Goal: Task Accomplishment & Management: Use online tool/utility

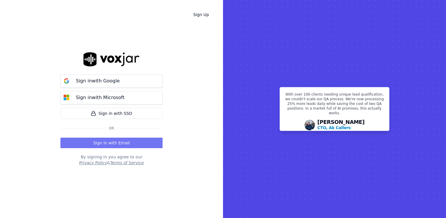
click at [121, 143] on button "Sign in with Email" at bounding box center [111, 143] width 102 height 11
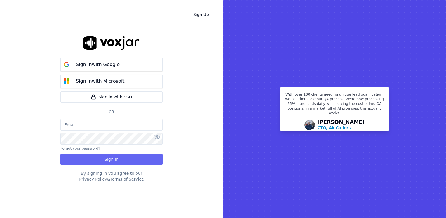
click at [111, 125] on input "email" at bounding box center [111, 125] width 102 height 12
type input "maleman@newwavepower.net"
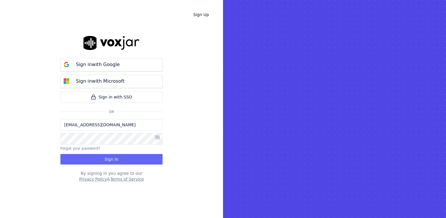
click at [159, 139] on icon at bounding box center [157, 137] width 6 height 5
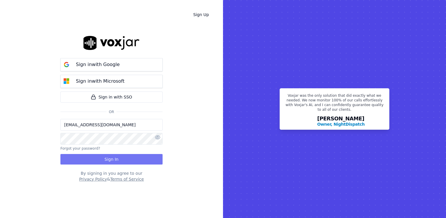
click at [120, 157] on button "Sign In" at bounding box center [111, 159] width 102 height 11
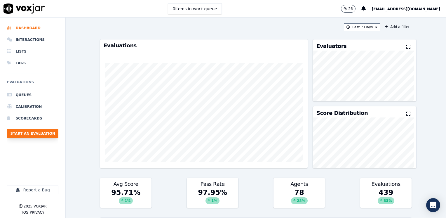
click at [28, 135] on button "Start an Evaluation" at bounding box center [32, 133] width 51 height 9
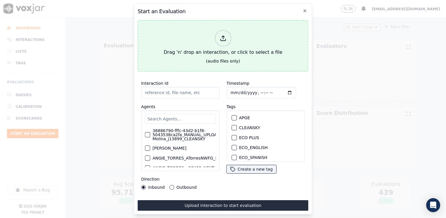
click at [224, 35] on icon at bounding box center [223, 38] width 6 height 6
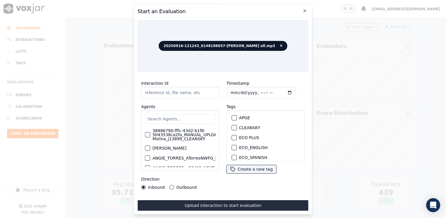
type input "20250916-121243_6148188657-[PERSON_NAME] all.mp3"
click at [176, 117] on input "text" at bounding box center [180, 119] width 71 height 10
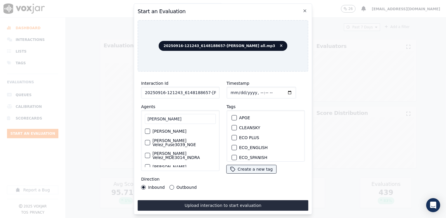
type input "[PERSON_NAME]"
click at [161, 140] on label "[PERSON_NAME] Velez_Fuse3039_NGE" at bounding box center [183, 142] width 63 height 8
click at [150, 140] on button "[PERSON_NAME] Velez_Fuse3039_NGE" at bounding box center [147, 142] width 5 height 5
click at [232, 128] on div "button" at bounding box center [234, 130] width 4 height 4
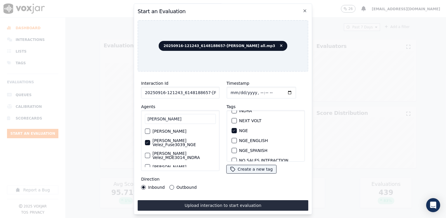
click at [281, 91] on input "Timestamp" at bounding box center [262, 93] width 70 height 12
type input "[DATE]T21:53"
click at [172, 185] on button "Outbound" at bounding box center [172, 187] width 5 height 5
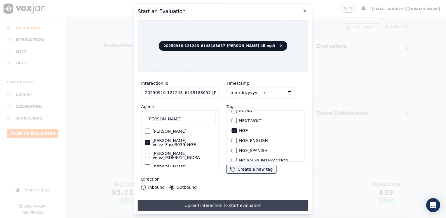
click at [265, 202] on button "Upload interaction to start evaluation" at bounding box center [223, 205] width 171 height 11
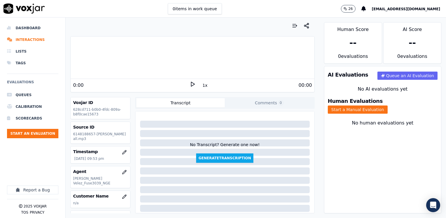
click at [190, 83] on icon at bounding box center [193, 84] width 6 height 6
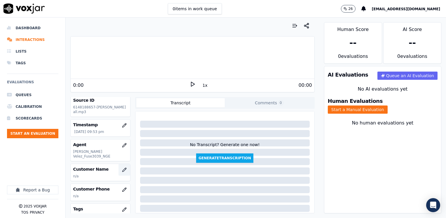
scroll to position [58, 0]
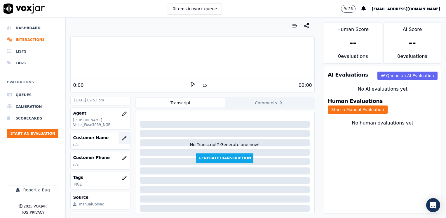
click at [122, 136] on icon "button" at bounding box center [124, 138] width 5 height 5
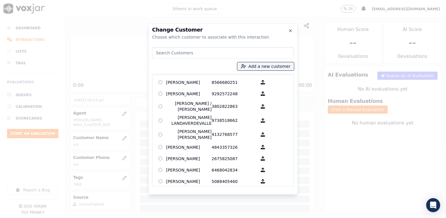
click at [232, 53] on input at bounding box center [223, 53] width 142 height 12
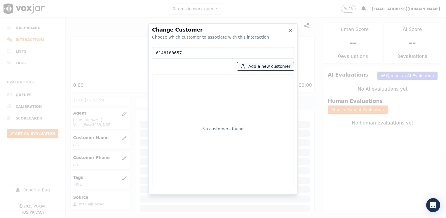
type input "6148188657"
click at [277, 65] on button "Add a new customer" at bounding box center [265, 66] width 57 height 8
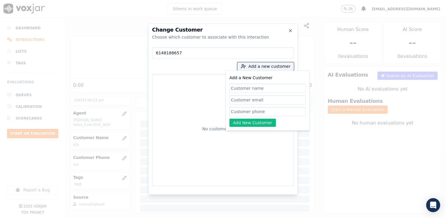
click at [250, 111] on input "Add a New Customer" at bounding box center [268, 111] width 77 height 9
paste input "6148188657"
type input "6148188657"
click at [248, 92] on input "Add a New Customer" at bounding box center [268, 88] width 77 height 9
paste input "[PERSON_NAME]"
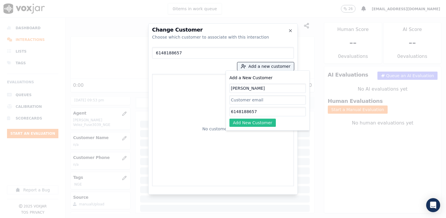
type input "[PERSON_NAME]"
click at [254, 124] on button "Add New Customer" at bounding box center [253, 123] width 46 height 8
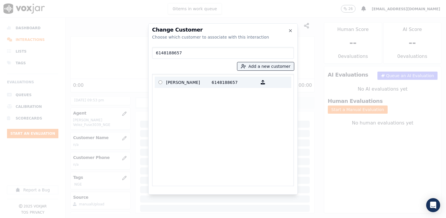
click at [174, 83] on p "[PERSON_NAME]" at bounding box center [189, 82] width 46 height 9
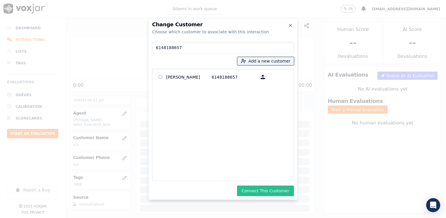
click at [282, 190] on button "Connect This Customer" at bounding box center [265, 190] width 57 height 11
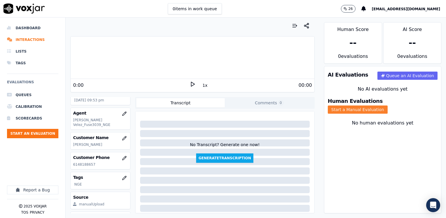
click at [388, 105] on button "Start a Manual Evaluation" at bounding box center [358, 109] width 60 height 8
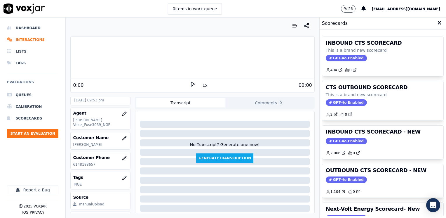
click at [343, 174] on div "OUTBOUND CTS SCORECARD - NEW GPT-4o Enabled 1,104 0" at bounding box center [382, 180] width 121 height 33
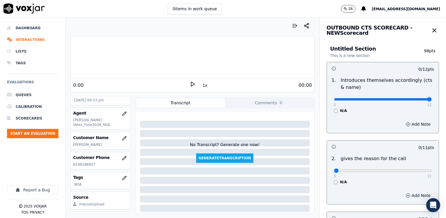
drag, startPoint x: 331, startPoint y: 99, endPoint x: 447, endPoint y: 93, distance: 116.1
type input "12"
click at [432, 98] on input "range" at bounding box center [383, 99] width 98 height 2
drag, startPoint x: 331, startPoint y: 170, endPoint x: 447, endPoint y: 143, distance: 119.4
type input "11"
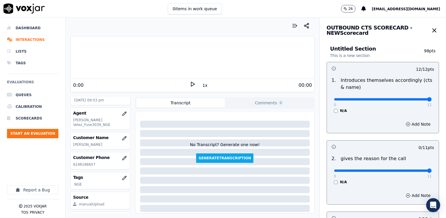
click at [432, 169] on input "range" at bounding box center [383, 170] width 98 height 2
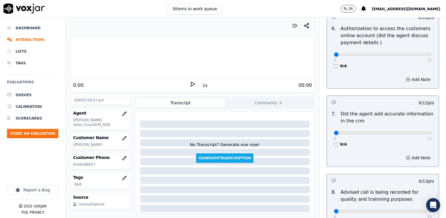
scroll to position [496, 0]
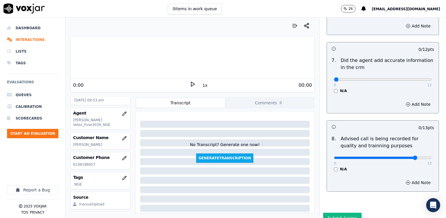
click at [404, 157] on input "range" at bounding box center [383, 158] width 98 height 2
type input "10"
click at [397, 157] on input "range" at bounding box center [383, 158] width 98 height 2
drag, startPoint x: 330, startPoint y: 70, endPoint x: 447, endPoint y: 78, distance: 117.6
type input "12"
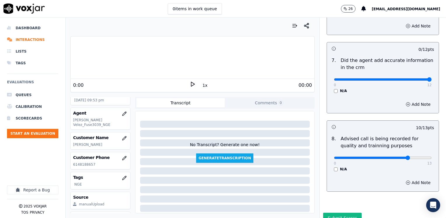
click at [432, 78] on input "range" at bounding box center [383, 79] width 98 height 2
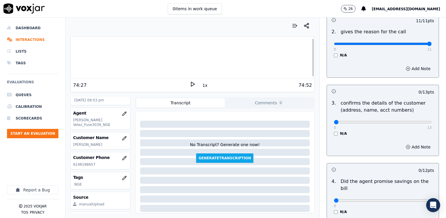
scroll to position [117, 0]
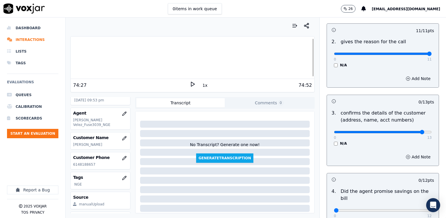
type input "12"
click at [409, 131] on input "range" at bounding box center [383, 132] width 98 height 2
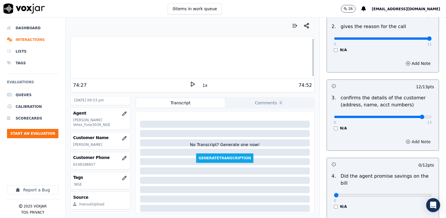
scroll to position [175, 0]
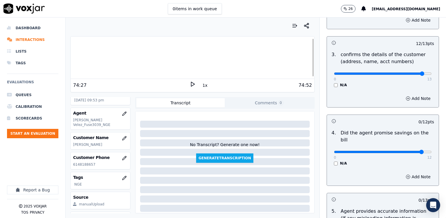
type input "11"
click at [406, 151] on input "range" at bounding box center [383, 152] width 98 height 2
click at [410, 173] on button "Add Note" at bounding box center [418, 177] width 32 height 8
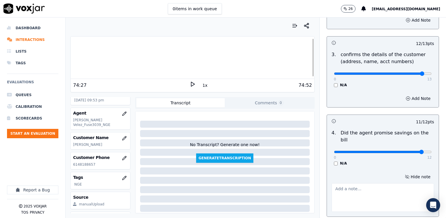
click at [368, 183] on textarea at bounding box center [383, 197] width 103 height 29
type textarea "a"
drag, startPoint x: 409, startPoint y: 190, endPoint x: 306, endPoint y: 178, distance: 103.2
click at [306, 178] on div "Your browser does not support the audio element. 74:27 1x 74:52 Voxjar ID 628cd…" at bounding box center [256, 118] width 381 height 200
type textarea "Avoid saying phrases like " eso no lo debe de pagar" referring to the cancelati…"
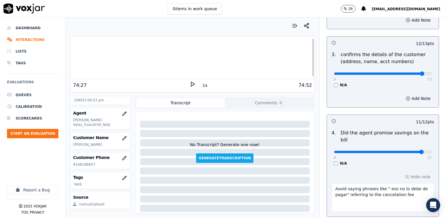
drag, startPoint x: 352, startPoint y: 172, endPoint x: 414, endPoint y: 198, distance: 67.0
click at [414, 198] on textarea "Avoid saying phrases like " eso no lo debe de pagar" referring to the cancelati…" at bounding box center [383, 197] width 103 height 29
drag, startPoint x: 404, startPoint y: 188, endPoint x: 286, endPoint y: 177, distance: 117.9
click at [286, 177] on div "Your browser does not support the audio element. 74:27 1x 74:52 Voxjar ID 628cd…" at bounding box center [256, 118] width 381 height 200
click at [376, 169] on div "Hide note Avoid saying phrases like " eso no lo debe de pagar" referring to the…" at bounding box center [383, 192] width 112 height 48
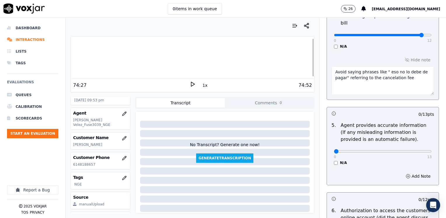
scroll to position [321, 0]
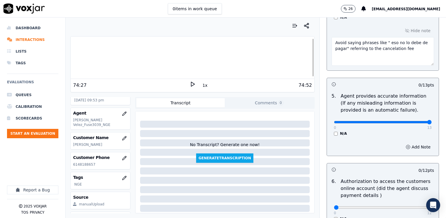
drag, startPoint x: 331, startPoint y: 114, endPoint x: 447, endPoint y: 111, distance: 116.3
type input "13"
click at [432, 121] on input "range" at bounding box center [383, 122] width 98 height 2
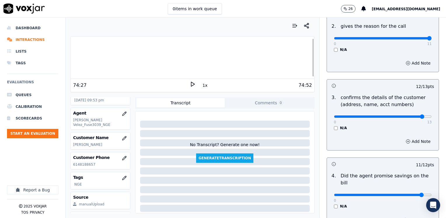
scroll to position [0, 0]
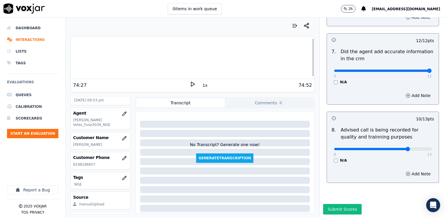
scroll to position [541, 0]
click at [340, 204] on button "Submit Scores" at bounding box center [342, 209] width 39 height 11
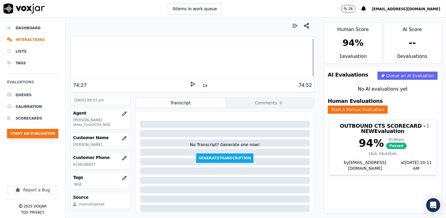
click at [35, 133] on button "Start an Evaluation" at bounding box center [32, 133] width 51 height 9
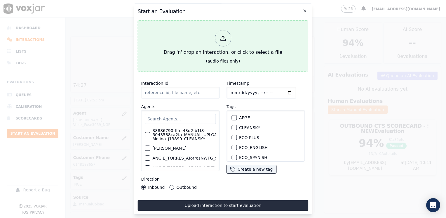
click at [225, 36] on icon at bounding box center [223, 38] width 6 height 6
type input "20250916-131326_4633088689-[PERSON_NAME] 1 all.mp3"
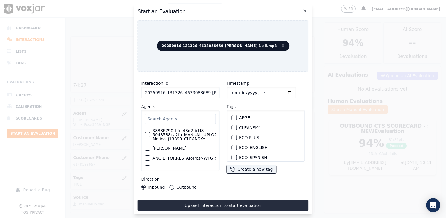
click at [194, 115] on input "text" at bounding box center [180, 119] width 71 height 10
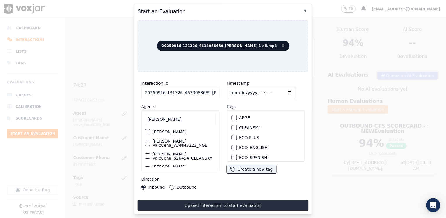
type input "[PERSON_NAME]"
click at [185, 148] on div "[PERSON_NAME] Valbuena_WANN3223_NGE" at bounding box center [180, 143] width 71 height 13
click at [185, 145] on label "[PERSON_NAME] Valbuena_WANN3223_NGE" at bounding box center [183, 143] width 63 height 8
click at [150, 145] on button "[PERSON_NAME] Valbuena_WANN3223_NGE" at bounding box center [147, 142] width 5 height 5
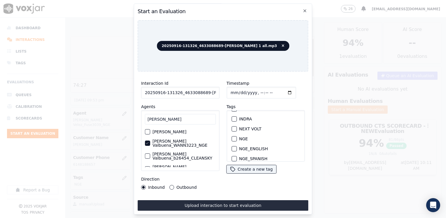
click at [232, 137] on div "button" at bounding box center [234, 139] width 4 height 4
click at [208, 103] on div "Agents [PERSON_NAME] [PERSON_NAME] Valbuena_BValbuenaNWFG_SPARK [PERSON_NAME] V…" at bounding box center [180, 137] width 79 height 68
click at [281, 91] on input "Timestamp" at bounding box center [262, 93] width 70 height 12
type input "[DATE]T22:11"
click at [170, 186] on button "Outbound" at bounding box center [172, 187] width 5 height 5
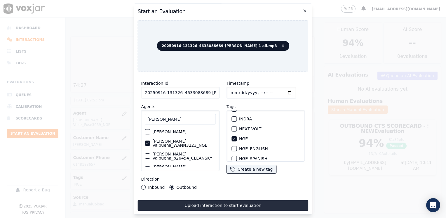
click at [144, 185] on button "Inbound" at bounding box center [143, 187] width 5 height 5
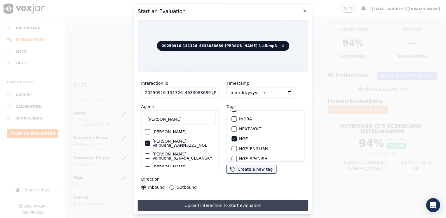
click at [214, 200] on button "Upload interaction to start evaluation" at bounding box center [223, 205] width 171 height 11
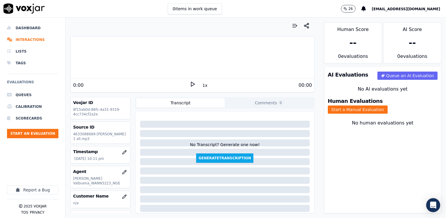
click at [337, 172] on div "AI Evaluations Queue an AI Evaluation No AI evaluations yet Human Evaluations S…" at bounding box center [382, 139] width 117 height 147
click at [190, 85] on icon at bounding box center [193, 84] width 6 height 6
click at [191, 85] on rect at bounding box center [191, 84] width 1 height 4
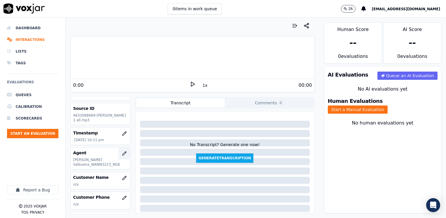
scroll to position [29, 0]
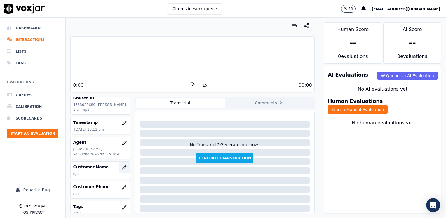
click at [122, 166] on icon "button" at bounding box center [124, 167] width 4 height 4
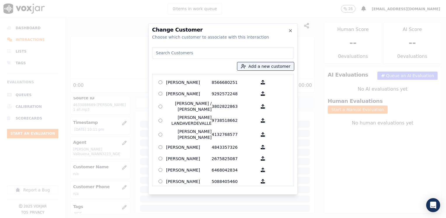
click at [204, 51] on input at bounding box center [223, 53] width 142 height 12
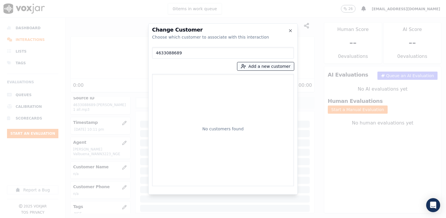
type input "4633088689"
click at [270, 65] on button "Add a new customer" at bounding box center [265, 66] width 57 height 8
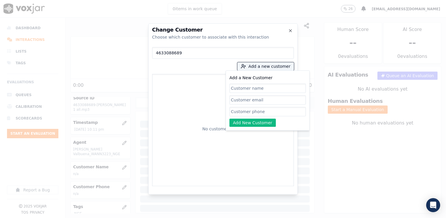
click at [264, 116] on div "Add a New Customer Add New Customer" at bounding box center [268, 100] width 77 height 53
click at [263, 112] on input "Add a New Customer" at bounding box center [268, 111] width 77 height 9
paste input "4633088689"
type input "4633088689"
click at [257, 88] on input "Add a New Customer" at bounding box center [268, 88] width 77 height 9
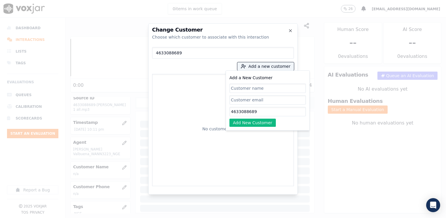
paste input "[PERSON_NAME]"
type input "[PERSON_NAME]"
click at [256, 126] on button "Add New Customer" at bounding box center [253, 123] width 46 height 8
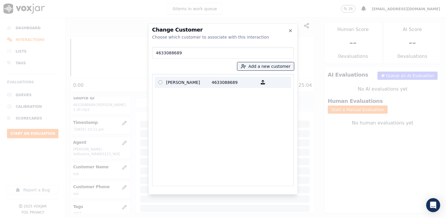
click at [222, 81] on p "4633088689" at bounding box center [235, 82] width 46 height 9
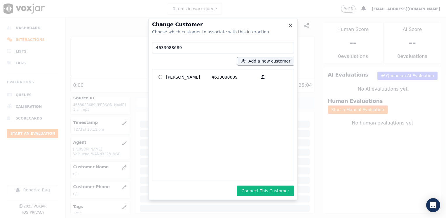
click at [276, 184] on div "Change Customer Choose which customer to associate with this interaction 463308…" at bounding box center [223, 109] width 150 height 182
click at [276, 189] on button "Connect This Customer" at bounding box center [265, 190] width 57 height 11
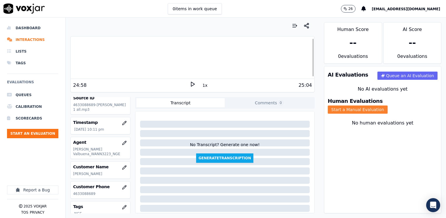
click at [388, 105] on button "Start a Manual Evaluation" at bounding box center [358, 109] width 60 height 8
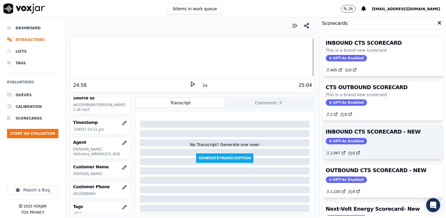
click at [334, 140] on span "GPT-4o Enabled" at bounding box center [346, 141] width 41 height 6
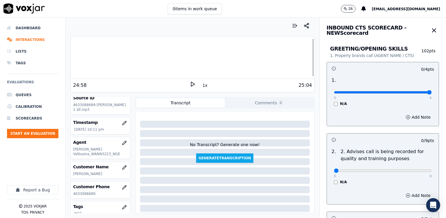
drag, startPoint x: 331, startPoint y: 92, endPoint x: 447, endPoint y: 81, distance: 117.0
type input "4"
click at [432, 91] on input "range" at bounding box center [383, 92] width 98 height 2
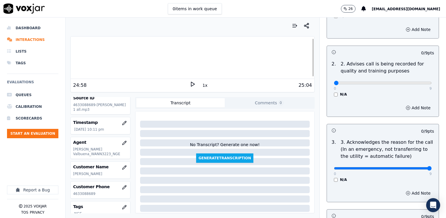
drag, startPoint x: 329, startPoint y: 168, endPoint x: 447, endPoint y: 163, distance: 117.8
type input "9"
click at [432, 167] on input "range" at bounding box center [383, 168] width 98 height 2
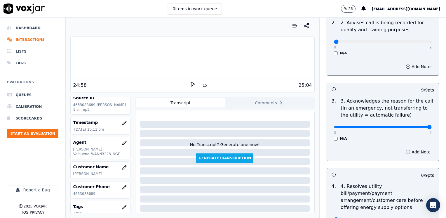
scroll to position [175, 0]
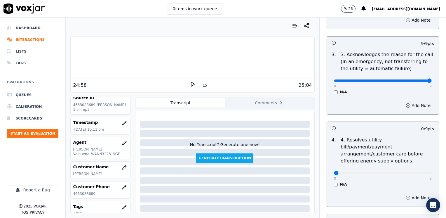
click at [412, 108] on button "Add Note" at bounding box center [418, 105] width 32 height 8
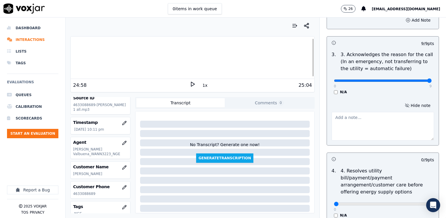
click at [374, 128] on textarea at bounding box center [383, 126] width 103 height 29
drag, startPoint x: 408, startPoint y: 117, endPoint x: 321, endPoint y: 123, distance: 87.2
click at [327, 123] on div "Hide note Cx needs assistance to pay her bill" at bounding box center [383, 121] width 112 height 48
drag, startPoint x: 362, startPoint y: 118, endPoint x: 408, endPoint y: 116, distance: 45.6
click at [408, 116] on textarea "Cx needs assistance to pay her bill" at bounding box center [383, 126] width 103 height 29
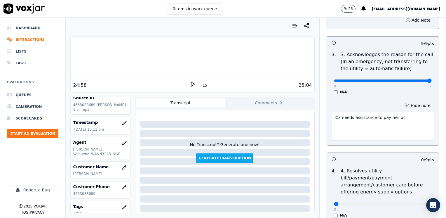
click at [408, 116] on textarea "Cx needs assistance to pay her bill" at bounding box center [383, 126] width 103 height 29
drag, startPoint x: 342, startPoint y: 131, endPoint x: 316, endPoint y: 117, distance: 29.8
type textarea "Cx needs assistance to pay her bill. In order for her account to be activated, …"
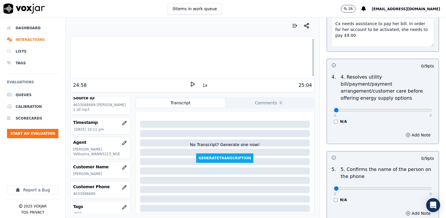
scroll to position [292, 0]
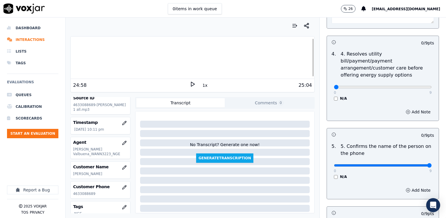
drag, startPoint x: 330, startPoint y: 157, endPoint x: 447, endPoint y: 144, distance: 118.1
type input "9"
click at [432, 164] on input "range" at bounding box center [383, 165] width 98 height 2
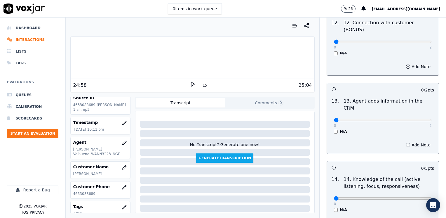
scroll to position [1010, 0]
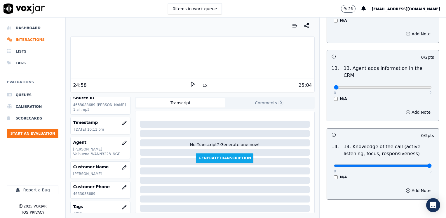
drag, startPoint x: 333, startPoint y: 135, endPoint x: 440, endPoint y: 131, distance: 107.5
type input "5"
click at [432, 164] on input "range" at bounding box center [383, 165] width 98 height 2
drag, startPoint x: 331, startPoint y: 57, endPoint x: 445, endPoint y: 64, distance: 114.4
type input "2"
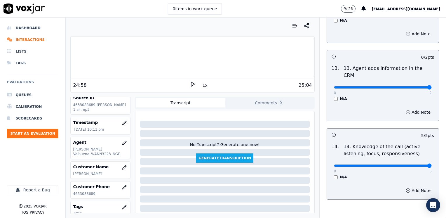
click at [432, 86] on input "range" at bounding box center [383, 87] width 98 height 2
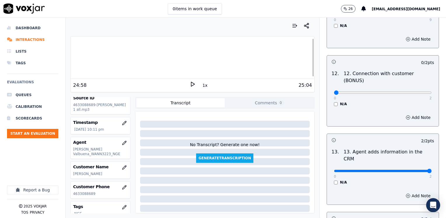
scroll to position [923, 0]
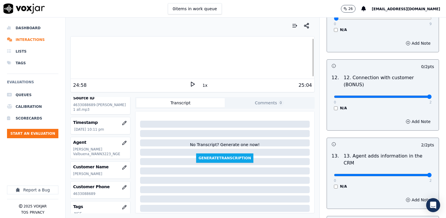
drag, startPoint x: 331, startPoint y: 74, endPoint x: 447, endPoint y: 72, distance: 116.2
type input "2"
click at [432, 95] on input "range" at bounding box center [383, 96] width 98 height 2
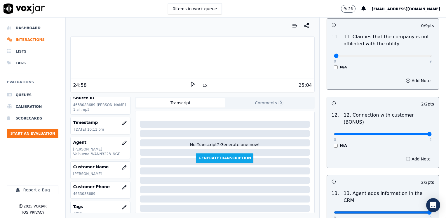
scroll to position [835, 0]
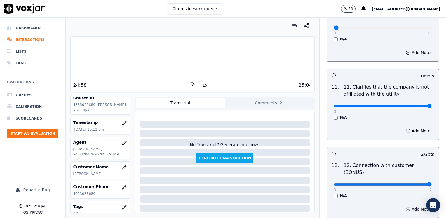
drag, startPoint x: 330, startPoint y: 91, endPoint x: 447, endPoint y: 86, distance: 116.9
type input "9"
click at [432, 105] on input "range" at bounding box center [383, 106] width 98 height 2
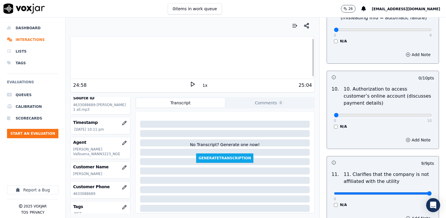
scroll to position [747, 0]
click at [407, 136] on button "Add Note" at bounding box center [418, 140] width 32 height 8
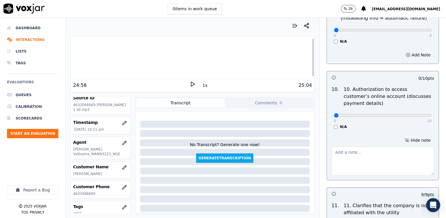
click at [363, 147] on textarea at bounding box center [383, 161] width 103 height 29
click at [390, 147] on textarea "Does not ask authorization" at bounding box center [383, 161] width 103 height 29
drag, startPoint x: 348, startPoint y: 145, endPoint x: 317, endPoint y: 131, distance: 34.1
type textarea "Does not ask authorization to access cx online account"
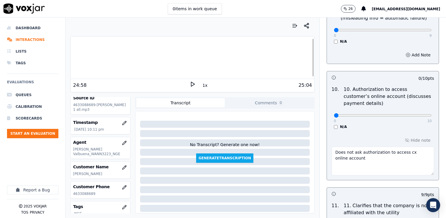
click at [351, 190] on h3 at bounding box center [357, 194] width 51 height 8
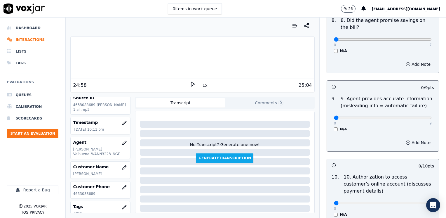
click at [408, 138] on button "Add Note" at bounding box center [418, 142] width 32 height 8
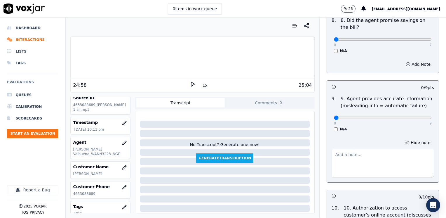
click at [374, 150] on textarea at bounding box center [383, 163] width 103 height 29
paste textarea "Cx does not have her electric service activated yet, but agent enrolled her in …"
type textarea "Cx does not have her electric service activated yet, but agent enrolled her in …"
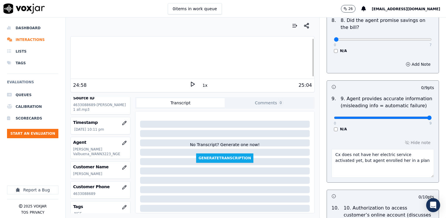
drag, startPoint x: 329, startPoint y: 102, endPoint x: 447, endPoint y: 99, distance: 118.6
type input "9"
click at [432, 117] on input "range" at bounding box center [383, 118] width 98 height 2
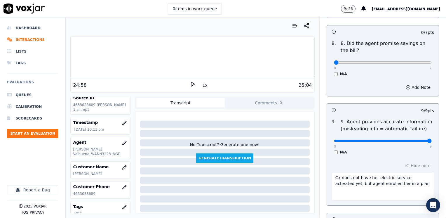
scroll to position [601, 0]
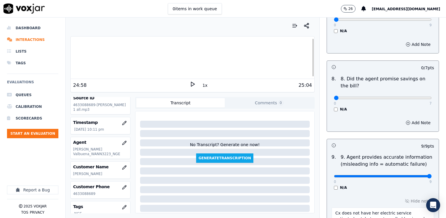
click at [380, 207] on textarea "Cx does not have her electric service activated yet, but agent enrolled her in …" at bounding box center [383, 221] width 103 height 29
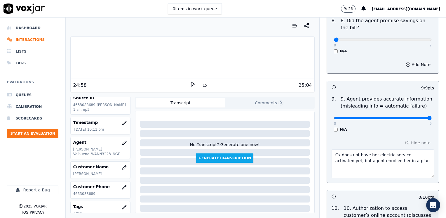
scroll to position [660, 0]
click at [408, 149] on textarea "Cx does not have her electric service activated yet, but agent enrolled her in …" at bounding box center [383, 163] width 103 height 29
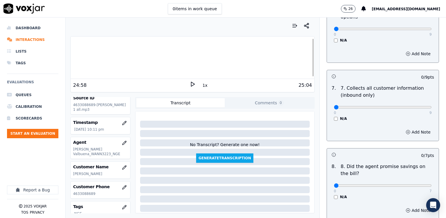
scroll to position [368, 0]
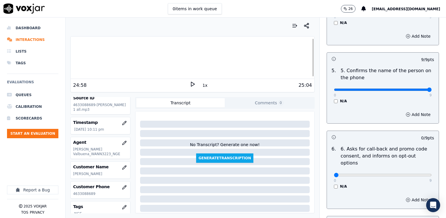
click at [334, 184] on div "N/A" at bounding box center [383, 186] width 98 height 5
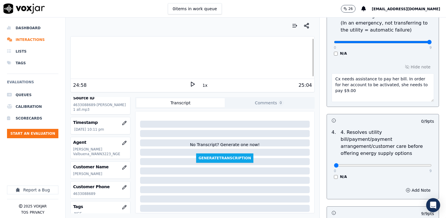
scroll to position [192, 0]
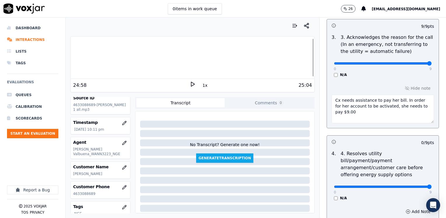
drag, startPoint x: 330, startPoint y: 179, endPoint x: 447, endPoint y: 164, distance: 118.1
type input "9"
click at [432, 185] on input "range" at bounding box center [383, 186] width 98 height 2
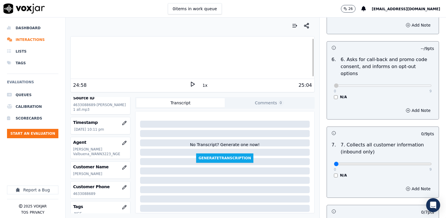
scroll to position [467, 0]
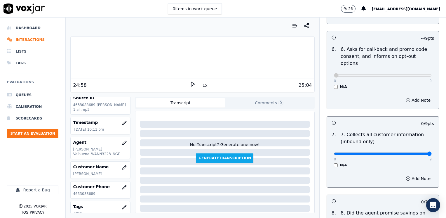
drag, startPoint x: 329, startPoint y: 140, endPoint x: 447, endPoint y: 127, distance: 119.3
type input "9"
click at [432, 152] on input "range" at bounding box center [383, 153] width 98 height 2
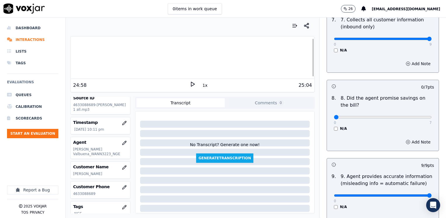
scroll to position [584, 0]
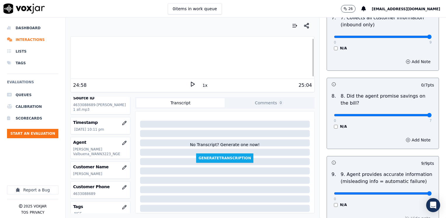
drag, startPoint x: 329, startPoint y: 99, endPoint x: 447, endPoint y: 99, distance: 118.3
type input "7"
click at [432, 114] on input "range" at bounding box center [383, 115] width 98 height 2
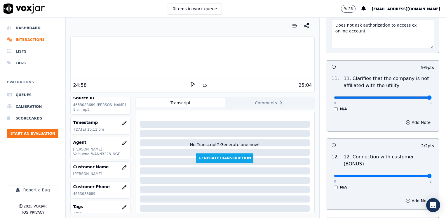
scroll to position [1051, 0]
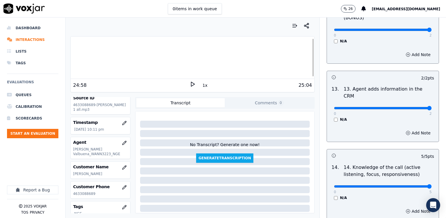
click at [377, 195] on div "N/A" at bounding box center [383, 197] width 98 height 5
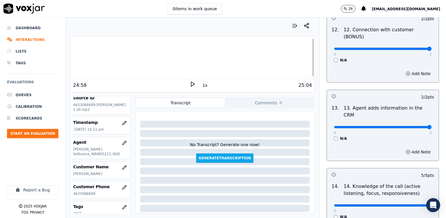
scroll to position [1072, 0]
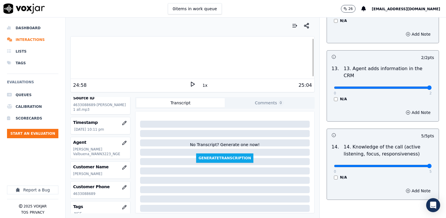
click at [376, 182] on div "Add Note" at bounding box center [383, 191] width 112 height 18
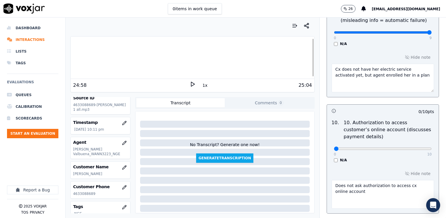
scroll to position [692, 0]
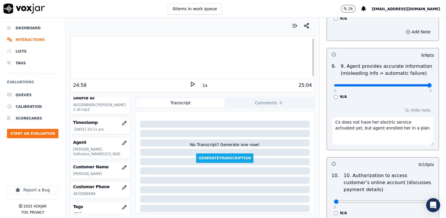
drag, startPoint x: 401, startPoint y: 112, endPoint x: 297, endPoint y: 100, distance: 104.4
click at [297, 100] on div "Your browser does not support the audio element. 24:58 1x 25:04 Voxjar ID 8f15a…" at bounding box center [256, 118] width 381 height 200
click at [403, 117] on textarea at bounding box center [383, 131] width 103 height 29
click at [408, 101] on div "Hide note" at bounding box center [383, 125] width 112 height 48
click at [409, 106] on button "Hide note" at bounding box center [418, 110] width 33 height 8
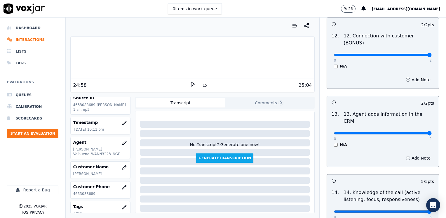
scroll to position [1041, 0]
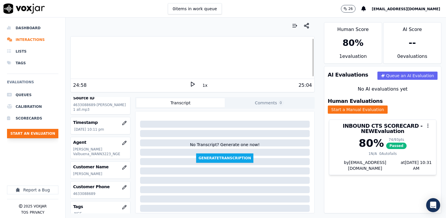
click at [37, 131] on button "Start an Evaluation" at bounding box center [32, 133] width 51 height 9
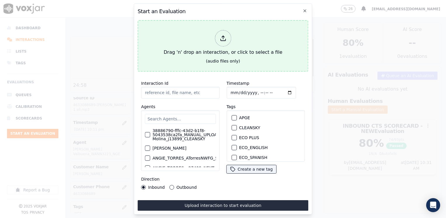
click at [221, 30] on div at bounding box center [223, 38] width 16 height 16
type input "20250916-172554_7176007287-[PERSON_NAME] 2 all.mp3"
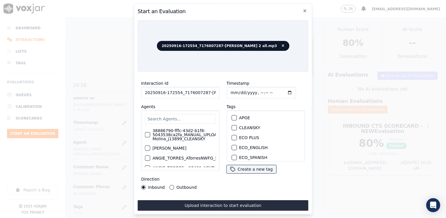
click at [183, 115] on input "text" at bounding box center [180, 119] width 71 height 10
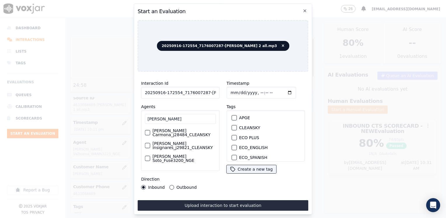
type input "[PERSON_NAME]"
click at [180, 155] on label "[PERSON_NAME] Soto_Fuse3200_NGE" at bounding box center [183, 158] width 63 height 8
click at [150, 156] on button "[PERSON_NAME] Soto_Fuse3200_NGE" at bounding box center [147, 158] width 5 height 5
click at [232, 137] on div "button" at bounding box center [234, 139] width 4 height 4
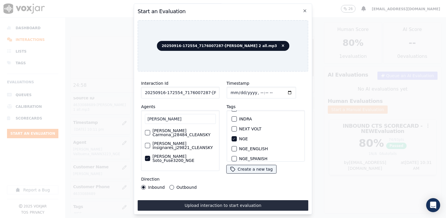
click at [281, 92] on input "Timestamp" at bounding box center [262, 93] width 70 height 12
type input "[DATE]T22:31"
click at [171, 185] on button "Outbound" at bounding box center [172, 187] width 5 height 5
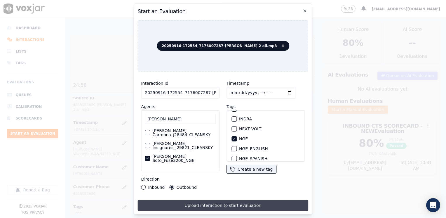
click at [226, 202] on button "Upload interaction to start evaluation" at bounding box center [223, 205] width 171 height 11
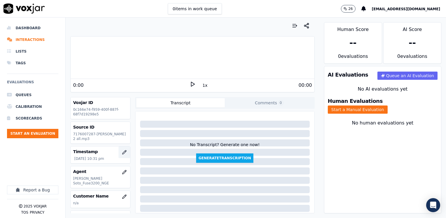
click at [122, 151] on icon "button" at bounding box center [124, 152] width 5 height 5
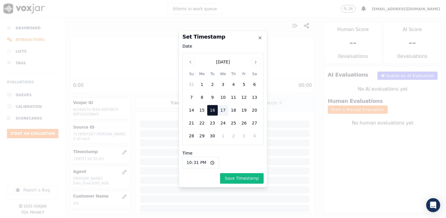
click at [211, 162] on input "22:31" at bounding box center [201, 163] width 37 height 12
type input "10:31"
click at [248, 178] on button "Save Timestamp" at bounding box center [242, 178] width 44 height 11
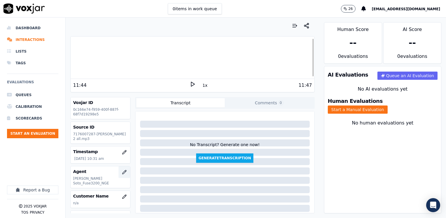
scroll to position [29, 0]
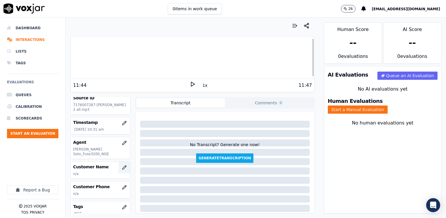
click at [122, 165] on icon "button" at bounding box center [124, 167] width 5 height 5
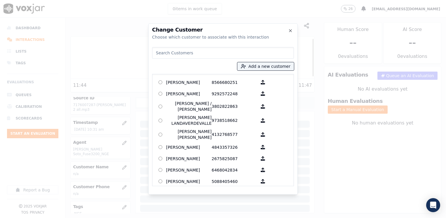
click at [216, 52] on input at bounding box center [223, 53] width 142 height 12
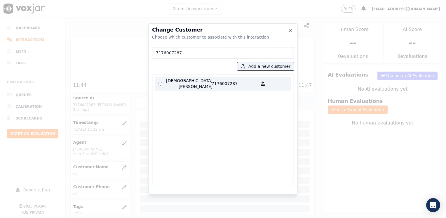
type input "7176007287"
click at [218, 82] on p "7176007287" at bounding box center [235, 84] width 46 height 12
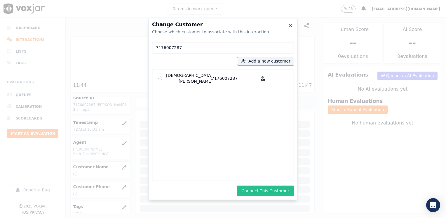
click at [270, 190] on button "Connect This Customer" at bounding box center [265, 190] width 57 height 11
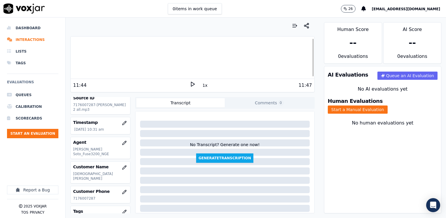
click at [397, 99] on div "Human Evaluations Start a Manual Evaluation" at bounding box center [382, 106] width 117 height 22
click at [388, 106] on button "Start a Manual Evaluation" at bounding box center [358, 109] width 60 height 8
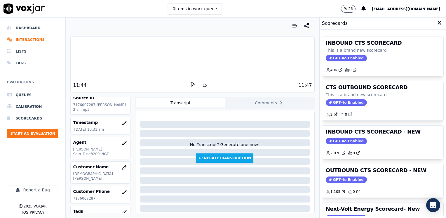
click at [338, 179] on span "GPT-4o Enabled" at bounding box center [346, 179] width 41 height 6
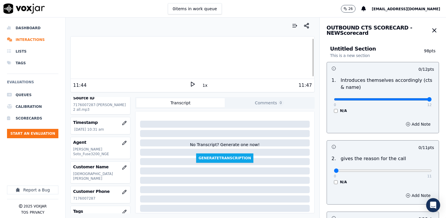
drag, startPoint x: 331, startPoint y: 99, endPoint x: 447, endPoint y: 103, distance: 115.7
type input "12"
click at [432, 100] on input "range" at bounding box center [383, 99] width 98 height 2
drag, startPoint x: 329, startPoint y: 171, endPoint x: 447, endPoint y: 172, distance: 117.7
type input "11"
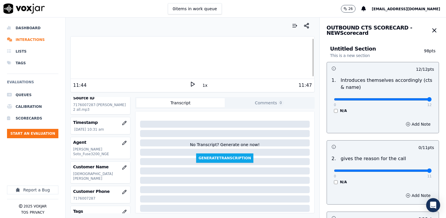
click at [432, 172] on input "range" at bounding box center [383, 170] width 98 height 2
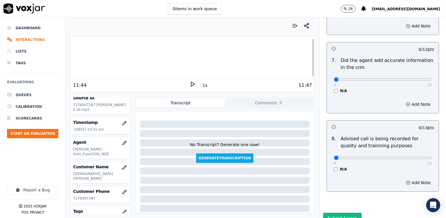
scroll to position [510, 0]
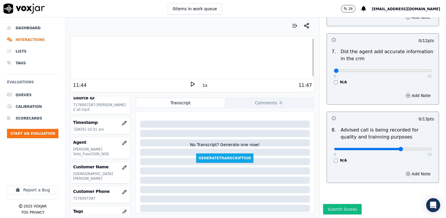
click at [393, 148] on input "range" at bounding box center [383, 149] width 98 height 2
type input "10"
click at [396, 148] on input "range" at bounding box center [383, 149] width 98 height 2
drag, startPoint x: 331, startPoint y: 59, endPoint x: 447, endPoint y: 65, distance: 116.7
type input "12"
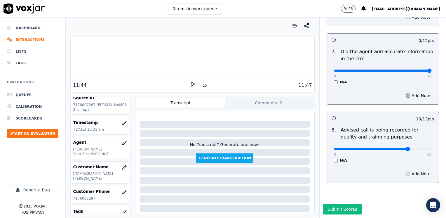
click at [432, 70] on input "range" at bounding box center [383, 71] width 98 height 2
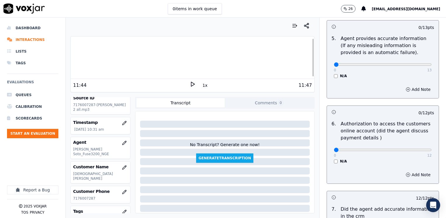
scroll to position [335, 0]
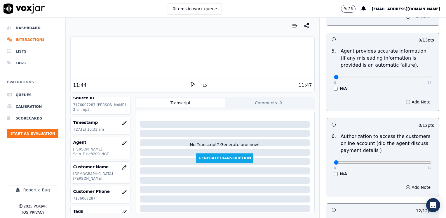
click at [329, 166] on div "0 12 N/A" at bounding box center [382, 165] width 107 height 22
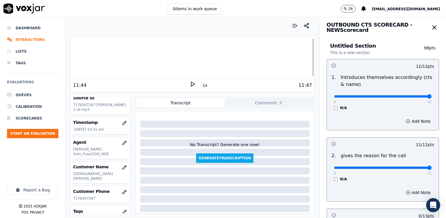
scroll to position [88, 0]
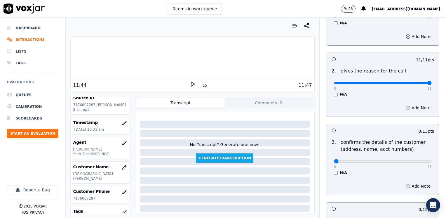
click at [409, 110] on button "Add Note" at bounding box center [418, 108] width 32 height 8
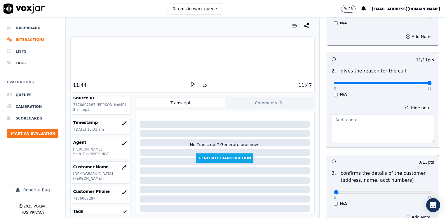
click at [356, 133] on textarea at bounding box center [383, 128] width 103 height 29
drag, startPoint x: 399, startPoint y: 128, endPoint x: 308, endPoint y: 119, distance: 91.2
click at [308, 119] on div "Your browser does not support the audio element. 11:44 1x 11:47 Voxjar ID 0c166…" at bounding box center [256, 118] width 381 height 200
type textarea "Lanugage barrier: Cx speaks Portuguese, agent spoke some words in Portuguese"
click at [402, 132] on textarea "Lanugage barrier: Cx speaks Portuguese, agent spoke some words in Portuguese" at bounding box center [383, 128] width 103 height 29
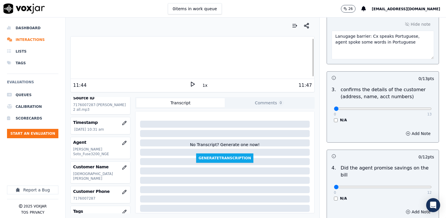
scroll to position [175, 0]
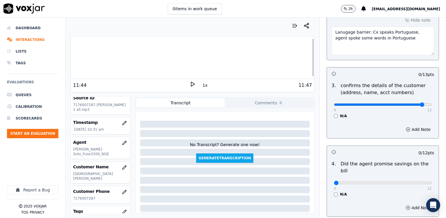
type input "12"
click at [411, 105] on input "range" at bounding box center [383, 104] width 98 height 2
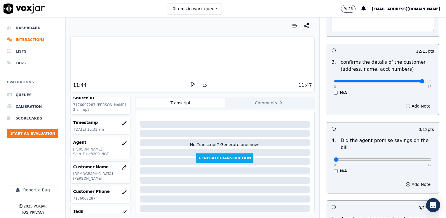
scroll to position [234, 0]
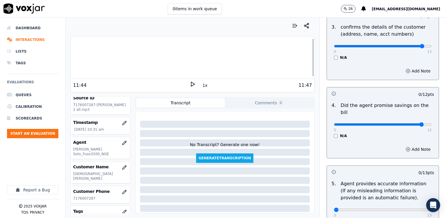
type input "11"
click at [409, 123] on input "range" at bounding box center [383, 124] width 98 height 2
click at [410, 145] on button "Add Note" at bounding box center [418, 149] width 32 height 8
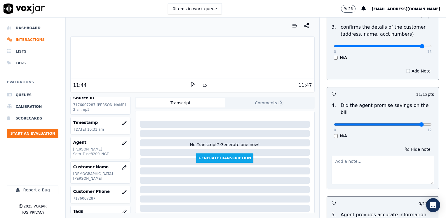
click at [380, 160] on textarea at bounding box center [383, 170] width 103 height 29
type textarea "a"
drag, startPoint x: 415, startPoint y: 163, endPoint x: 268, endPoint y: 143, distance: 148.2
click at [268, 143] on div "Your browser does not support the audio element. 11:44 1x 11:47 Voxjar ID 0c166…" at bounding box center [256, 118] width 381 height 200
type textarea "Avoid saying phrases like "tu no tienes que pagar eso" referring to the cancell…"
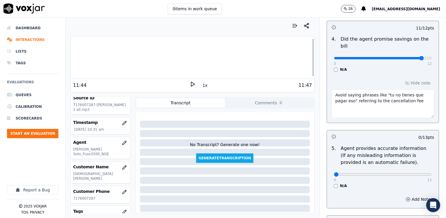
scroll to position [192, 0]
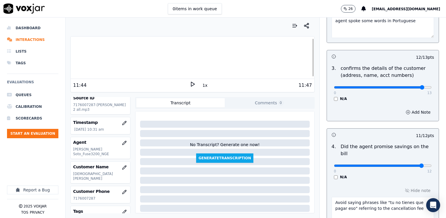
click at [417, 107] on div "Add Note" at bounding box center [383, 112] width 112 height 18
click at [411, 111] on button "Add Note" at bounding box center [418, 112] width 32 height 8
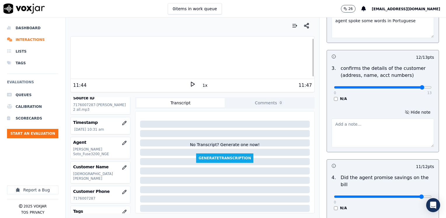
click at [369, 159] on div "11 / 12 pts" at bounding box center [383, 165] width 112 height 12
click at [353, 128] on textarea at bounding box center [383, 133] width 103 height 29
drag, startPoint x: 355, startPoint y: 138, endPoint x: 312, endPoint y: 121, distance: 46.3
click at [312, 121] on div "Your browser does not support the audio element. 11:44 1x 11:47 Voxjar ID 0c166…" at bounding box center [256, 118] width 381 height 200
type textarea "Make sure to confirm full service address and the name as it appears on the bil…"
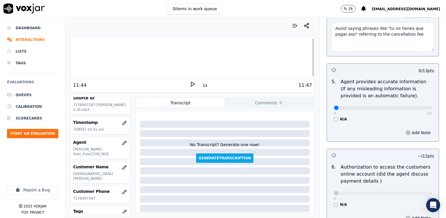
scroll to position [397, 0]
drag, startPoint x: 331, startPoint y: 100, endPoint x: 436, endPoint y: 145, distance: 114.2
type input "13"
click at [432, 107] on input "range" at bounding box center [383, 108] width 98 height 2
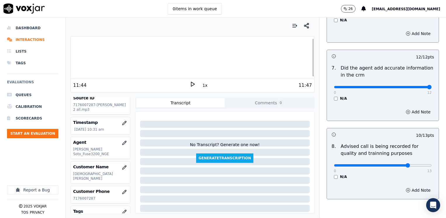
scroll to position [603, 0]
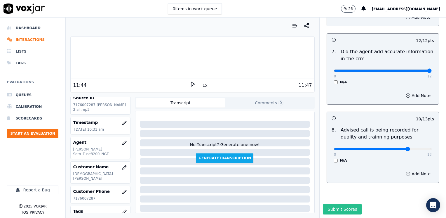
click at [343, 204] on button "Submit Scores" at bounding box center [342, 209] width 39 height 11
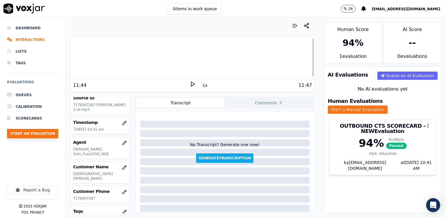
click at [44, 131] on button "Start an Evaluation" at bounding box center [32, 133] width 51 height 9
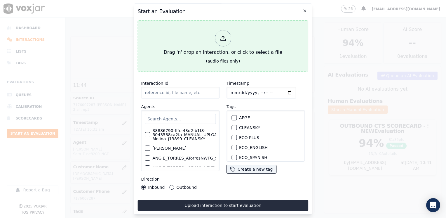
click at [224, 40] on div at bounding box center [223, 38] width 16 height 16
type input "20250916-100904_3135511300-[PERSON_NAME] all.mp3"
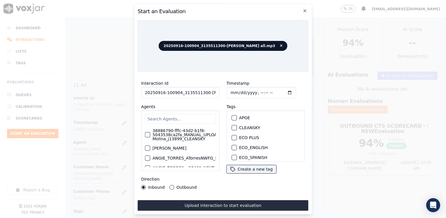
click at [195, 116] on input "text" at bounding box center [180, 119] width 71 height 10
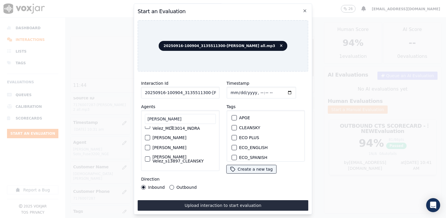
type input "[PERSON_NAME]"
click at [175, 157] on label "[PERSON_NAME] Velez_s13897_CLEANSKY" at bounding box center [183, 159] width 63 height 8
click at [150, 157] on button "[PERSON_NAME] Velez_s13897_CLEANSKY" at bounding box center [147, 158] width 5 height 5
click at [232, 126] on div "button" at bounding box center [234, 128] width 4 height 4
click at [278, 90] on input "Timestamp" at bounding box center [262, 93] width 70 height 12
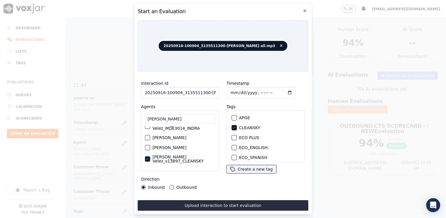
click at [270, 184] on div "Timestamp Tags APGE CLEANSKY ECO PLUS ECO_ENGLISH ECO_SPANISH ELECTRA SPARK IND…" at bounding box center [266, 134] width 86 height 117
click at [281, 89] on input "Timestamp" at bounding box center [262, 93] width 70 height 12
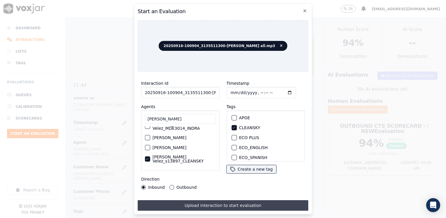
type input "[DATE]T10:41"
click at [197, 203] on button "Upload interaction to start evaluation" at bounding box center [223, 205] width 171 height 11
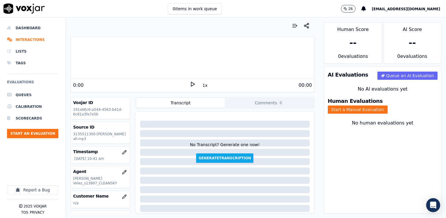
drag, startPoint x: 134, startPoint y: 89, endPoint x: 162, endPoint y: 81, distance: 29.0
click at [134, 89] on div "0:00 1x 00:00" at bounding box center [193, 85] width 244 height 13
click at [191, 84] on icon at bounding box center [193, 84] width 6 height 6
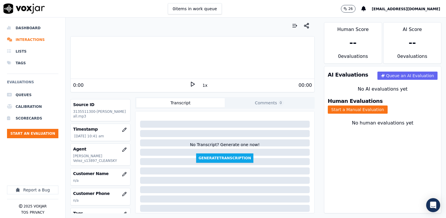
scroll to position [58, 0]
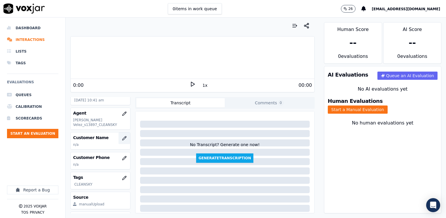
click at [122, 138] on icon "button" at bounding box center [124, 138] width 4 height 4
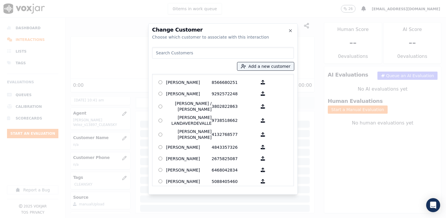
click at [220, 54] on input at bounding box center [223, 53] width 142 height 12
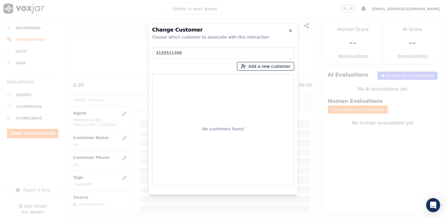
type input "3135511300"
click at [277, 66] on button "Add a new customer" at bounding box center [265, 66] width 57 height 8
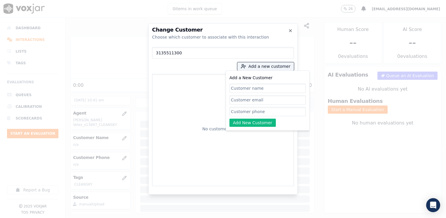
click at [266, 114] on input "Add a New Customer" at bounding box center [268, 111] width 77 height 9
paste input "3135511300"
type input "3135511300"
click at [265, 87] on input "Add a New Customer" at bounding box center [268, 88] width 77 height 9
paste input "[PERSON_NAME]"
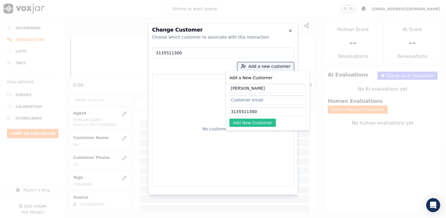
type input "[PERSON_NAME]"
click at [256, 126] on button "Add New Customer" at bounding box center [253, 123] width 46 height 8
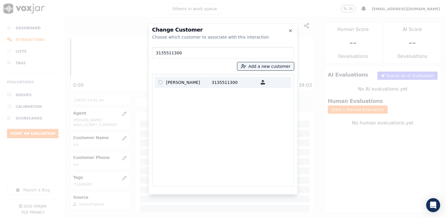
click at [226, 78] on p "3135511300" at bounding box center [235, 82] width 46 height 9
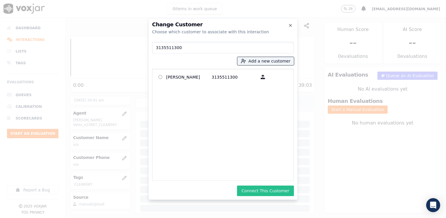
click at [284, 191] on button "Connect This Customer" at bounding box center [265, 190] width 57 height 11
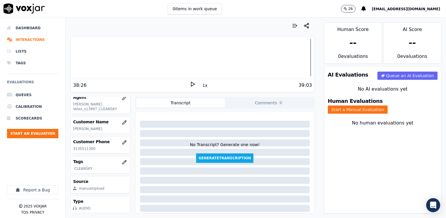
scroll to position [86, 0]
click at [388, 105] on button "Start a Manual Evaluation" at bounding box center [358, 109] width 60 height 8
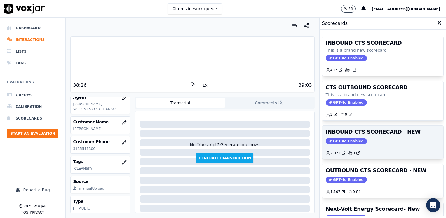
click at [351, 138] on span "GPT-4o Enabled" at bounding box center [346, 141] width 41 height 6
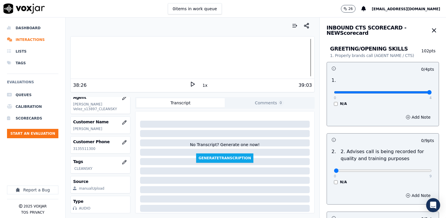
drag, startPoint x: 331, startPoint y: 92, endPoint x: 428, endPoint y: 112, distance: 99.4
type input "4"
click at [432, 93] on input "range" at bounding box center [383, 92] width 98 height 2
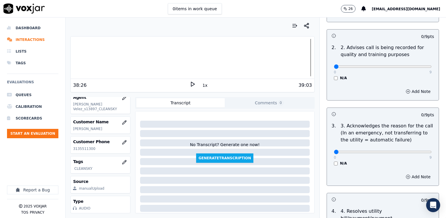
scroll to position [146, 0]
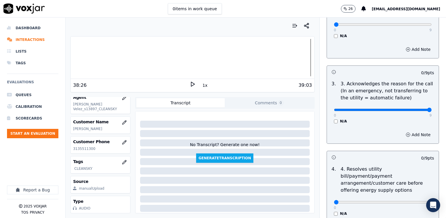
drag, startPoint x: 329, startPoint y: 109, endPoint x: 447, endPoint y: 109, distance: 118.6
type input "9"
click at [432, 109] on input "range" at bounding box center [383, 110] width 98 height 2
drag, startPoint x: 415, startPoint y: 135, endPoint x: 366, endPoint y: 159, distance: 55.1
click at [415, 135] on button "Add Note" at bounding box center [418, 135] width 32 height 8
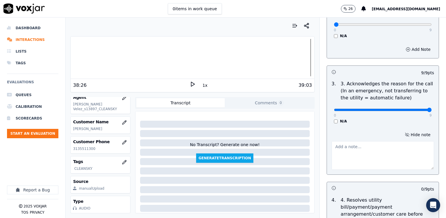
click at [361, 161] on textarea at bounding box center [383, 155] width 103 height 29
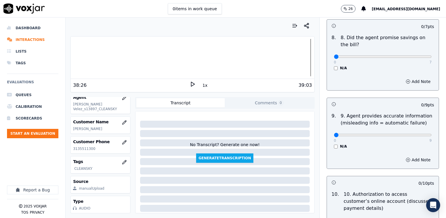
scroll to position [730, 0]
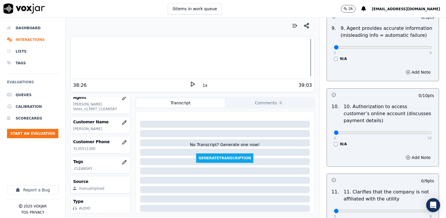
type textarea "Cx wants to know his account number"
type input "5"
click at [376, 131] on input "range" at bounding box center [383, 132] width 98 height 2
click at [413, 153] on button "Add Note" at bounding box center [418, 157] width 32 height 8
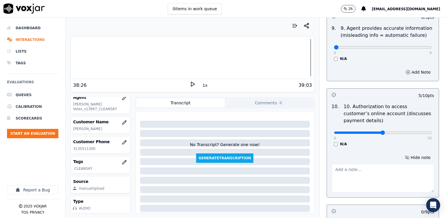
click at [400, 164] on textarea at bounding box center [383, 178] width 103 height 29
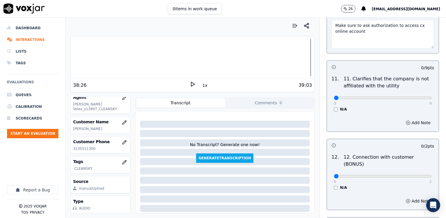
scroll to position [876, 0]
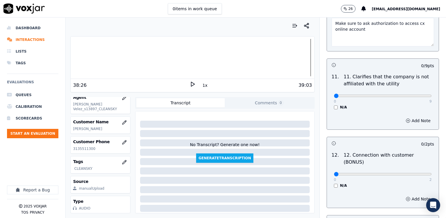
type textarea "Make sure to ask authorization to access cx online account"
drag, startPoint x: 330, startPoint y: 80, endPoint x: 446, endPoint y: 87, distance: 116.4
type input "9"
click at [432, 95] on input "range" at bounding box center [383, 96] width 98 height 2
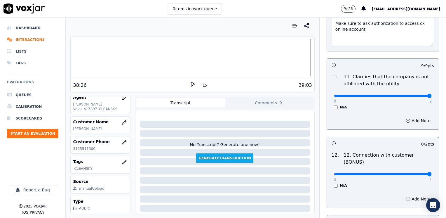
drag, startPoint x: 330, startPoint y: 151, endPoint x: 447, endPoint y: 151, distance: 116.8
type input "2"
click at [432, 173] on input "range" at bounding box center [383, 174] width 98 height 2
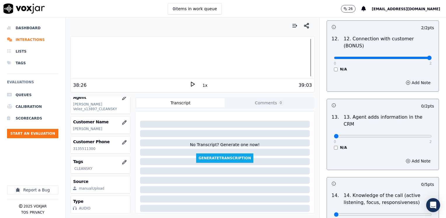
scroll to position [993, 0]
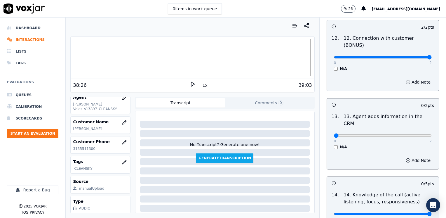
drag, startPoint x: 330, startPoint y: 183, endPoint x: 447, endPoint y: 172, distance: 117.7
type input "5"
click at [432, 213] on input "range" at bounding box center [383, 214] width 98 height 2
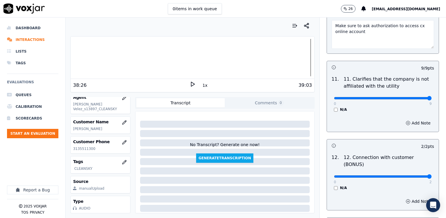
scroll to position [924, 0]
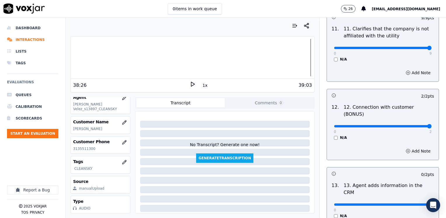
drag, startPoint x: 330, startPoint y: 175, endPoint x: 447, endPoint y: 167, distance: 117.6
type input "2"
click at [432, 203] on input "range" at bounding box center [383, 204] width 98 height 2
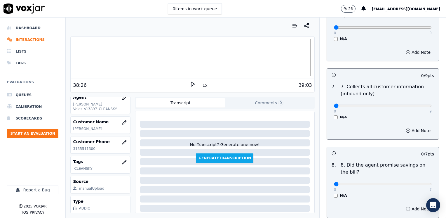
scroll to position [369, 0]
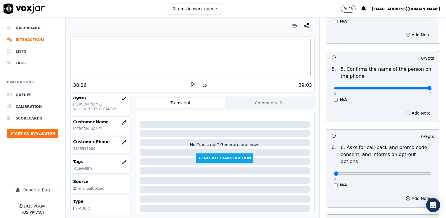
drag, startPoint x: 336, startPoint y: 80, endPoint x: 447, endPoint y: 78, distance: 111.6
type input "9"
click at [432, 87] on input "range" at bounding box center [383, 88] width 98 height 2
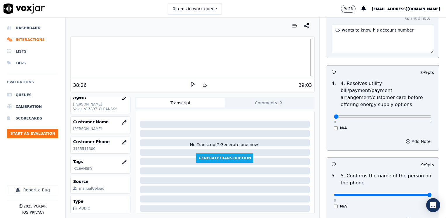
scroll to position [194, 0]
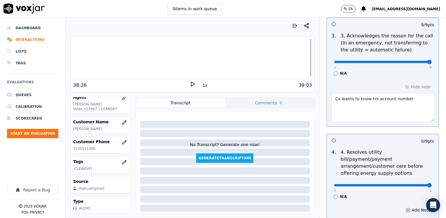
drag, startPoint x: 331, startPoint y: 178, endPoint x: 446, endPoint y: 173, distance: 114.9
type input "9"
click at [432, 184] on input "range" at bounding box center [383, 185] width 98 height 2
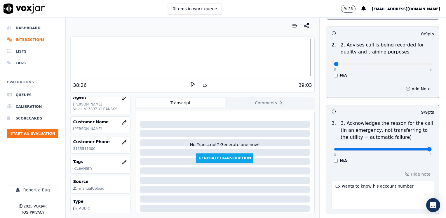
scroll to position [106, 0]
drag, startPoint x: 408, startPoint y: 186, endPoint x: 315, endPoint y: 190, distance: 93.5
click at [368, 161] on div "N/A" at bounding box center [383, 161] width 98 height 5
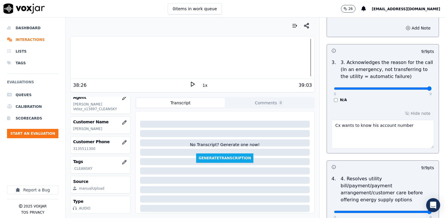
scroll to position [165, 0]
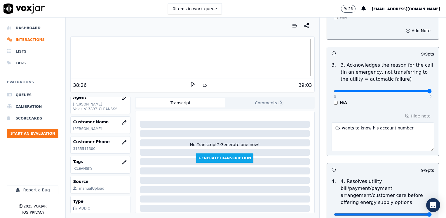
click at [404, 129] on textarea "Cx wants to know his account number" at bounding box center [383, 136] width 103 height 29
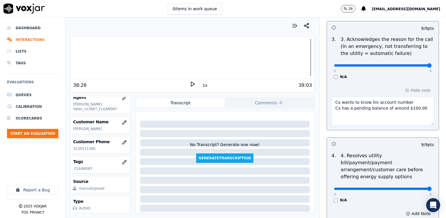
scroll to position [252, 0]
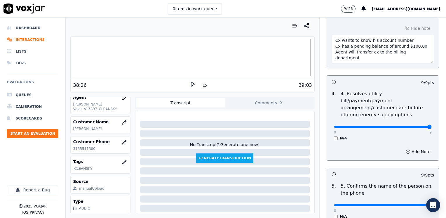
drag, startPoint x: 415, startPoint y: 51, endPoint x: 317, endPoint y: 37, distance: 98.5
type textarea "Cx wants to know his account number Cx has a pending balance of around $100.00 …"
click at [390, 143] on div "Add Note" at bounding box center [383, 152] width 112 height 18
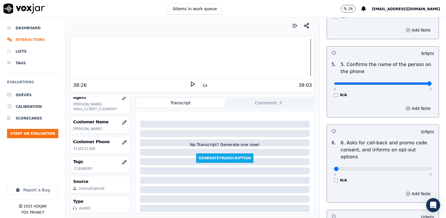
scroll to position [428, 0]
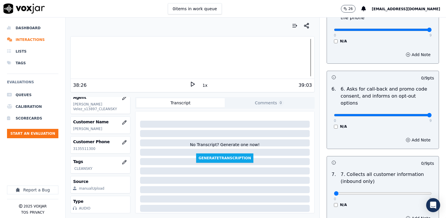
drag, startPoint x: 331, startPoint y: 100, endPoint x: 446, endPoint y: 94, distance: 114.6
type input "9"
click at [432, 114] on input "range" at bounding box center [383, 115] width 98 height 2
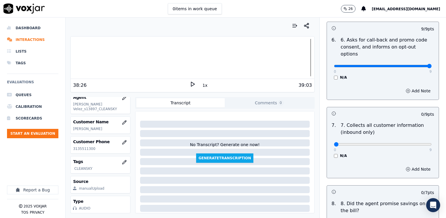
scroll to position [515, 0]
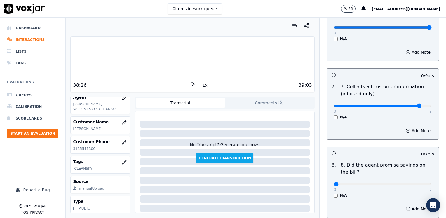
click at [408, 105] on input "range" at bounding box center [383, 106] width 98 height 2
click at [411, 102] on div "0 9" at bounding box center [383, 105] width 98 height 7
click at [412, 105] on input "range" at bounding box center [383, 106] width 98 height 2
type input "8"
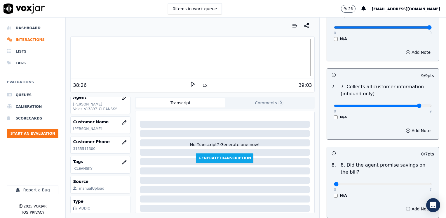
click at [409, 105] on input "range" at bounding box center [383, 106] width 98 height 2
click at [407, 126] on button "Add Note" at bounding box center [418, 130] width 32 height 8
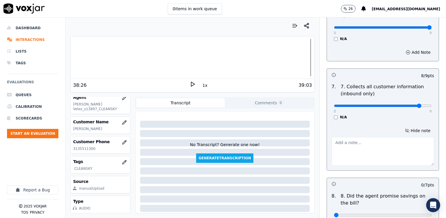
click at [380, 149] on textarea at bounding box center [383, 151] width 103 height 29
drag, startPoint x: 367, startPoint y: 138, endPoint x: 311, endPoint y: 125, distance: 57.7
click at [311, 125] on div "Your browser does not support the audio element. 38:26 1x 39:03 Voxjar ID 191a6…" at bounding box center [256, 118] width 381 height 200
type textarea "Make sure to confirm full service address and the name as it appears on the bil…"
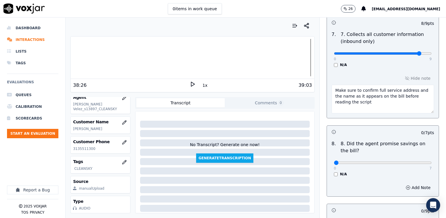
scroll to position [603, 0]
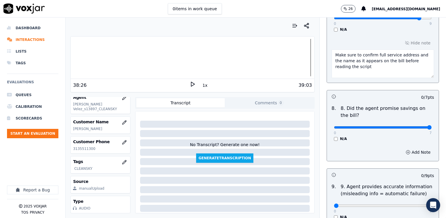
drag, startPoint x: 331, startPoint y: 112, endPoint x: 447, endPoint y: 116, distance: 115.7
type input "7"
click at [432, 126] on input "range" at bounding box center [383, 127] width 98 height 2
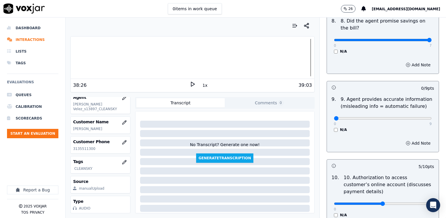
scroll to position [690, 0]
drag, startPoint x: 353, startPoint y: 100, endPoint x: 447, endPoint y: 96, distance: 94.4
click at [432, 117] on input "range" at bounding box center [383, 118] width 98 height 2
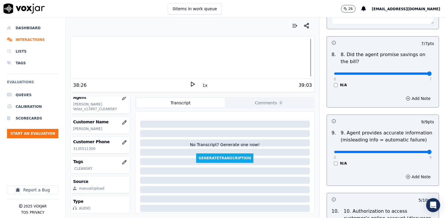
scroll to position [632, 0]
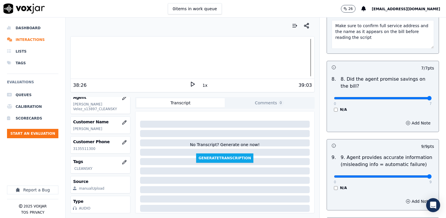
click at [408, 173] on div "0 9" at bounding box center [383, 176] width 98 height 7
type input "8"
click at [408, 175] on input "range" at bounding box center [383, 176] width 98 height 2
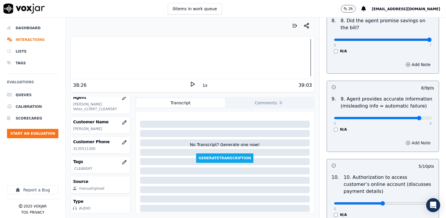
click at [410, 139] on button "Add Note" at bounding box center [418, 143] width 32 height 8
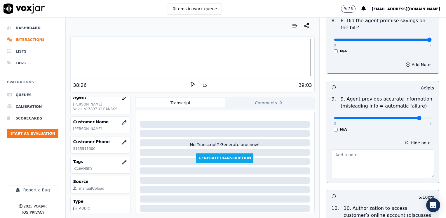
click at [375, 150] on textarea at bounding box center [383, 163] width 103 height 29
drag, startPoint x: 414, startPoint y: 149, endPoint x: 317, endPoint y: 140, distance: 96.5
type textarea "Avoid saying phrases like "eso no lo tienes que pagar" when quoting the cancela…"
click at [366, 160] on textarea "Avoid saying phrases like "eso no lo tienes que pagar" when quoting the cancela…" at bounding box center [383, 163] width 103 height 29
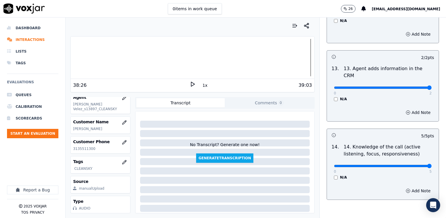
scroll to position [986, 0]
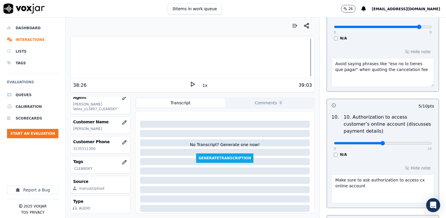
scroll to position [723, 0]
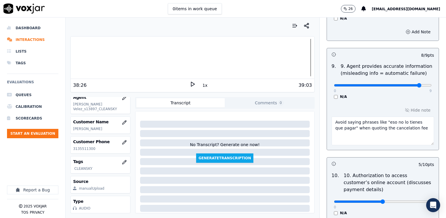
click at [409, 117] on textarea "Avoid saying phrases like "eso no lo tienes que pagar" when quoting the cancela…" at bounding box center [383, 131] width 103 height 29
click at [400, 81] on div "0 9" at bounding box center [383, 84] width 98 height 7
click at [402, 84] on input "range" at bounding box center [383, 85] width 98 height 2
click at [411, 117] on textarea "Avoid saying phrases like "eso no lo tienes que pagar" when quoting the cancela…" at bounding box center [383, 131] width 103 height 29
click at [402, 81] on div "0 9" at bounding box center [383, 84] width 98 height 7
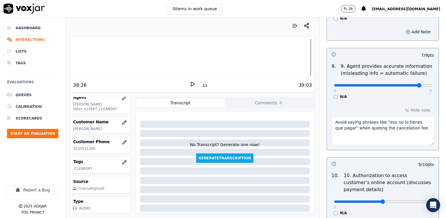
type input "8"
click at [403, 84] on input "range" at bounding box center [383, 85] width 98 height 2
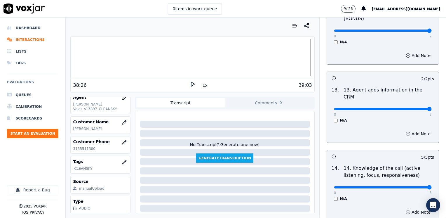
scroll to position [1103, 0]
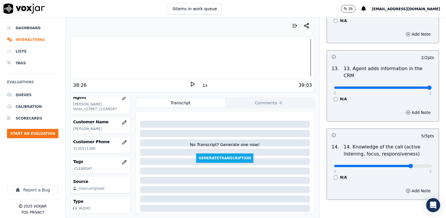
drag, startPoint x: 405, startPoint y: 134, endPoint x: 409, endPoint y: 136, distance: 4.7
type input "4"
click at [405, 165] on input "range" at bounding box center [383, 166] width 98 height 2
click at [409, 187] on button "Add Note" at bounding box center [418, 191] width 32 height 8
click at [393, 197] on textarea at bounding box center [383, 211] width 103 height 29
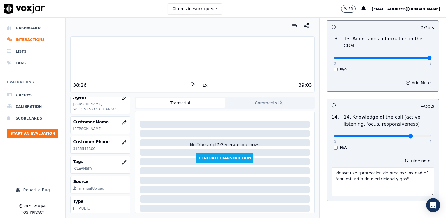
scroll to position [1133, 0]
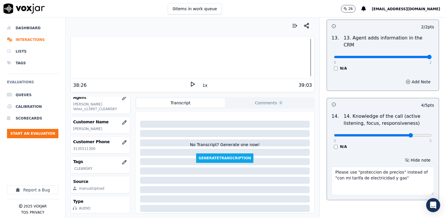
drag, startPoint x: 391, startPoint y: 150, endPoint x: 288, endPoint y: 139, distance: 104.0
click at [288, 139] on div "Your browser does not support the audio element. 38:26 1x 39:03 Voxjar ID 191a6…" at bounding box center [256, 118] width 381 height 200
drag, startPoint x: 359, startPoint y: 139, endPoint x: 395, endPoint y: 150, distance: 37.6
click at [395, 166] on textarea "Please use "proteccion de precios" instead of "con mi tarifa de electricidad y …" at bounding box center [383, 180] width 103 height 29
click at [397, 166] on textarea "Please use "proteccion de precios" instead of "con mi tarifa de electricidad y …" at bounding box center [383, 180] width 103 height 29
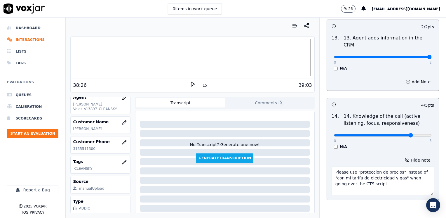
drag, startPoint x: 374, startPoint y: 155, endPoint x: 318, endPoint y: 137, distance: 59.2
type textarea "Please use "proteccion de precios" instead of "con mi tarifa de electricidad y …"
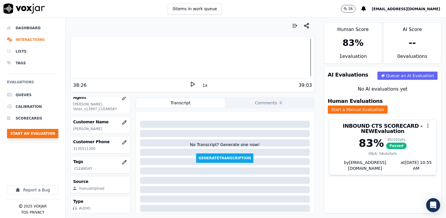
click at [37, 133] on button "Start an Evaluation" at bounding box center [32, 133] width 51 height 9
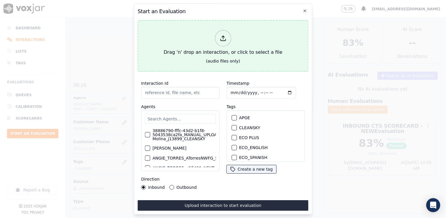
click at [224, 38] on icon at bounding box center [223, 38] width 6 height 6
type input "20250916-175506_4783327091-[PERSON_NAME] 2 all.mp3"
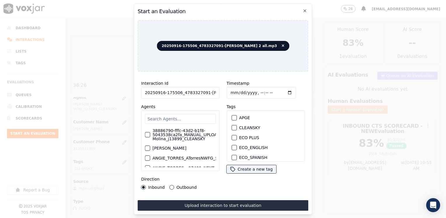
click at [190, 115] on input "text" at bounding box center [180, 119] width 71 height 10
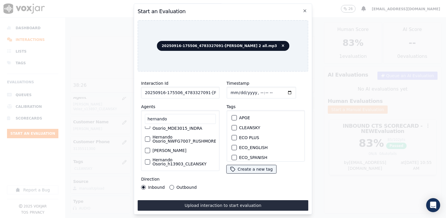
scroll to position [38, 0]
type input "hernando"
click at [183, 157] on label "Hernando Osorio_h13903_CLEANSKY" at bounding box center [183, 161] width 63 height 8
click at [150, 158] on button "Hernando Osorio_h13903_CLEANSKY" at bounding box center [147, 160] width 5 height 5
click at [232, 126] on div "button" at bounding box center [234, 128] width 4 height 4
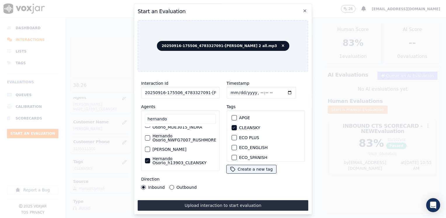
click at [283, 91] on input "Timestamp" at bounding box center [262, 93] width 70 height 12
type input "[DATE]T10:56"
click at [174, 185] on div "Outbound" at bounding box center [183, 187] width 27 height 5
click at [167, 187] on div "Inbound Outbound" at bounding box center [169, 187] width 56 height 5
click at [175, 185] on div "Outbound" at bounding box center [183, 187] width 27 height 5
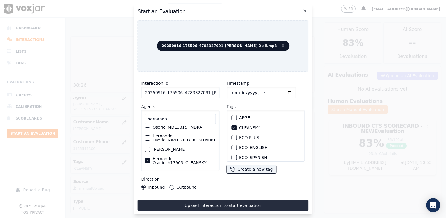
click at [171, 185] on button "Outbound" at bounding box center [172, 187] width 5 height 5
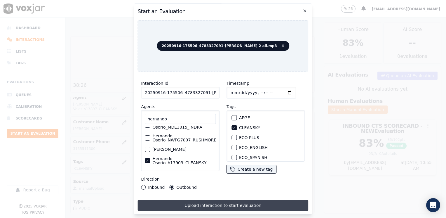
click at [246, 203] on button "Upload interaction to start evaluation" at bounding box center [223, 205] width 171 height 11
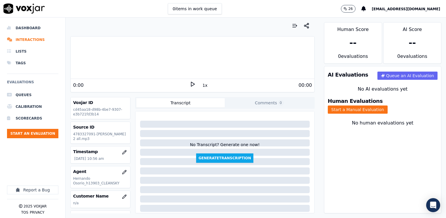
click at [106, 64] on div at bounding box center [193, 57] width 244 height 37
click at [190, 86] on icon at bounding box center [193, 84] width 6 height 6
click at [191, 86] on rect at bounding box center [191, 84] width 1 height 4
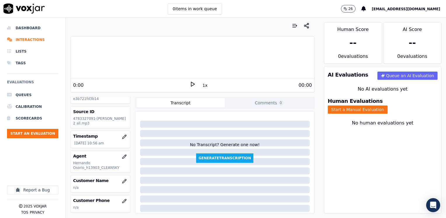
scroll to position [29, 0]
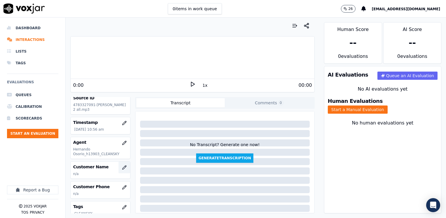
click at [122, 166] on icon "button" at bounding box center [124, 167] width 5 height 5
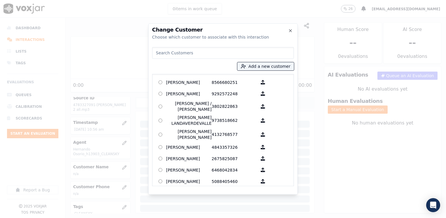
click at [221, 51] on input at bounding box center [223, 53] width 142 height 12
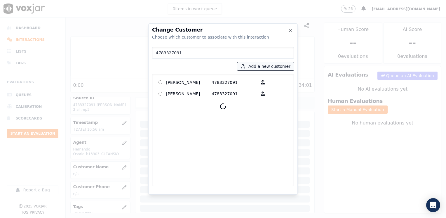
type input "4783327091"
click at [283, 65] on button "Add a new customer" at bounding box center [265, 66] width 57 height 8
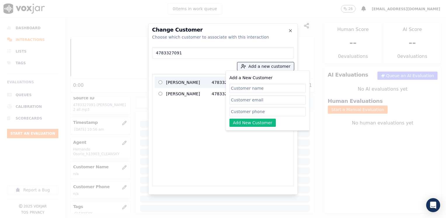
click at [209, 81] on p "[PERSON_NAME]" at bounding box center [189, 82] width 46 height 9
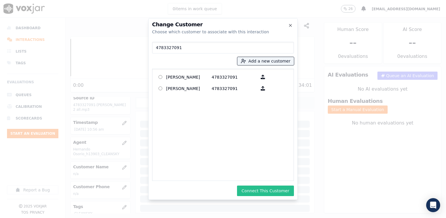
click at [270, 192] on button "Connect This Customer" at bounding box center [265, 190] width 57 height 11
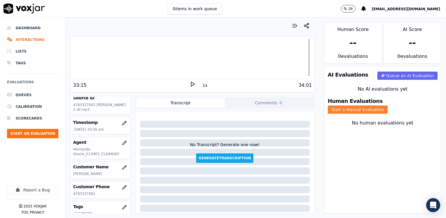
click at [388, 106] on button "Start a Manual Evaluation" at bounding box center [358, 109] width 60 height 8
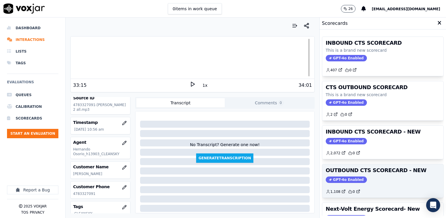
click at [344, 180] on span "GPT-4o Enabled" at bounding box center [346, 179] width 41 height 6
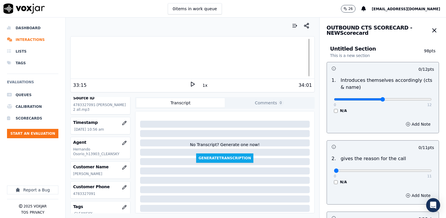
click at [375, 99] on input "range" at bounding box center [383, 99] width 98 height 2
click at [412, 124] on button "Add Note" at bounding box center [418, 124] width 32 height 8
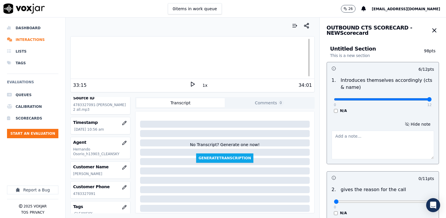
drag, startPoint x: 373, startPoint y: 99, endPoint x: 447, endPoint y: 89, distance: 75.1
type input "12"
click at [432, 98] on input "range" at bounding box center [383, 99] width 98 height 2
click at [412, 125] on button "Hide note" at bounding box center [418, 124] width 33 height 8
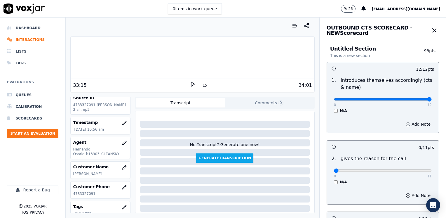
scroll to position [88, 0]
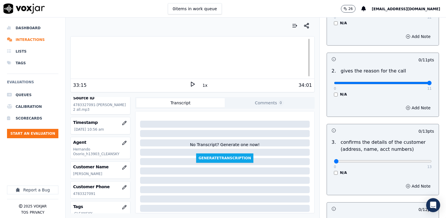
drag, startPoint x: 331, startPoint y: 84, endPoint x: 447, endPoint y: 99, distance: 117.6
type input "11"
click at [432, 84] on input "range" at bounding box center [383, 83] width 98 height 2
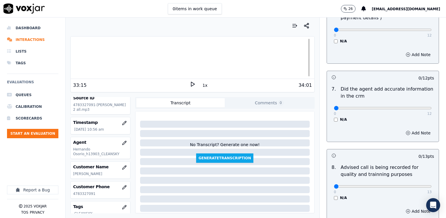
scroll to position [510, 0]
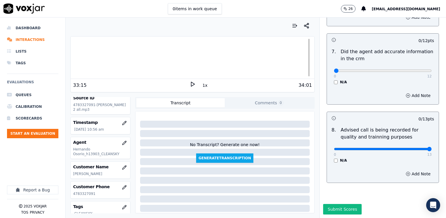
drag, startPoint x: 332, startPoint y: 135, endPoint x: 447, endPoint y: 139, distance: 115.4
type input "13"
click at [432, 148] on input "range" at bounding box center [383, 149] width 98 height 2
drag, startPoint x: 328, startPoint y: 58, endPoint x: 447, endPoint y: 44, distance: 119.7
type input "12"
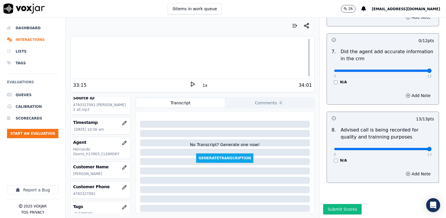
click at [432, 70] on input "range" at bounding box center [383, 71] width 98 height 2
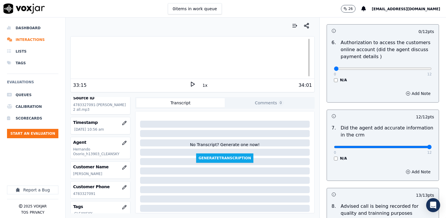
scroll to position [423, 0]
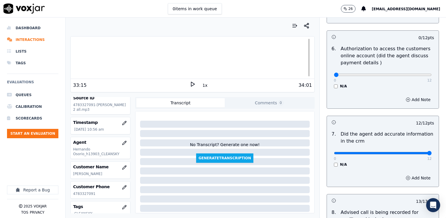
click at [334, 84] on div "N/A" at bounding box center [383, 86] width 98 height 5
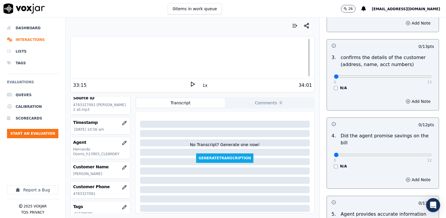
scroll to position [160, 0]
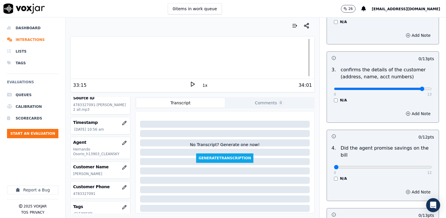
type input "12"
click at [410, 89] on input "range" at bounding box center [383, 89] width 98 height 2
click at [398, 127] on div "12 / 12 pts 1 . Introduces themselves accordingly (cts & name) 0 12 N/A Add Not…" at bounding box center [383, 215] width 112 height 626
click at [403, 113] on button "Add Note" at bounding box center [418, 114] width 32 height 8
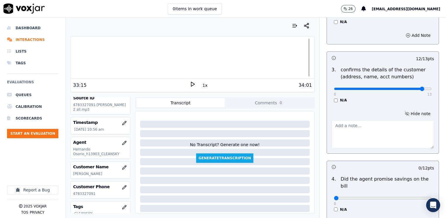
click at [357, 141] on textarea at bounding box center [383, 134] width 103 height 29
drag, startPoint x: 361, startPoint y: 142, endPoint x: 310, endPoint y: 121, distance: 55.2
click at [310, 121] on div "Your browser does not support the audio element. 33:15 1x 34:01 Voxjar ID cd45a…" at bounding box center [256, 118] width 381 height 200
type textarea "Make sure to confirm full service address and the name as it appears on the bil…"
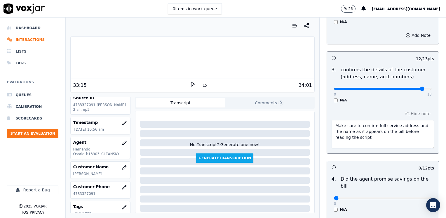
click at [364, 168] on h3 at bounding box center [357, 167] width 51 height 8
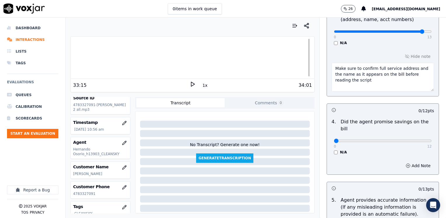
scroll to position [218, 0]
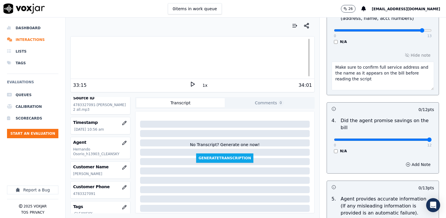
drag, startPoint x: 332, startPoint y: 132, endPoint x: 447, endPoint y: 132, distance: 115.4
type input "12"
click at [432, 138] on input "range" at bounding box center [383, 139] width 98 height 2
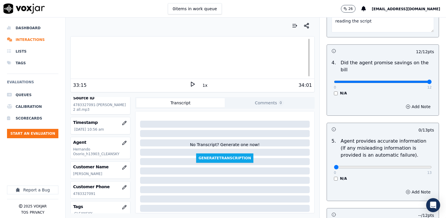
scroll to position [277, 0]
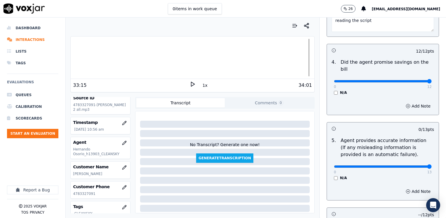
drag, startPoint x: 332, startPoint y: 159, endPoint x: 427, endPoint y: 155, distance: 94.7
type input "13"
click at [432, 165] on input "range" at bounding box center [383, 166] width 98 height 2
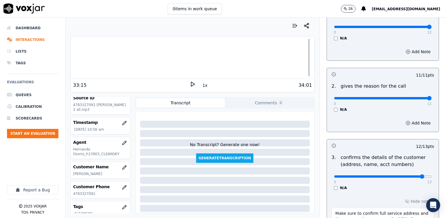
scroll to position [0, 0]
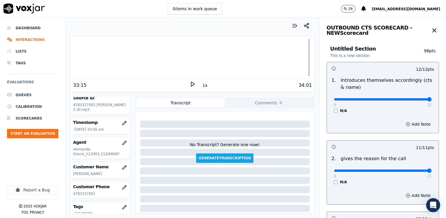
click at [347, 146] on h3 at bounding box center [357, 147] width 51 height 8
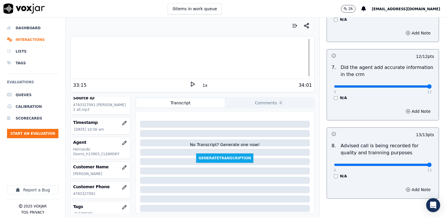
scroll to position [541, 0]
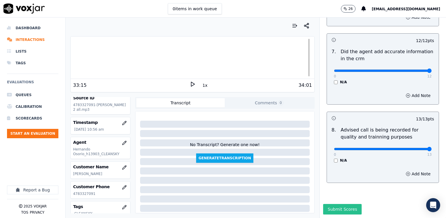
click at [337, 204] on button "Submit Scores" at bounding box center [342, 209] width 39 height 11
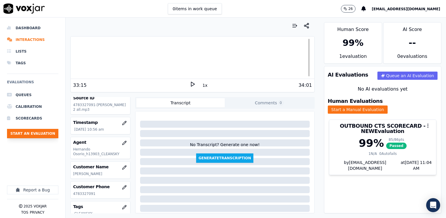
click at [42, 133] on button "Start an Evaluation" at bounding box center [32, 133] width 51 height 9
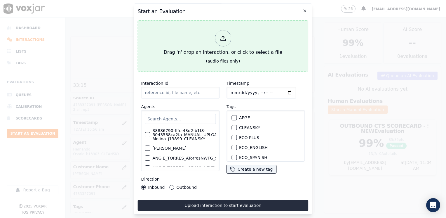
click at [229, 37] on div at bounding box center [223, 38] width 16 height 16
type input "20250916-105430_9375405135-[PERSON_NAME] all.mp3"
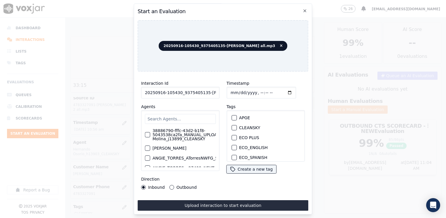
click at [189, 115] on input "text" at bounding box center [180, 119] width 71 height 10
type input "[PERSON_NAME]"
click at [171, 132] on label "38886790-fffc-43d2-b1f8-5043538ca2fa_MANUAL_UPLOAD_Juliana Molina_j13899_CLEANS…" at bounding box center [194, 134] width 84 height 12
click at [150, 132] on button "38886790-fffc-43d2-b1f8-5043538ca2fa_MANUAL_UPLOAD_Juliana Molina_j13899_CLEANS…" at bounding box center [147, 134] width 5 height 5
click at [232, 126] on div "button" at bounding box center [234, 128] width 4 height 4
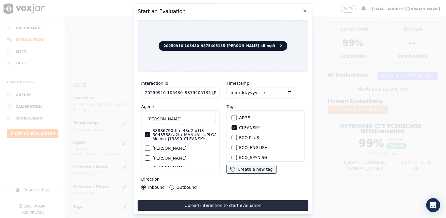
click at [281, 91] on input "Timestamp" at bounding box center [262, 93] width 70 height 12
type input "[DATE]T11:04"
click at [303, 167] on div "Timestamp Tags APGE CLEANSKY ECO PLUS ECO_ENGLISH ECO_SPANISH ELECTRA SPARK IND…" at bounding box center [266, 134] width 86 height 117
click at [251, 194] on div "Interaction Id 20250916-105430_9375405135-[PERSON_NAME] all.mp3 Agents [PERSON_…" at bounding box center [223, 143] width 171 height 134
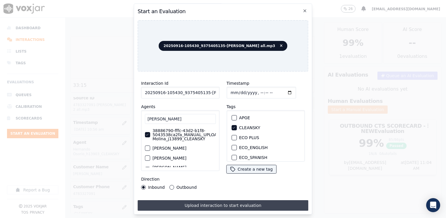
click at [206, 202] on button "Upload interaction to start evaluation" at bounding box center [223, 205] width 171 height 11
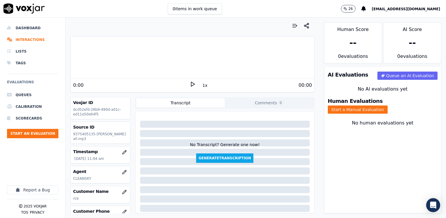
drag, startPoint x: 124, startPoint y: 79, endPoint x: 154, endPoint y: 81, distance: 29.9
click at [124, 79] on div "0:00 1x 00:00" at bounding box center [193, 85] width 244 height 13
click at [190, 84] on icon at bounding box center [193, 84] width 6 height 6
click at [193, 84] on rect at bounding box center [193, 84] width 1 height 4
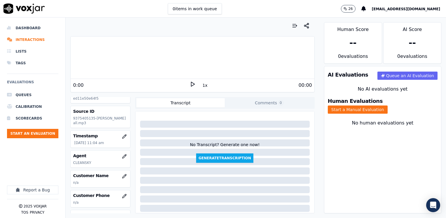
scroll to position [29, 0]
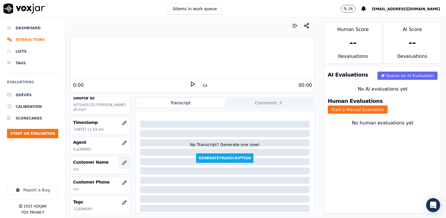
click at [122, 163] on icon "button" at bounding box center [124, 162] width 5 height 5
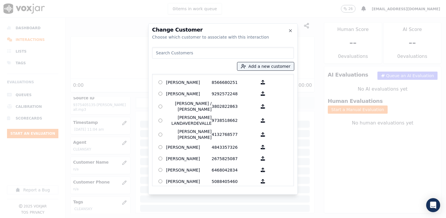
click at [203, 50] on input at bounding box center [223, 53] width 142 height 12
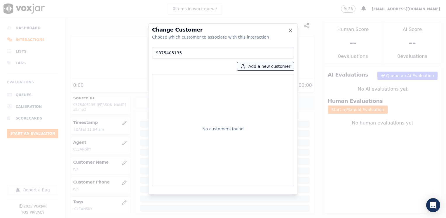
type input "9375405135"
click at [267, 65] on button "Add a new customer" at bounding box center [265, 66] width 57 height 8
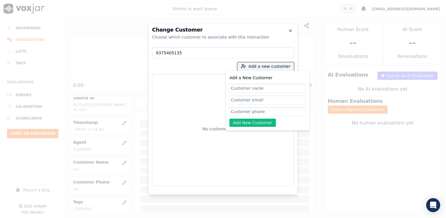
click at [248, 110] on input "Add a New Customer" at bounding box center [268, 111] width 77 height 9
paste input "9375405135"
type input "9375405135"
click at [273, 87] on input "Add a New Customer" at bounding box center [268, 88] width 77 height 9
paste input "[PERSON_NAME]"
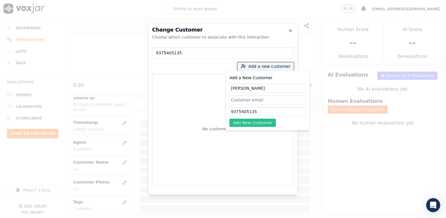
type input "[PERSON_NAME]"
click at [260, 122] on button "Add New Customer" at bounding box center [253, 123] width 46 height 8
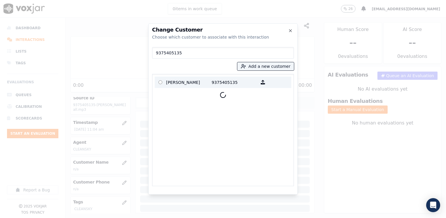
click at [184, 84] on p "[PERSON_NAME]" at bounding box center [189, 82] width 46 height 9
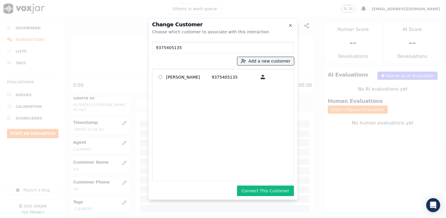
click at [268, 188] on button "Connect This Customer" at bounding box center [265, 190] width 57 height 11
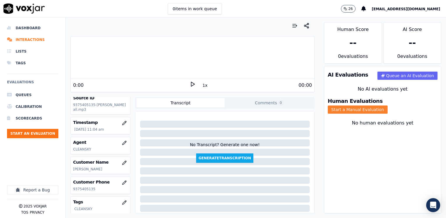
click at [388, 105] on button "Start a Manual Evaluation" at bounding box center [358, 109] width 60 height 8
click at [191, 83] on polygon at bounding box center [193, 84] width 4 height 4
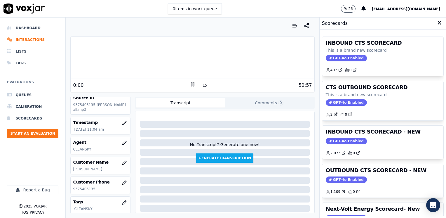
click at [190, 83] on icon at bounding box center [193, 84] width 6 height 6
click at [335, 176] on span "GPT-4o Enabled" at bounding box center [346, 179] width 41 height 6
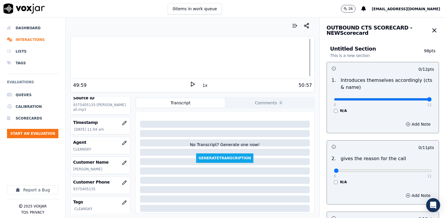
drag, startPoint x: 330, startPoint y: 100, endPoint x: 415, endPoint y: 131, distance: 90.5
type input "12"
click at [432, 100] on input "range" at bounding box center [383, 99] width 98 height 2
drag, startPoint x: 328, startPoint y: 170, endPoint x: 447, endPoint y: 154, distance: 120.5
type input "11"
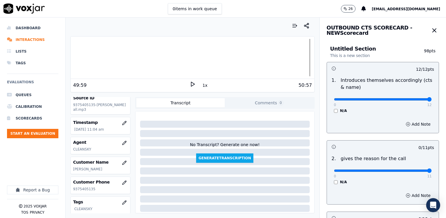
click at [432, 169] on input "range" at bounding box center [383, 170] width 98 height 2
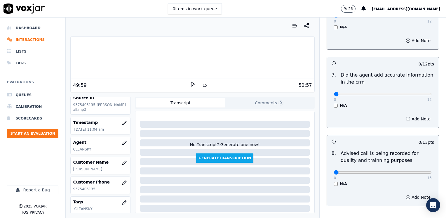
scroll to position [510, 0]
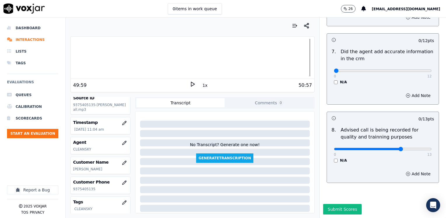
click at [389, 148] on input "range" at bounding box center [383, 149] width 98 height 2
type input "10"
click at [395, 148] on input "range" at bounding box center [383, 149] width 98 height 2
drag, startPoint x: 329, startPoint y: 60, endPoint x: 447, endPoint y: 46, distance: 118.8
type input "12"
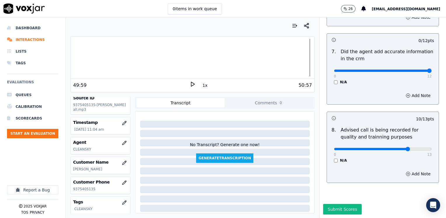
click at [432, 70] on input "range" at bounding box center [383, 71] width 98 height 2
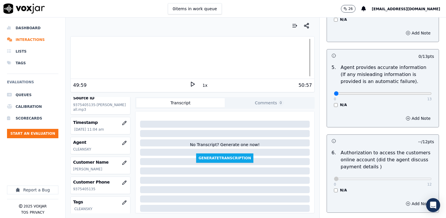
scroll to position [306, 0]
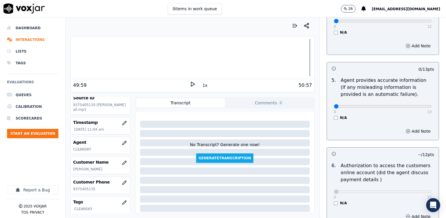
click at [360, 150] on h3 at bounding box center [357, 154] width 51 height 8
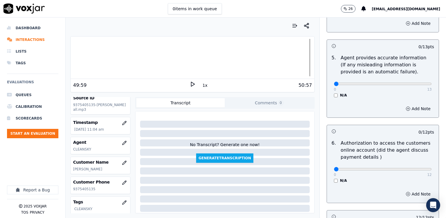
scroll to position [364, 0]
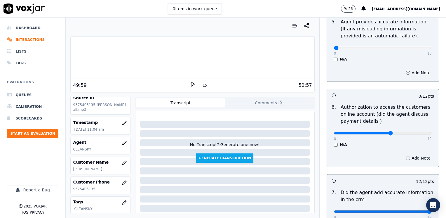
type input "7"
click at [382, 132] on input "range" at bounding box center [383, 133] width 98 height 2
click at [416, 154] on button "Add Note" at bounding box center [418, 158] width 32 height 8
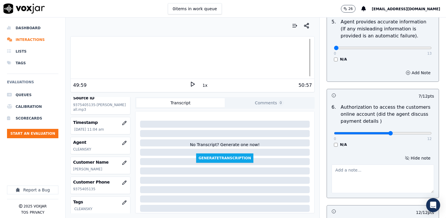
click at [373, 178] on textarea at bounding box center [383, 178] width 103 height 29
drag, startPoint x: 368, startPoint y: 168, endPoint x: 360, endPoint y: 166, distance: 8.4
click at [310, 163] on div "Your browser does not support the audio element. 49:59 1x 50:57 Voxjar ID dcd52…" at bounding box center [256, 118] width 381 height 200
type textarea "Does not request authorization to acesss cx online account"
click at [376, 177] on textarea "Does not request authorization to acesss cx online account" at bounding box center [383, 178] width 103 height 29
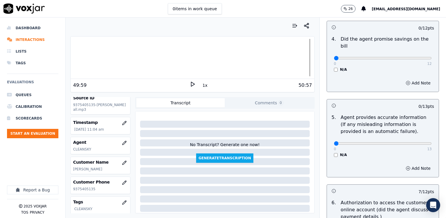
scroll to position [248, 0]
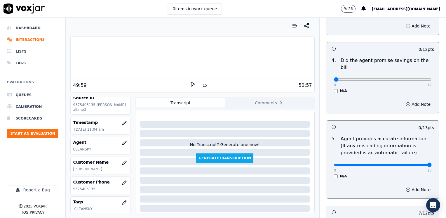
drag, startPoint x: 329, startPoint y: 156, endPoint x: 447, endPoint y: 155, distance: 117.7
type input "13"
click at [432, 164] on input "range" at bounding box center [383, 165] width 98 height 2
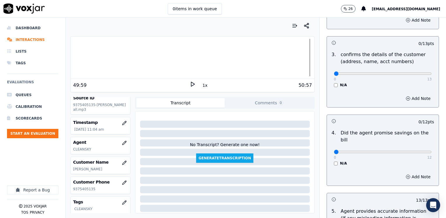
scroll to position [160, 0]
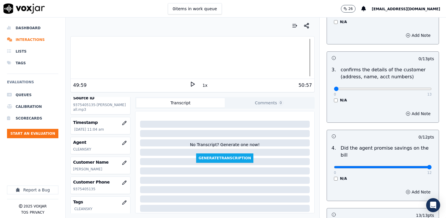
drag, startPoint x: 330, startPoint y: 159, endPoint x: 447, endPoint y: 144, distance: 117.8
type input "12"
click at [432, 166] on input "range" at bounding box center [383, 167] width 98 height 2
drag, startPoint x: 331, startPoint y: 89, endPoint x: 447, endPoint y: 89, distance: 116.5
type input "13"
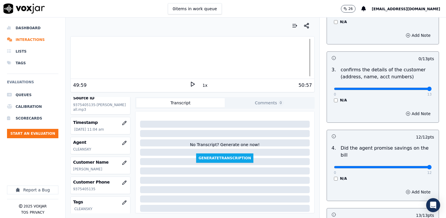
click at [432, 89] on input "range" at bounding box center [383, 89] width 98 height 2
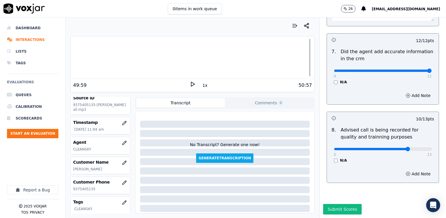
scroll to position [541, 0]
click at [393, 204] on div "Submit Scores" at bounding box center [383, 211] width 126 height 14
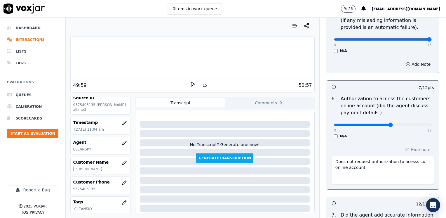
scroll to position [366, 0]
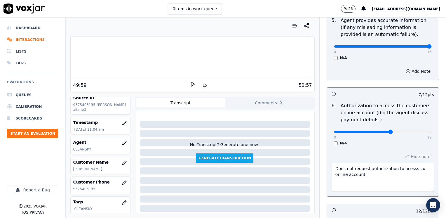
drag, startPoint x: 430, startPoint y: 122, endPoint x: 429, endPoint y: 131, distance: 8.5
click at [430, 122] on div "Untitled Section This is a new section 98 pts 12 / 12 pts 1 . Introduces themse…" at bounding box center [383, 18] width 122 height 693
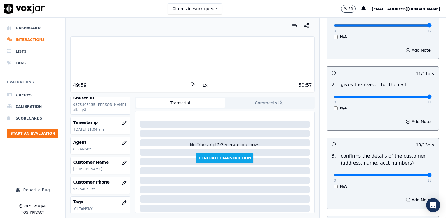
scroll to position [45, 0]
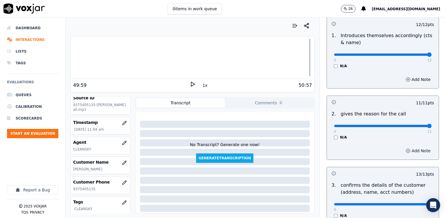
click at [410, 150] on button "Add Note" at bounding box center [418, 151] width 32 height 8
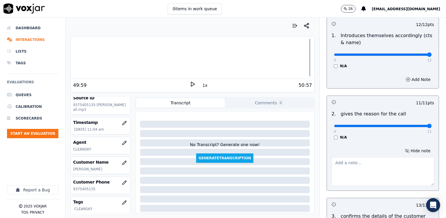
click at [350, 163] on textarea at bounding box center [383, 171] width 103 height 29
paste textarea "It looks like cx has a shut off notice, so agent transferred cx the billing dep…"
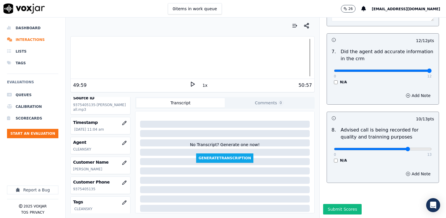
scroll to position [572, 0]
type textarea "It looks like cx has a shut off notice, so agent transferred cx the billing dep…"
click at [338, 204] on button "Submit Scores" at bounding box center [342, 209] width 39 height 11
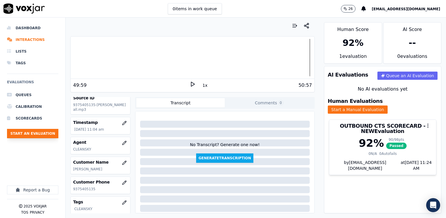
click at [46, 131] on button "Start an Evaluation" at bounding box center [32, 133] width 51 height 9
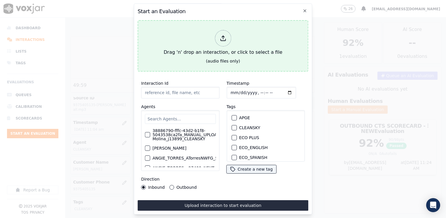
click at [220, 38] on icon at bounding box center [223, 38] width 6 height 6
type input "20250916-115202_3464483896-[PERSON_NAME] all.mp3"
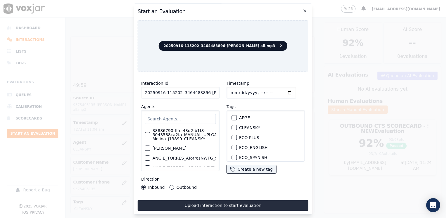
click at [182, 111] on div "38886790-fffc-43d2-b1f8-5043538ca2fa_MANUAL_UPLOAD_Juliana Molina_j13899_CLEANS…" at bounding box center [180, 140] width 79 height 61
click at [187, 111] on div "38886790-fffc-43d2-b1f8-5043538ca2fa_MANUAL_UPLOAD_Juliana Molina_j13899_CLEANS…" at bounding box center [180, 140] width 79 height 61
click at [186, 119] on input "text" at bounding box center [180, 119] width 71 height 10
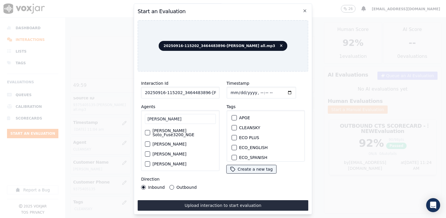
scroll to position [18, 0]
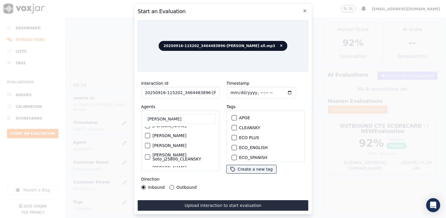
type input "[PERSON_NAME]"
click at [194, 153] on label "[PERSON_NAME] Soto_j25800_CLEANSKY" at bounding box center [183, 157] width 63 height 8
click at [150, 154] on button "[PERSON_NAME] Soto_j25800_CLEANSKY" at bounding box center [147, 156] width 5 height 5
click at [232, 126] on div "button" at bounding box center [234, 128] width 4 height 4
click at [278, 88] on input "Timestamp" at bounding box center [262, 93] width 70 height 12
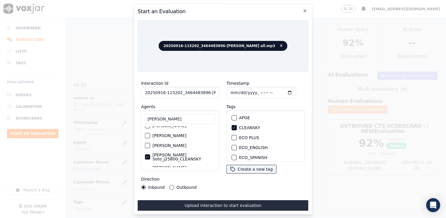
click at [282, 88] on input "Timestamp" at bounding box center [262, 93] width 70 height 12
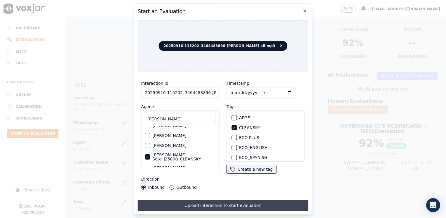
type input "[DATE]T11:25"
click at [210, 202] on button "Upload interaction to start evaluation" at bounding box center [223, 205] width 171 height 11
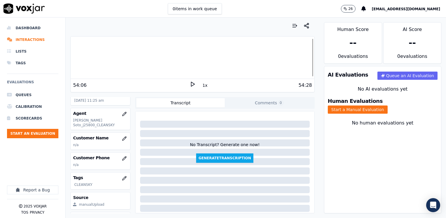
scroll to position [58, 0]
click at [121, 133] on button "button" at bounding box center [125, 138] width 12 height 12
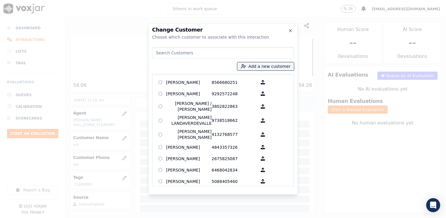
click at [221, 46] on div "Add a new customer [PERSON_NAME] 8566680251 [PERSON_NAME] 9292572248 [PERSON_NA…" at bounding box center [223, 115] width 142 height 141
click at [219, 54] on input at bounding box center [223, 53] width 142 height 12
click at [192, 53] on input at bounding box center [223, 53] width 142 height 12
paste input "3464483896"
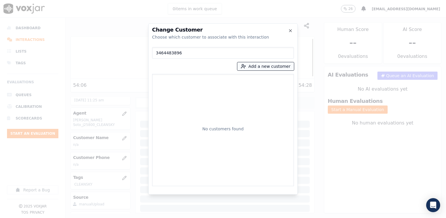
type input "3464483896"
click at [269, 67] on button "Add a new customer" at bounding box center [265, 66] width 57 height 8
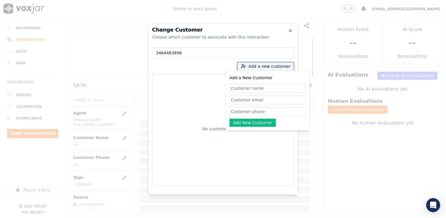
click at [257, 111] on input "Add a New Customer" at bounding box center [268, 111] width 77 height 9
paste input "3464483896"
type input "3464483896"
click at [268, 87] on input "Add a New Customer" at bounding box center [268, 88] width 77 height 9
paste input "[PERSON_NAME]"
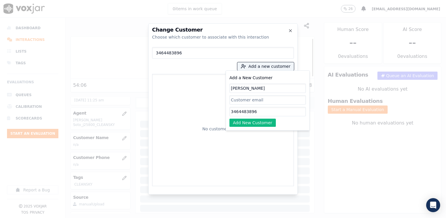
type input "[PERSON_NAME]"
click at [261, 128] on div "Add a New Customer [PERSON_NAME] 3464483896 Add New Customer" at bounding box center [268, 100] width 84 height 60
click at [260, 121] on button "Add New Customer" at bounding box center [253, 123] width 46 height 8
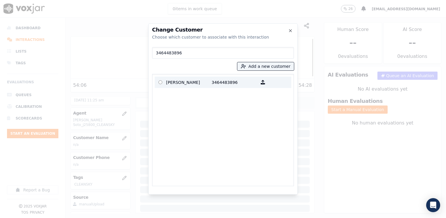
click at [189, 84] on p "[PERSON_NAME]" at bounding box center [189, 82] width 46 height 9
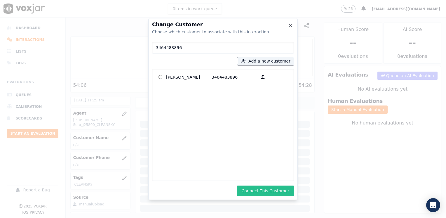
click at [276, 193] on button "Connect This Customer" at bounding box center [265, 190] width 57 height 11
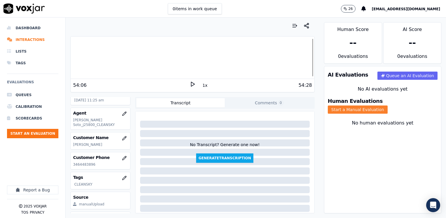
click at [388, 105] on button "Start a Manual Evaluation" at bounding box center [358, 109] width 60 height 8
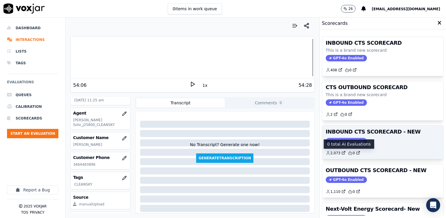
click at [340, 140] on span "GPT-4o Enabled" at bounding box center [346, 141] width 41 height 6
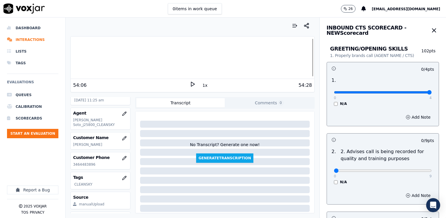
drag, startPoint x: 328, startPoint y: 92, endPoint x: 447, endPoint y: 91, distance: 118.9
type input "4"
click at [432, 91] on input "range" at bounding box center [383, 92] width 98 height 2
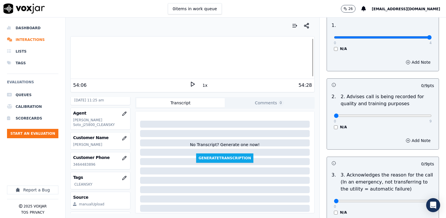
scroll to position [88, 0]
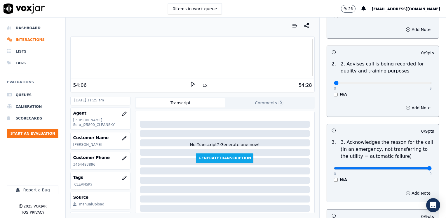
drag, startPoint x: 346, startPoint y: 168, endPoint x: 447, endPoint y: 168, distance: 101.0
type input "9"
click at [432, 168] on input "range" at bounding box center [383, 168] width 98 height 2
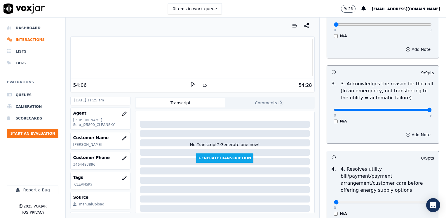
click at [410, 134] on button "Add Note" at bounding box center [418, 135] width 32 height 8
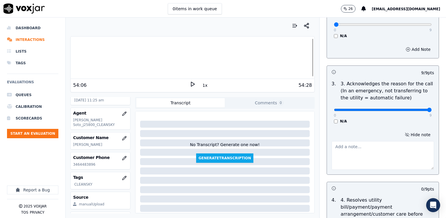
click at [376, 158] on textarea at bounding box center [383, 155] width 103 height 29
type textarea "c"
type textarea "Cx wants to start services at her new place"
click at [389, 161] on textarea "Cx wants to start services at her new place" at bounding box center [383, 155] width 103 height 29
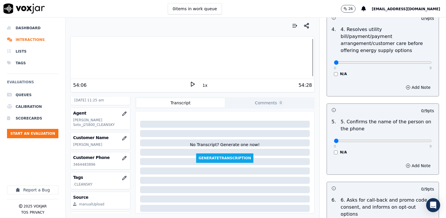
scroll to position [321, 0]
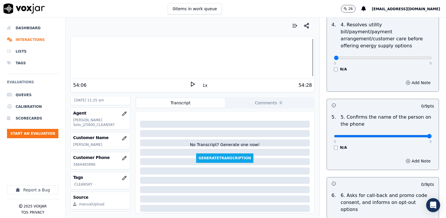
drag, startPoint x: 331, startPoint y: 130, endPoint x: 447, endPoint y: 125, distance: 116.3
type input "9"
click at [432, 135] on input "range" at bounding box center [383, 136] width 98 height 2
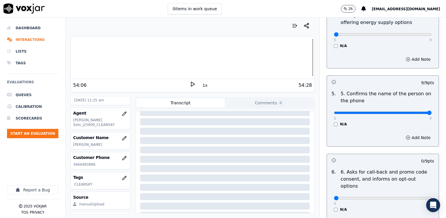
scroll to position [409, 0]
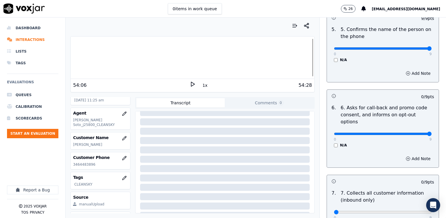
drag, startPoint x: 331, startPoint y: 120, endPoint x: 447, endPoint y: 116, distance: 116.6
type input "9"
click at [432, 133] on input "range" at bounding box center [383, 134] width 98 height 2
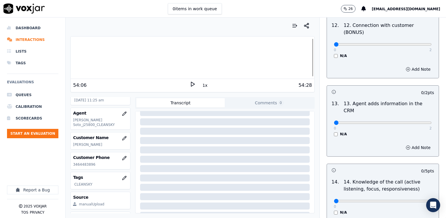
scroll to position [1010, 0]
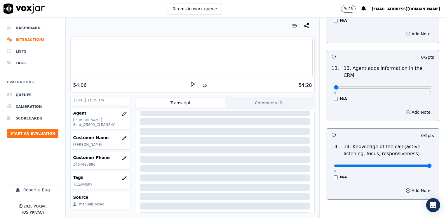
drag, startPoint x: 332, startPoint y: 137, endPoint x: 443, endPoint y: 122, distance: 112.3
type input "5"
click at [432, 164] on input "range" at bounding box center [383, 165] width 98 height 2
drag, startPoint x: 330, startPoint y: 57, endPoint x: 362, endPoint y: 98, distance: 51.9
type input "2"
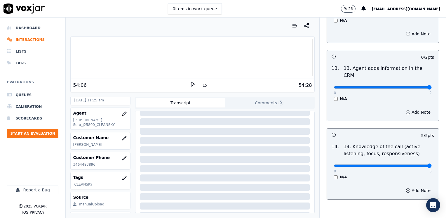
click at [432, 86] on input "range" at bounding box center [383, 87] width 98 height 2
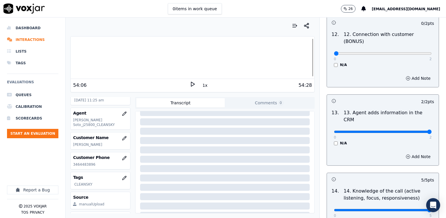
scroll to position [923, 0]
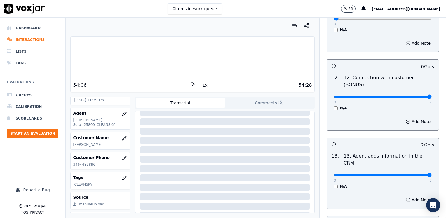
drag, startPoint x: 330, startPoint y: 74, endPoint x: 447, endPoint y: 87, distance: 118.1
type input "2"
click at [432, 95] on input "range" at bounding box center [383, 96] width 98 height 2
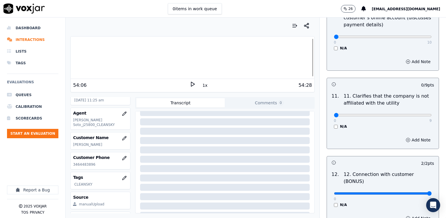
scroll to position [806, 0]
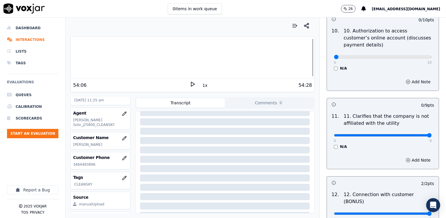
drag, startPoint x: 330, startPoint y: 121, endPoint x: 447, endPoint y: 147, distance: 120.3
type input "9"
click at [432, 136] on input "range" at bounding box center [383, 135] width 98 height 2
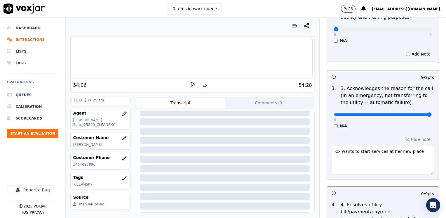
scroll to position [163, 0]
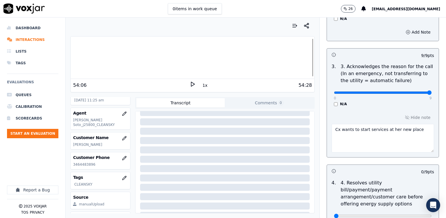
click at [361, 128] on textarea "Cx wants to start services at her new place" at bounding box center [383, 138] width 103 height 29
type textarea "Cx wants to start electric service at her new place"
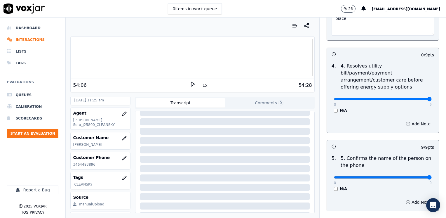
drag, startPoint x: 332, startPoint y: 91, endPoint x: 447, endPoint y: 81, distance: 115.8
type input "9"
click at [432, 98] on input "range" at bounding box center [383, 99] width 98 height 2
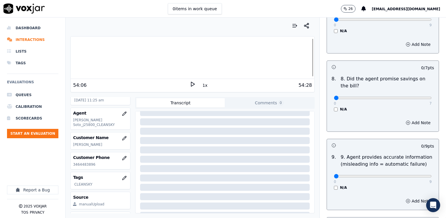
scroll to position [484, 0]
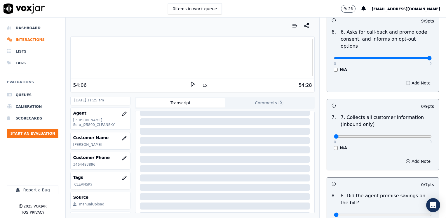
click at [359, 152] on div "Add Note" at bounding box center [383, 161] width 112 height 18
type input "8"
click at [409, 135] on input "range" at bounding box center [383, 136] width 98 height 2
click at [411, 157] on button "Add Note" at bounding box center [418, 161] width 32 height 8
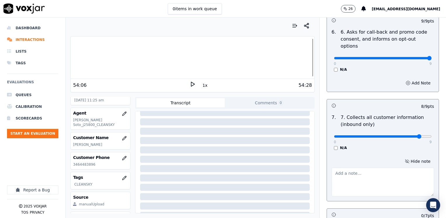
click at [368, 168] on textarea at bounding box center [383, 182] width 103 height 29
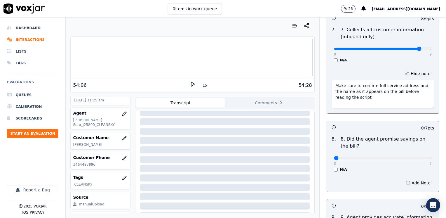
scroll to position [631, 0]
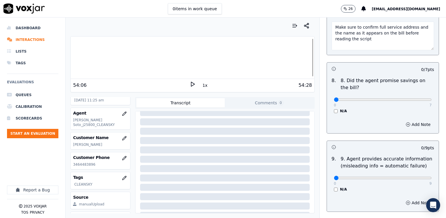
type textarea "Make sure to confirm full service address and the name as it appears on the bil…"
drag, startPoint x: 331, startPoint y: 84, endPoint x: 447, endPoint y: 79, distance: 116.6
type input "7"
click at [432, 98] on input "range" at bounding box center [383, 99] width 98 height 2
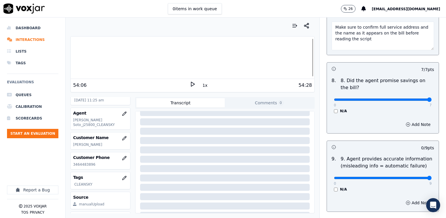
drag, startPoint x: 330, startPoint y: 161, endPoint x: 447, endPoint y: 158, distance: 116.9
type input "9"
click at [432, 177] on input "range" at bounding box center [383, 178] width 98 height 2
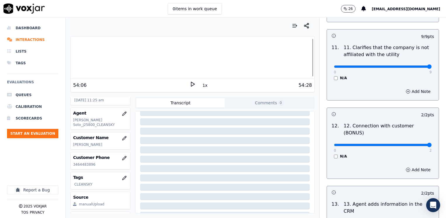
scroll to position [1041, 0]
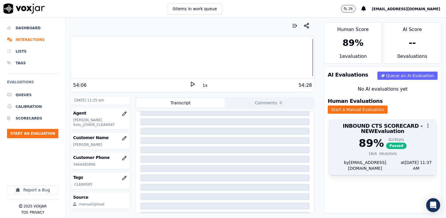
click at [371, 128] on h3 "INBOUND CTS SCORECARD - NEW Evaluation" at bounding box center [383, 128] width 100 height 11
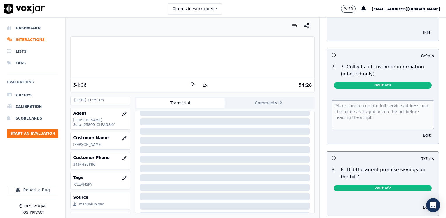
scroll to position [496, 0]
click at [33, 132] on button "Start an Evaluation" at bounding box center [32, 133] width 51 height 9
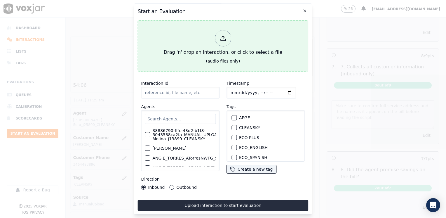
click at [225, 35] on icon at bounding box center [223, 38] width 6 height 6
type input "20250916-135120_2152078501-[PERSON_NAME] all.mp3"
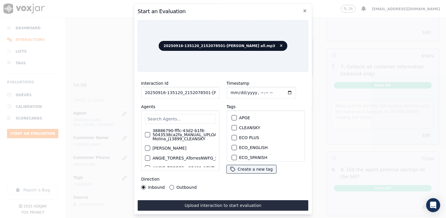
click at [181, 115] on input "text" at bounding box center [180, 119] width 71 height 10
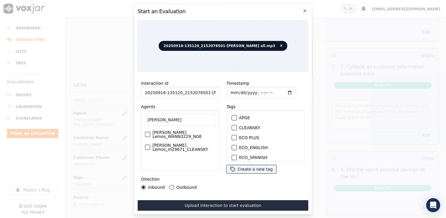
type input "[PERSON_NAME]"
click at [179, 149] on label "[PERSON_NAME] Lemos_m29671_CLEANSKY" at bounding box center [183, 147] width 63 height 8
click at [150, 149] on button "[PERSON_NAME] Lemos_m29671_CLEANSKY" at bounding box center [147, 147] width 5 height 5
click at [232, 126] on div "button" at bounding box center [234, 128] width 4 height 4
click at [279, 91] on input "Timestamp" at bounding box center [262, 93] width 70 height 12
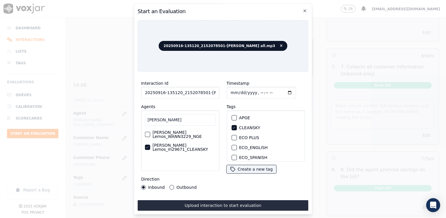
type input "[DATE]T11:42"
click at [171, 185] on button "Outbound" at bounding box center [172, 187] width 5 height 5
drag, startPoint x: 224, startPoint y: 199, endPoint x: 238, endPoint y: 216, distance: 21.8
click at [225, 200] on button "Upload interaction to start evaluation" at bounding box center [223, 205] width 171 height 11
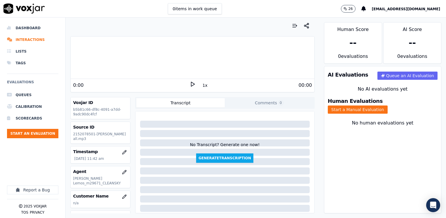
click at [141, 85] on div "0:00" at bounding box center [131, 85] width 117 height 7
click at [186, 85] on div "0:00" at bounding box center [131, 85] width 117 height 7
click at [190, 84] on icon at bounding box center [193, 84] width 6 height 6
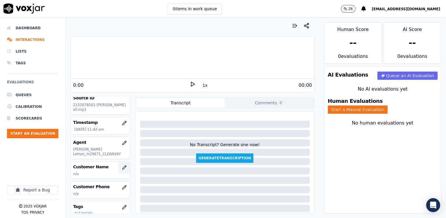
click at [122, 166] on icon "button" at bounding box center [124, 167] width 5 height 5
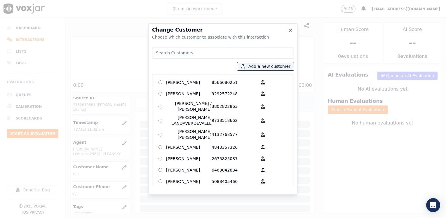
click at [180, 53] on input at bounding box center [223, 53] width 142 height 12
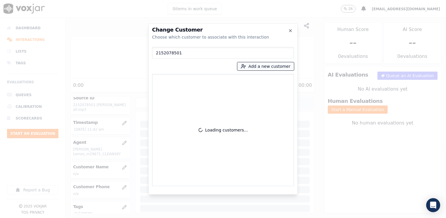
type input "2152078501"
click at [268, 66] on button "Add a new customer" at bounding box center [265, 66] width 57 height 8
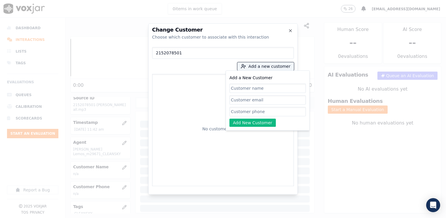
click at [242, 111] on input "Add a New Customer" at bounding box center [268, 111] width 77 height 9
paste input "2152078501"
type input "2152078501"
click at [265, 87] on input "Add a New Customer" at bounding box center [268, 88] width 77 height 9
paste input "[PERSON_NAME]"
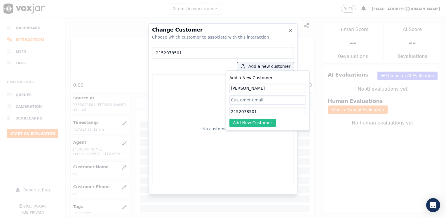
type input "[PERSON_NAME]"
click at [260, 119] on button "Add New Customer" at bounding box center [253, 123] width 46 height 8
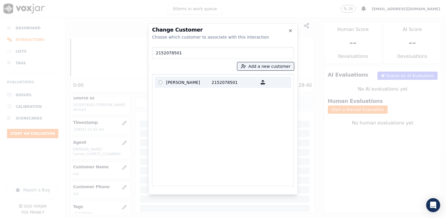
click at [217, 81] on p "2152078501" at bounding box center [235, 82] width 46 height 9
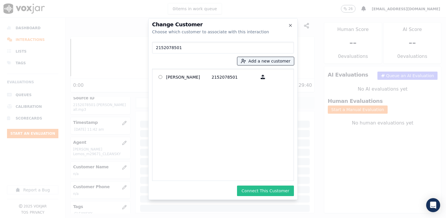
click at [282, 190] on button "Connect This Customer" at bounding box center [265, 190] width 57 height 11
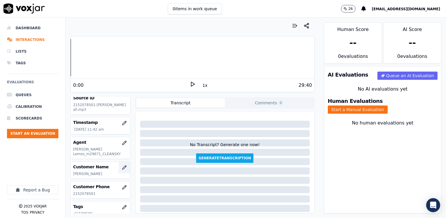
scroll to position [86, 0]
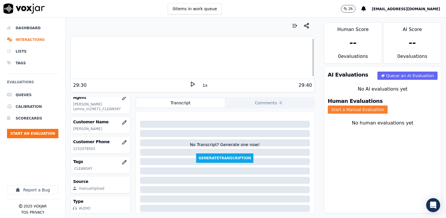
click at [388, 105] on button "Start a Manual Evaluation" at bounding box center [358, 109] width 60 height 8
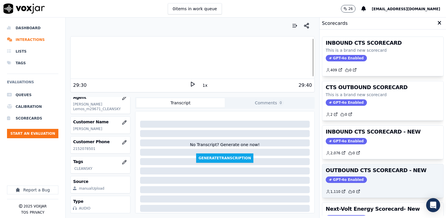
click at [347, 176] on span "GPT-4o Enabled" at bounding box center [346, 179] width 41 height 6
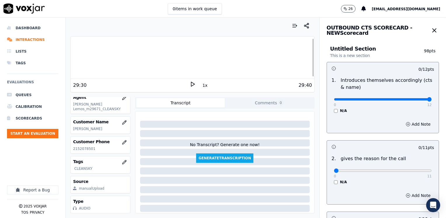
drag, startPoint x: 332, startPoint y: 97, endPoint x: 447, endPoint y: 100, distance: 115.4
type input "12"
click at [432, 100] on input "range" at bounding box center [383, 99] width 98 height 2
drag, startPoint x: 331, startPoint y: 170, endPoint x: 446, endPoint y: 154, distance: 116.5
type input "11"
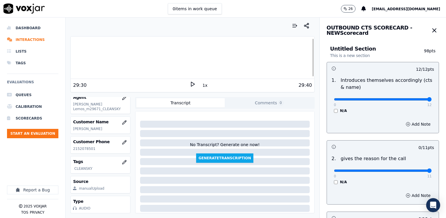
click at [432, 169] on input "range" at bounding box center [383, 170] width 98 height 2
type input "6"
click at [373, 99] on input "range" at bounding box center [383, 99] width 98 height 2
click at [410, 123] on button "Add Note" at bounding box center [418, 124] width 32 height 8
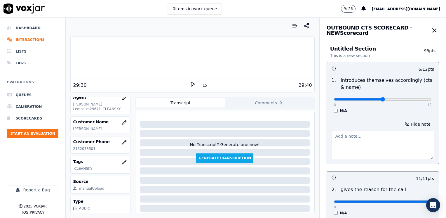
click at [364, 141] on textarea at bounding box center [383, 145] width 103 height 29
type textarea "Does not introduce herself nor brands CTS on this call"
click at [374, 148] on textarea "Does not introduce herself nor brands CTS on this call" at bounding box center [383, 145] width 103 height 29
click at [357, 150] on textarea "Does not introduce herself nor brands CTS on this call" at bounding box center [383, 145] width 103 height 29
drag, startPoint x: 357, startPoint y: 150, endPoint x: 327, endPoint y: 135, distance: 33.4
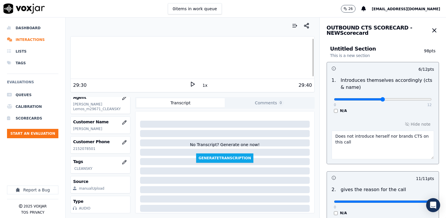
click at [332, 135] on textarea "Does not introduce herself nor brands CTS on this call" at bounding box center [383, 145] width 103 height 29
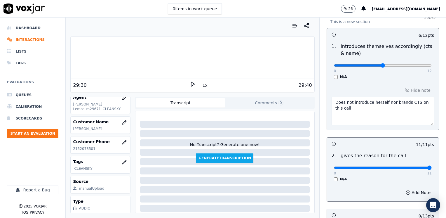
scroll to position [146, 0]
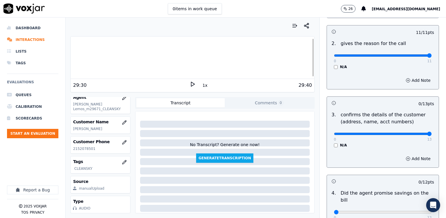
drag, startPoint x: 330, startPoint y: 133, endPoint x: 447, endPoint y: 133, distance: 117.1
type input "13"
click at [432, 133] on input "range" at bounding box center [383, 134] width 98 height 2
click at [357, 177] on h3 at bounding box center [357, 181] width 51 height 8
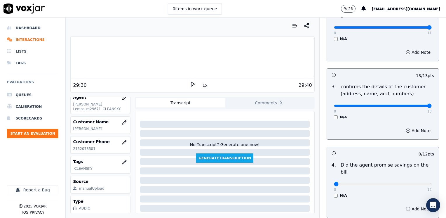
scroll to position [204, 0]
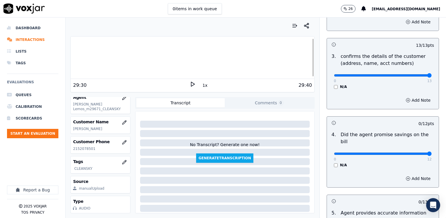
drag, startPoint x: 331, startPoint y: 144, endPoint x: 447, endPoint y: 144, distance: 115.6
type input "12"
click at [432, 152] on input "range" at bounding box center [383, 153] width 98 height 2
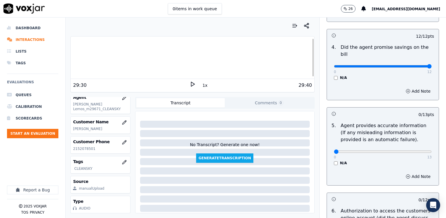
scroll to position [292, 0]
drag, startPoint x: 331, startPoint y: 143, endPoint x: 447, endPoint y: 143, distance: 116.5
type input "13"
click at [432, 150] on input "range" at bounding box center [383, 151] width 98 height 2
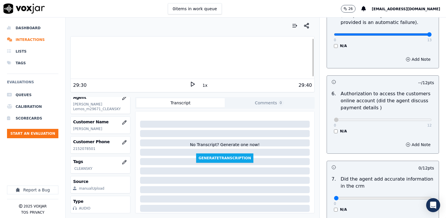
scroll to position [526, 0]
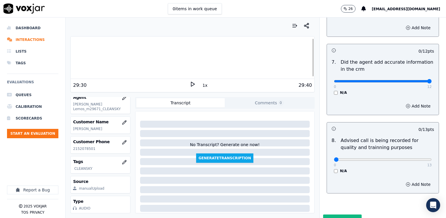
drag, startPoint x: 329, startPoint y: 73, endPoint x: 429, endPoint y: 147, distance: 125.3
type input "12"
click at [425, 80] on input "range" at bounding box center [383, 81] width 98 height 2
type input "10"
click at [397, 158] on input "range" at bounding box center [383, 159] width 98 height 2
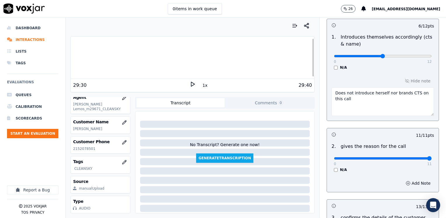
scroll to position [0, 0]
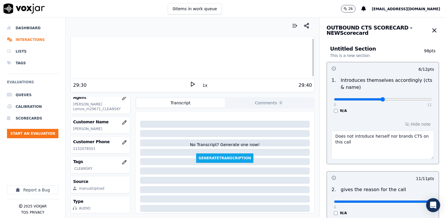
drag, startPoint x: 359, startPoint y: 147, endPoint x: 316, endPoint y: 131, distance: 46.4
click at [357, 149] on textarea "Does not introduce herself nor brands CTS on this call" at bounding box center [383, 145] width 103 height 29
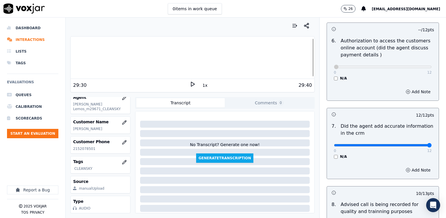
scroll to position [541, 0]
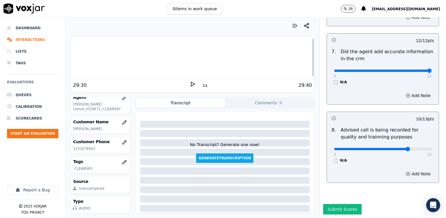
click at [385, 143] on div "0 13 N/A" at bounding box center [382, 151] width 107 height 22
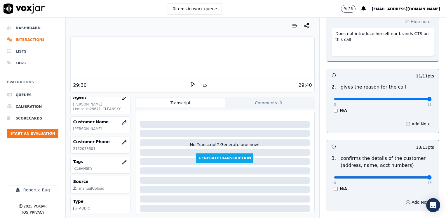
scroll to position [103, 0]
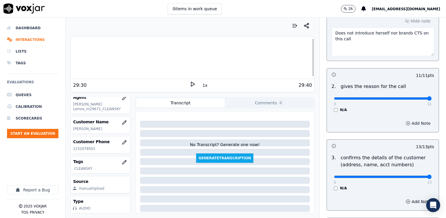
click at [410, 123] on button "Add Note" at bounding box center [418, 123] width 32 height 8
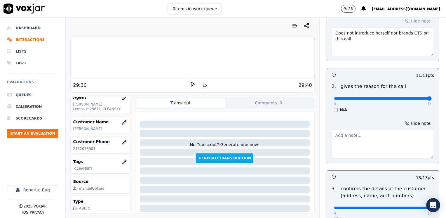
click at [380, 146] on textarea at bounding box center [383, 144] width 103 height 29
type textarea "A"
type textarea "C"
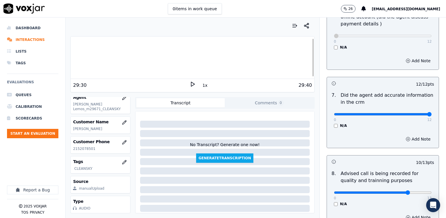
scroll to position [572, 0]
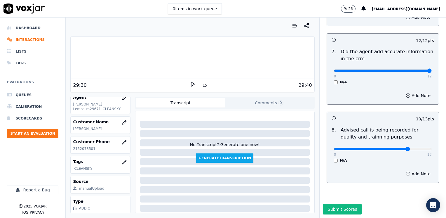
type textarea "Last bill cx was of $969, but agent suggested a payment plan"
click at [334, 204] on button "Submit Scores" at bounding box center [342, 209] width 39 height 11
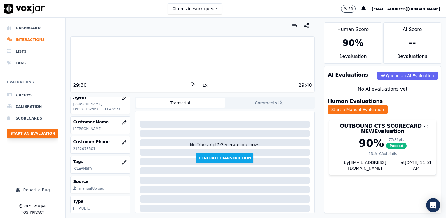
click at [45, 131] on button "Start an Evaluation" at bounding box center [32, 133] width 51 height 9
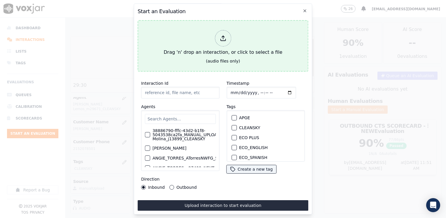
click at [218, 38] on div at bounding box center [223, 38] width 16 height 16
type input "20250916-154444_6099607541-[PERSON_NAME] 1 all.mp3"
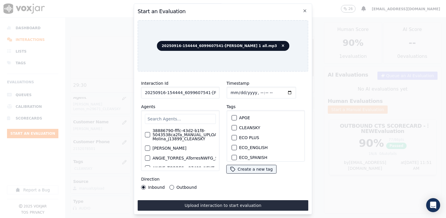
click at [168, 114] on input "text" at bounding box center [180, 119] width 71 height 10
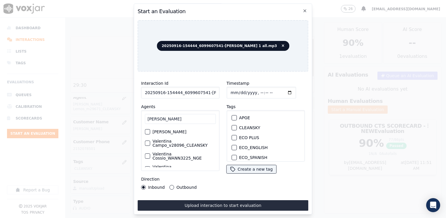
scroll to position [29, 0]
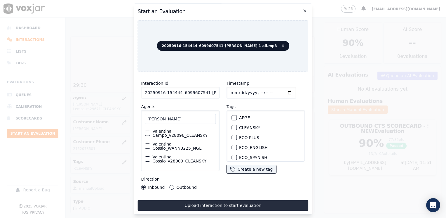
type input "[PERSON_NAME]"
click at [193, 137] on label "Valentina Campo_v28096_CLEANSKY" at bounding box center [183, 133] width 63 height 8
click at [150, 136] on button "Valentina Campo_v28096_CLEANSKY" at bounding box center [147, 133] width 5 height 5
click at [232, 126] on div "button" at bounding box center [234, 128] width 4 height 4
click at [281, 91] on input "Timestamp" at bounding box center [262, 93] width 70 height 12
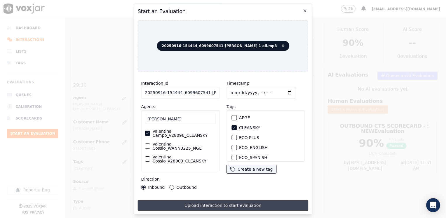
type input "[DATE]T11:52"
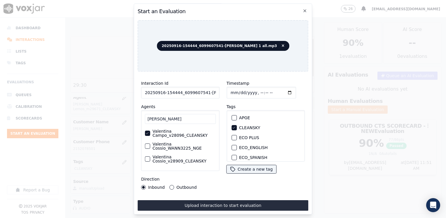
drag, startPoint x: 219, startPoint y: 202, endPoint x: 217, endPoint y: 204, distance: 3.4
click at [219, 202] on button "Upload interaction to start evaluation" at bounding box center [223, 205] width 171 height 11
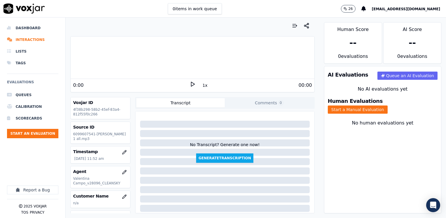
click at [152, 86] on div "0:00" at bounding box center [131, 85] width 117 height 7
click at [190, 85] on icon at bounding box center [193, 84] width 6 height 6
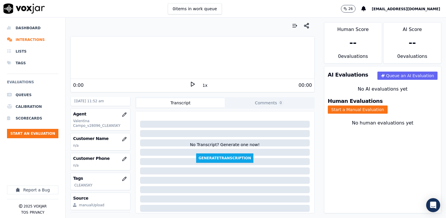
scroll to position [58, 0]
click at [121, 137] on button "button" at bounding box center [125, 138] width 12 height 12
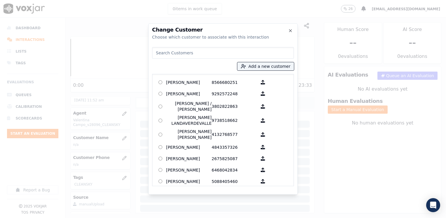
click at [219, 51] on input at bounding box center [223, 53] width 142 height 12
paste input "6099607541"
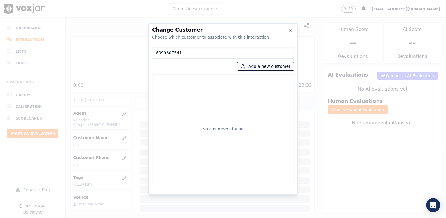
type input "6099607541"
click at [275, 65] on button "Add a new customer" at bounding box center [265, 66] width 57 height 8
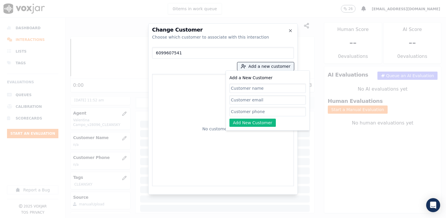
click at [253, 110] on input "Add a New Customer" at bounding box center [268, 111] width 77 height 9
paste input "6099607541"
type input "6099607541"
click at [270, 87] on input "Add a New Customer" at bounding box center [268, 88] width 77 height 9
paste input "[PERSON_NAME]"
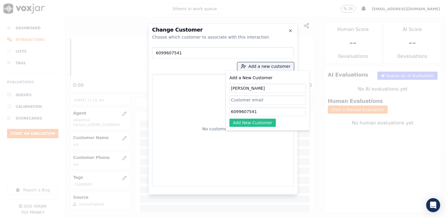
type input "[PERSON_NAME]"
click at [258, 121] on button "Add New Customer" at bounding box center [253, 123] width 46 height 8
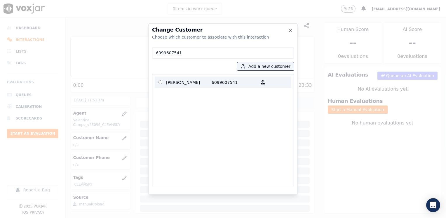
click at [189, 83] on p "[PERSON_NAME]" at bounding box center [189, 82] width 46 height 9
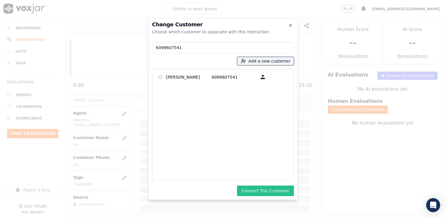
click at [272, 195] on button "Connect This Customer" at bounding box center [265, 190] width 57 height 11
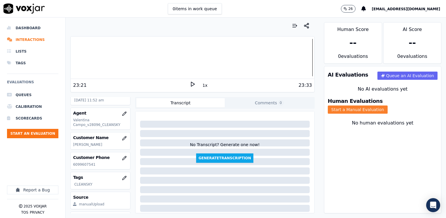
click at [388, 105] on button "Start a Manual Evaluation" at bounding box center [358, 109] width 60 height 8
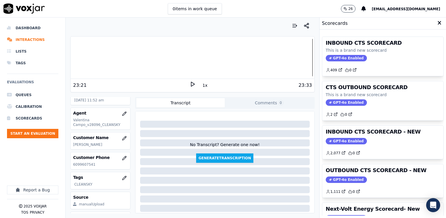
drag, startPoint x: 347, startPoint y: 140, endPoint x: 362, endPoint y: 127, distance: 20.3
click at [347, 140] on span "GPT-4o Enabled" at bounding box center [346, 141] width 41 height 6
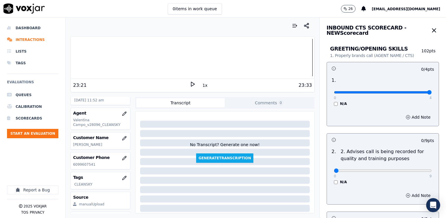
drag, startPoint x: 329, startPoint y: 91, endPoint x: 424, endPoint y: 117, distance: 98.2
type input "4"
click at [432, 93] on input "range" at bounding box center [383, 92] width 98 height 2
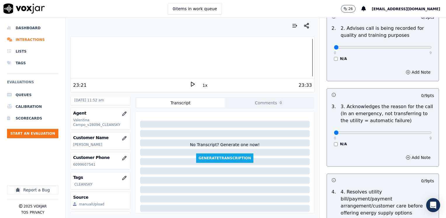
scroll to position [146, 0]
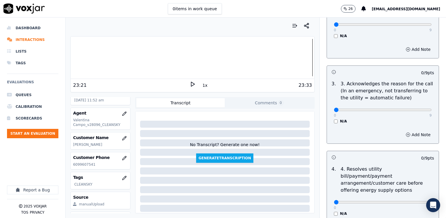
drag, startPoint x: 373, startPoint y: 109, endPoint x: 423, endPoint y: 110, distance: 50.2
click at [423, 110] on div "3 . 3. Acknowledges the reason for the call (In an emergency, not transferring …" at bounding box center [383, 102] width 112 height 48
click at [389, 109] on input "range" at bounding box center [383, 110] width 98 height 2
type input "9"
click at [417, 110] on input "range" at bounding box center [383, 110] width 98 height 2
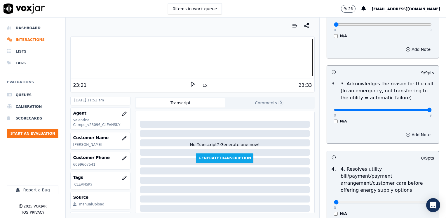
click at [412, 135] on button "Add Note" at bounding box center [418, 135] width 32 height 8
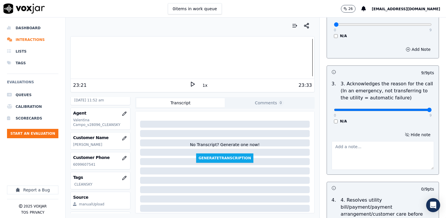
click at [383, 153] on textarea at bounding box center [383, 155] width 103 height 29
click at [378, 153] on textarea "Cx has not received any of his bills yet, and wants to know why" at bounding box center [383, 155] width 103 height 29
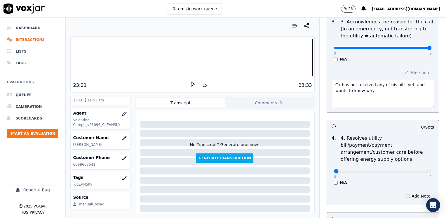
scroll to position [204, 0]
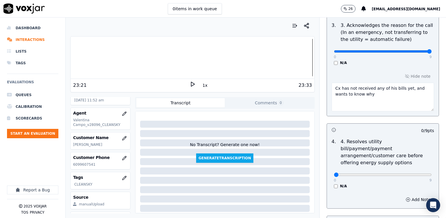
click at [388, 95] on textarea "Cx has not received any of his bills yet, and wants to know why" at bounding box center [383, 97] width 103 height 29
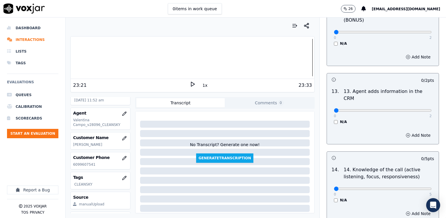
scroll to position [1010, 0]
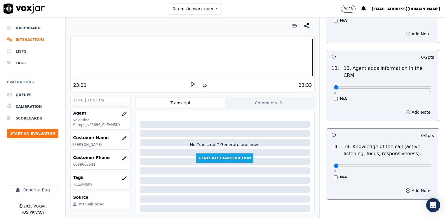
type textarea "Cx has not received any of his bills yet, and wants to know why. He's a new cus…"
drag, startPoint x: 329, startPoint y: 136, endPoint x: 446, endPoint y: 118, distance: 117.8
type input "5"
click at [432, 164] on input "range" at bounding box center [383, 165] width 98 height 2
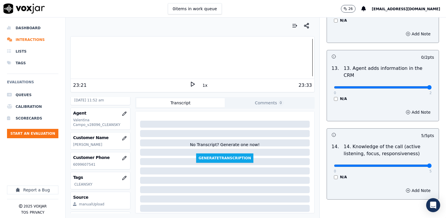
drag, startPoint x: 329, startPoint y: 58, endPoint x: 447, endPoint y: 64, distance: 117.8
type input "2"
click at [432, 86] on input "range" at bounding box center [383, 87] width 98 height 2
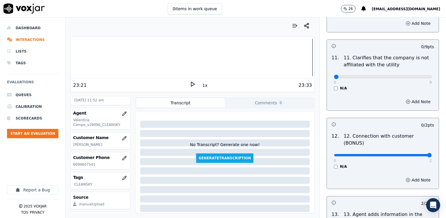
drag, startPoint x: 332, startPoint y: 133, endPoint x: 447, endPoint y: 122, distance: 115.8
type input "2"
click at [432, 154] on input "range" at bounding box center [383, 155] width 98 height 2
drag, startPoint x: 329, startPoint y: 62, endPoint x: 446, endPoint y: 62, distance: 117.1
type input "9"
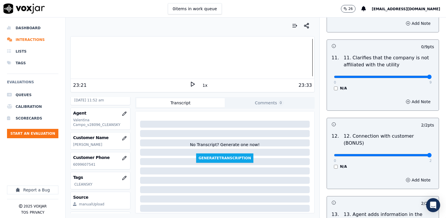
click at [432, 76] on input "range" at bounding box center [383, 77] width 98 height 2
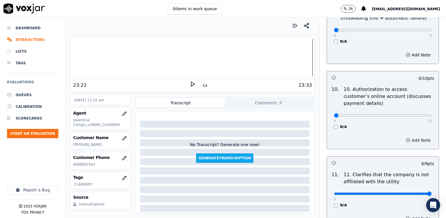
click at [406, 136] on button "Add Note" at bounding box center [418, 140] width 32 height 8
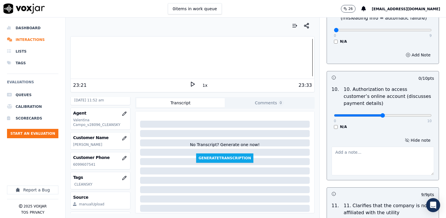
type input "5"
click at [375, 114] on input "range" at bounding box center [383, 115] width 98 height 2
click at [369, 147] on textarea at bounding box center [383, 161] width 103 height 29
drag, startPoint x: 363, startPoint y: 147, endPoint x: 316, endPoint y: 135, distance: 48.9
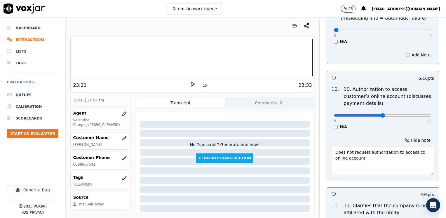
type textarea "Does not request authorization to access cx online account"
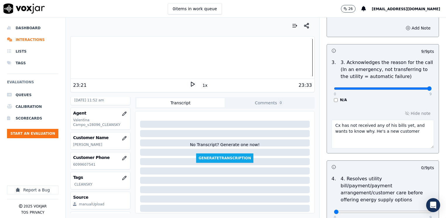
scroll to position [163, 0]
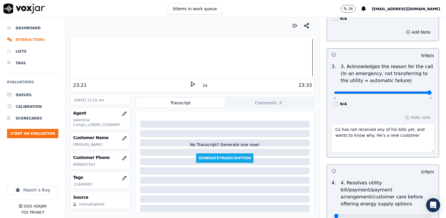
drag, startPoint x: 410, startPoint y: 136, endPoint x: 319, endPoint y: 126, distance: 91.4
click at [397, 145] on textarea "Cx has not received any of his bills yet, and wants to know why. He's a new cus…" at bounding box center [383, 138] width 103 height 29
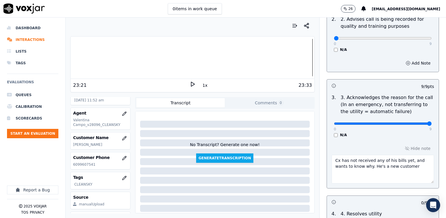
scroll to position [192, 0]
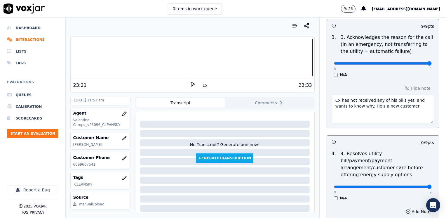
drag, startPoint x: 331, startPoint y: 179, endPoint x: 447, endPoint y: 178, distance: 116.5
type input "9"
click at [432, 185] on input "range" at bounding box center [383, 186] width 98 height 2
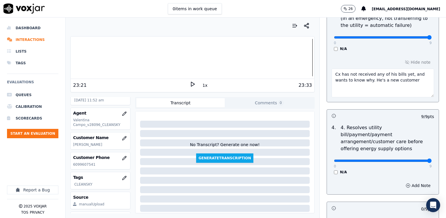
scroll to position [309, 0]
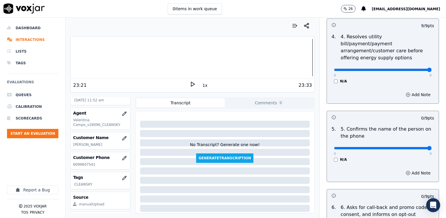
drag, startPoint x: 331, startPoint y: 141, endPoint x: 446, endPoint y: 136, distance: 115.5
type input "9"
click at [432, 147] on input "range" at bounding box center [383, 148] width 98 height 2
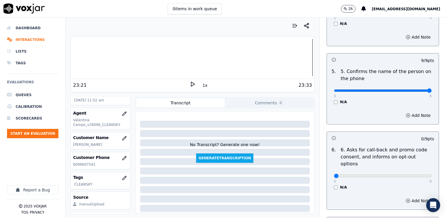
scroll to position [368, 0]
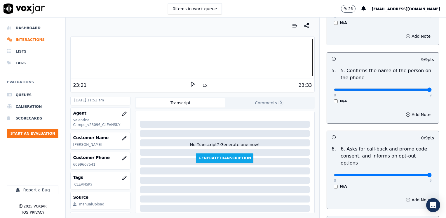
drag, startPoint x: 331, startPoint y: 159, endPoint x: 447, endPoint y: 151, distance: 115.9
type input "9"
click at [432, 174] on input "range" at bounding box center [383, 175] width 98 height 2
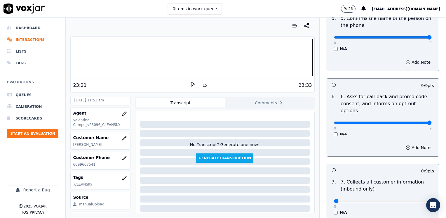
scroll to position [484, 0]
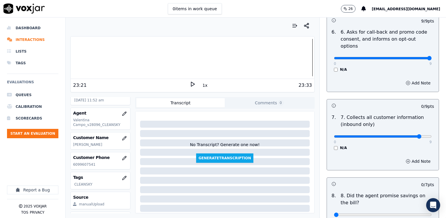
type input "8"
click at [409, 135] on input "range" at bounding box center [383, 136] width 98 height 2
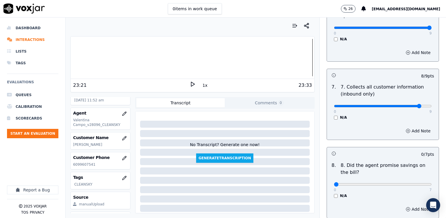
scroll to position [572, 0]
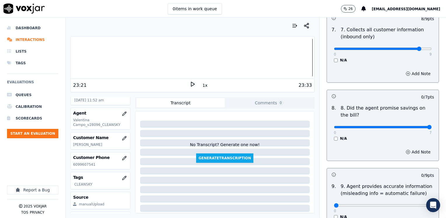
drag, startPoint x: 331, startPoint y: 112, endPoint x: 447, endPoint y: 131, distance: 118.2
type input "7"
click at [432, 128] on input "range" at bounding box center [383, 127] width 98 height 2
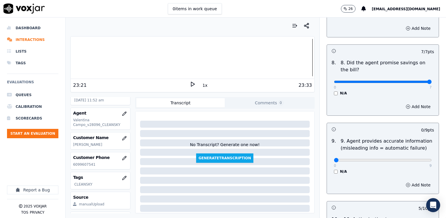
scroll to position [660, 0]
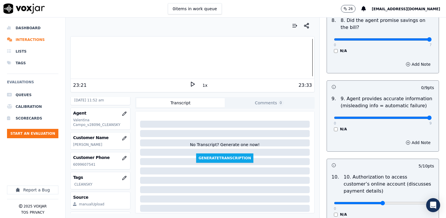
drag, startPoint x: 331, startPoint y: 103, endPoint x: 447, endPoint y: 111, distance: 116.8
type input "9"
click at [432, 117] on input "range" at bounding box center [383, 118] width 98 height 2
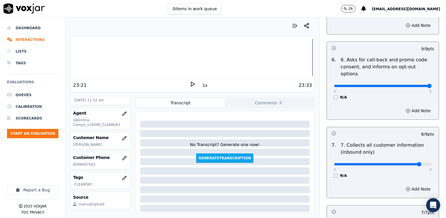
scroll to position [486, 0]
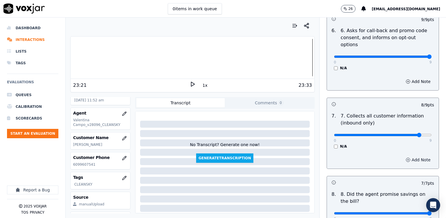
click at [414, 156] on button "Add Note" at bounding box center [418, 160] width 32 height 8
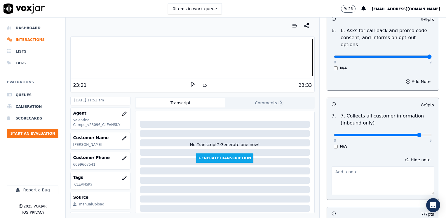
click at [372, 166] on textarea at bounding box center [383, 180] width 103 height 29
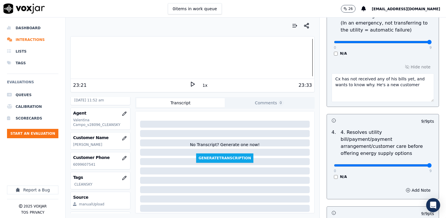
scroll to position [225, 0]
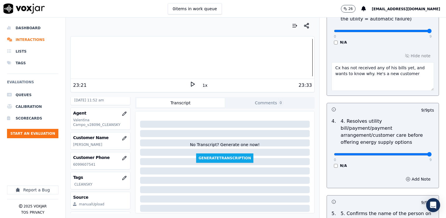
type textarea "Make sure to confirm full service address and the name as it appears on the bil…"
click at [359, 178] on div "Add Note" at bounding box center [383, 179] width 112 height 18
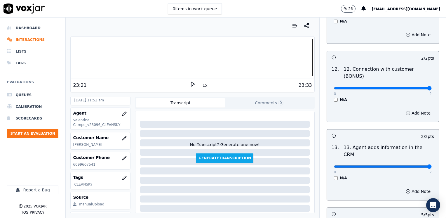
scroll to position [1072, 0]
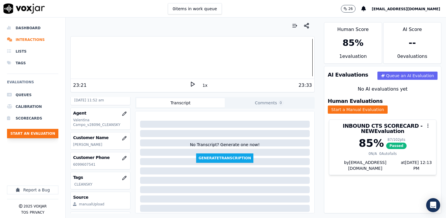
click at [38, 134] on button "Start an Evaluation" at bounding box center [32, 133] width 51 height 9
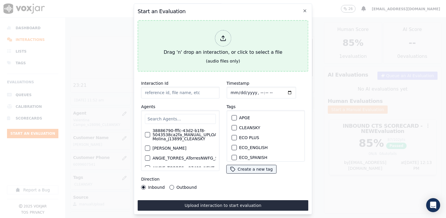
click at [222, 36] on polyline at bounding box center [223, 36] width 3 height 1
type input "20250916-173926_8573618831-[PERSON_NAME] all.mp3"
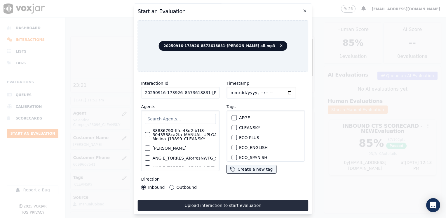
click at [187, 117] on input "text" at bounding box center [180, 119] width 71 height 10
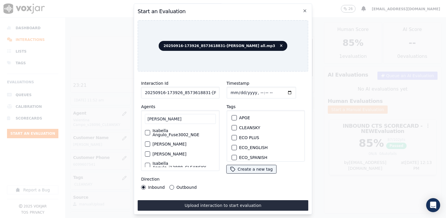
scroll to position [18, 0]
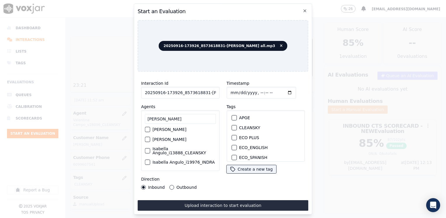
type input "[PERSON_NAME]"
click at [183, 148] on label "Isabella Angulo_i13888_CLEANSKY" at bounding box center [183, 151] width 63 height 8
click at [150, 148] on button "Isabella Angulo_i13888_CLEANSKY" at bounding box center [147, 150] width 5 height 5
click at [232, 126] on div "button" at bounding box center [234, 128] width 4 height 4
click at [280, 90] on input "Timestamp" at bounding box center [262, 93] width 70 height 12
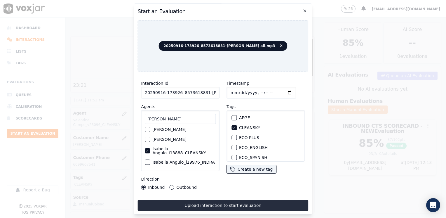
type input "[DATE]T12:13"
click at [270, 191] on div "Interaction Id 20250916-173926_8573618831-[PERSON_NAME] all.mp3 Agents [PERSON_…" at bounding box center [223, 143] width 171 height 134
click at [170, 185] on button "Outbound" at bounding box center [172, 187] width 5 height 5
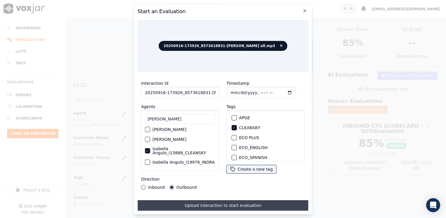
click at [211, 201] on button "Upload interaction to start evaluation" at bounding box center [223, 205] width 171 height 11
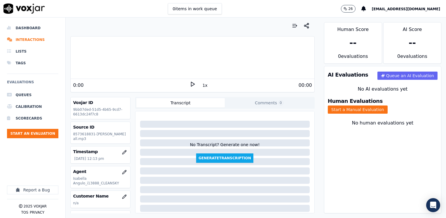
click at [190, 85] on icon at bounding box center [193, 84] width 6 height 6
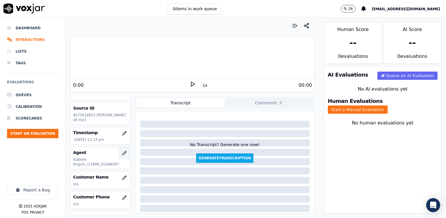
scroll to position [29, 0]
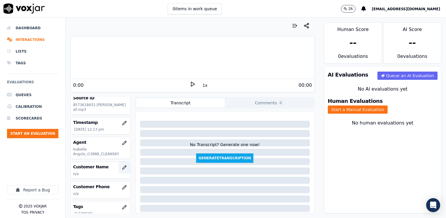
click at [122, 166] on icon "button" at bounding box center [124, 167] width 5 height 5
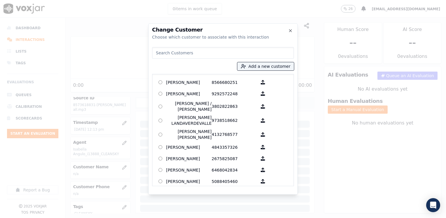
click at [222, 51] on input at bounding box center [223, 53] width 142 height 12
paste input "8573618831"
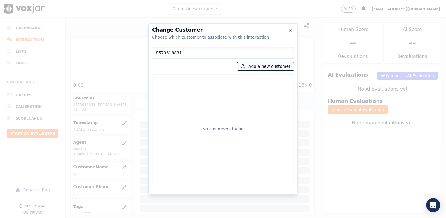
type input "8573618831"
click at [270, 65] on button "Add a new customer" at bounding box center [265, 66] width 57 height 8
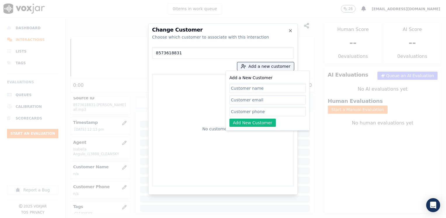
click at [260, 110] on input "Add a New Customer" at bounding box center [268, 111] width 77 height 9
paste input "8573618831"
type input "8573618831"
click at [275, 92] on input "Add a New Customer" at bounding box center [268, 88] width 77 height 9
paste input "[PERSON_NAME]"
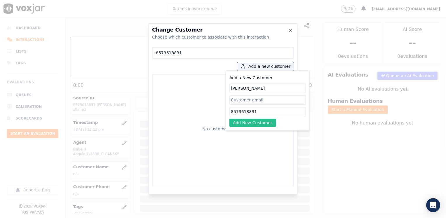
type input "[PERSON_NAME]"
click at [262, 126] on button "Add New Customer" at bounding box center [253, 123] width 46 height 8
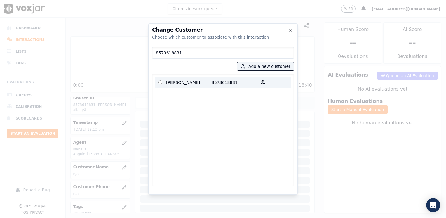
click at [220, 83] on p "8573618831" at bounding box center [235, 82] width 46 height 9
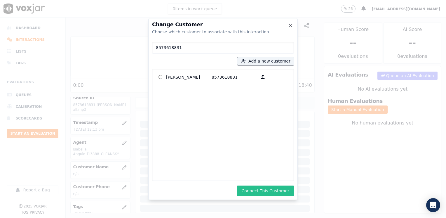
click at [268, 191] on button "Connect This Customer" at bounding box center [265, 190] width 57 height 11
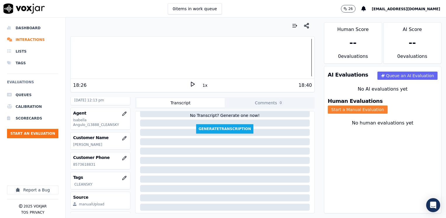
click at [388, 105] on button "Start a Manual Evaluation" at bounding box center [358, 109] width 60 height 8
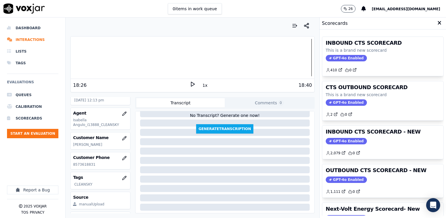
drag, startPoint x: 344, startPoint y: 177, endPoint x: 305, endPoint y: 194, distance: 42.6
click at [344, 177] on span "GPT-4o Enabled" at bounding box center [346, 179] width 41 height 6
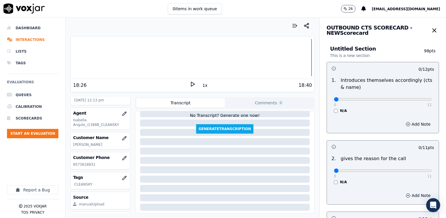
click at [209, 88] on div "18:26 1x 18:40" at bounding box center [193, 85] width 244 height 13
drag, startPoint x: 331, startPoint y: 98, endPoint x: 447, endPoint y: 98, distance: 115.6
type input "12"
click at [432, 98] on input "range" at bounding box center [383, 99] width 98 height 2
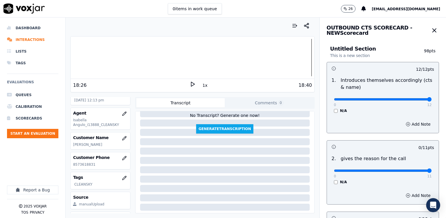
drag, startPoint x: 331, startPoint y: 170, endPoint x: 447, endPoint y: 154, distance: 117.6
type input "11"
click at [432, 169] on input "range" at bounding box center [383, 170] width 98 height 2
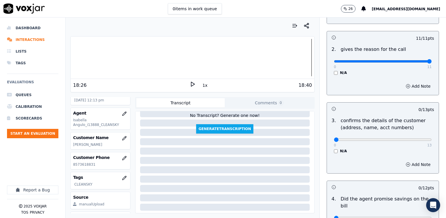
scroll to position [146, 0]
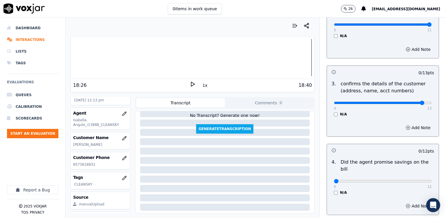
drag, startPoint x: 330, startPoint y: 103, endPoint x: 408, endPoint y: 102, distance: 78.3
type input "12"
click at [408, 102] on input "range" at bounding box center [383, 103] width 98 height 2
type input "12"
click at [432, 180] on input "range" at bounding box center [383, 181] width 98 height 2
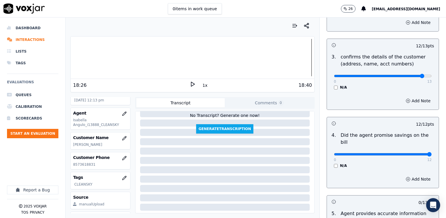
scroll to position [234, 0]
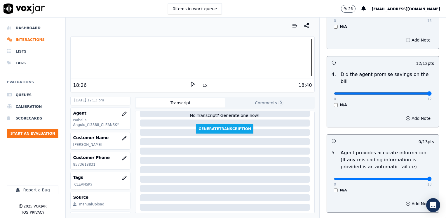
drag, startPoint x: 331, startPoint y: 172, endPoint x: 447, endPoint y: 159, distance: 116.7
type input "13"
click at [432, 178] on input "range" at bounding box center [383, 179] width 98 height 2
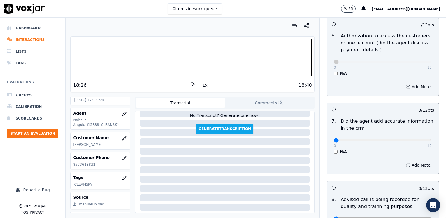
scroll to position [467, 0]
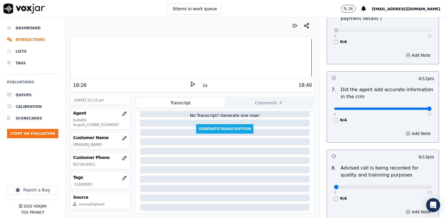
drag, startPoint x: 333, startPoint y: 102, endPoint x: 447, endPoint y: 108, distance: 114.4
type input "12"
click at [432, 108] on input "range" at bounding box center [383, 108] width 98 height 2
type input "10"
click at [398, 186] on input "range" at bounding box center [383, 187] width 98 height 2
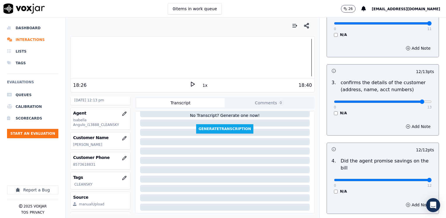
scroll to position [146, 0]
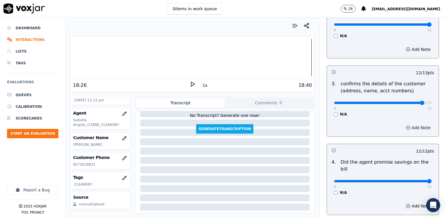
click at [413, 129] on button "Add Note" at bounding box center [418, 128] width 32 height 8
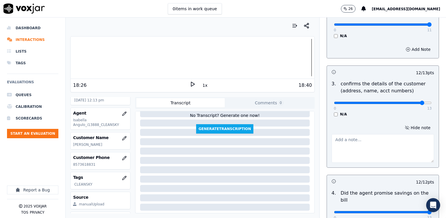
click at [380, 155] on textarea at bounding box center [383, 148] width 103 height 29
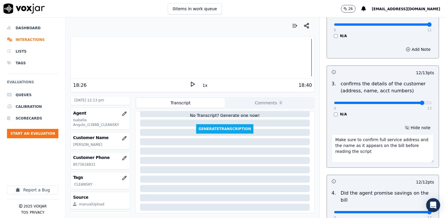
type textarea "Make sure to confirm full service address and the name as it appears on the bil…"
click at [388, 182] on div at bounding box center [391, 182] width 17 height 6
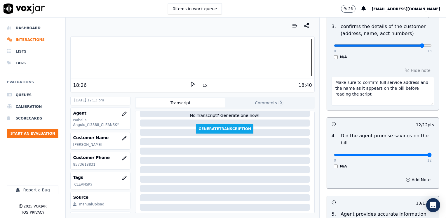
scroll to position [204, 0]
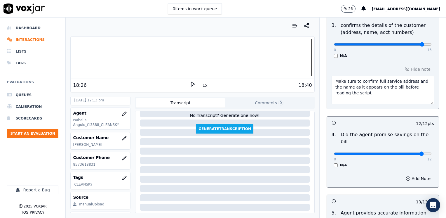
type input "11"
click at [410, 152] on input "range" at bounding box center [383, 153] width 98 height 2
click at [411, 174] on button "Add Note" at bounding box center [418, 178] width 32 height 8
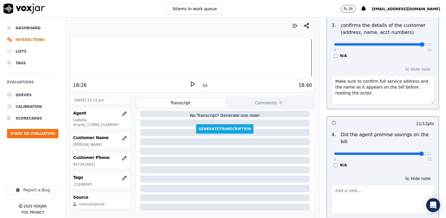
click at [377, 188] on textarea at bounding box center [383, 199] width 103 height 29
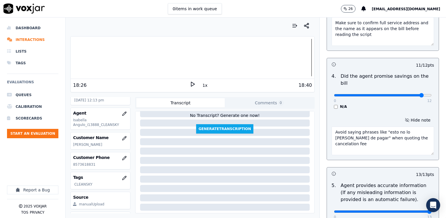
drag, startPoint x: 410, startPoint y: 133, endPoint x: 300, endPoint y: 117, distance: 111.3
click at [300, 117] on div "Your browser does not support the audio element. 18:26 1x 18:40 Voxjar ID 9bb07…" at bounding box center [256, 118] width 381 height 200
type textarea "Avoid saying phrases like "esto no lo [PERSON_NAME] de pagar" when quoting the …"
click at [399, 136] on textarea "Avoid saying phrases like "esto no lo [PERSON_NAME] de pagar" when quoting the …" at bounding box center [383, 140] width 103 height 29
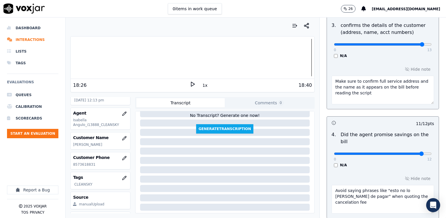
scroll to position [321, 0]
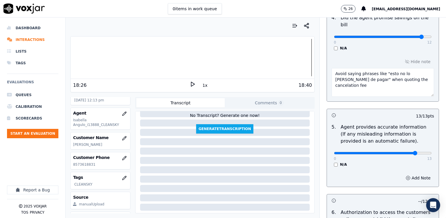
type input "11"
click at [405, 152] on input "range" at bounding box center [383, 153] width 98 height 2
click at [412, 174] on button "Add Note" at bounding box center [418, 178] width 32 height 8
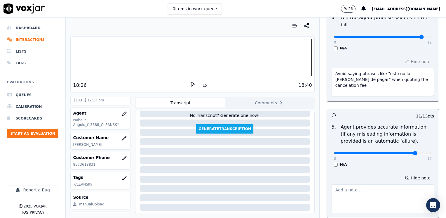
click at [381, 186] on textarea at bounding box center [383, 198] width 103 height 29
drag, startPoint x: 420, startPoint y: 186, endPoint x: 284, endPoint y: 173, distance: 136.5
click at [284, 173] on div "Your browser does not support the audio element. 18:26 1x 18:40 Voxjar ID 9bb07…" at bounding box center [256, 118] width 381 height 200
type textarea "Does not ask the question "como puedo ayudarle hoy" when goint over the CS CTS …"
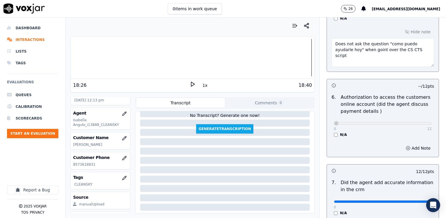
scroll to position [603, 0]
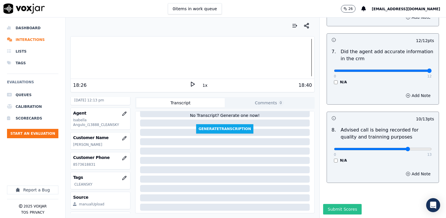
click at [341, 204] on button "Submit Scores" at bounding box center [342, 209] width 39 height 11
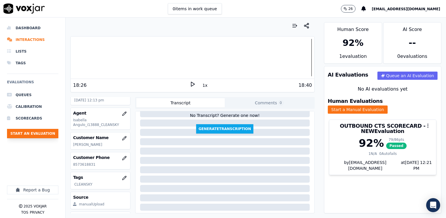
click at [36, 134] on button "Start an Evaluation" at bounding box center [32, 133] width 51 height 9
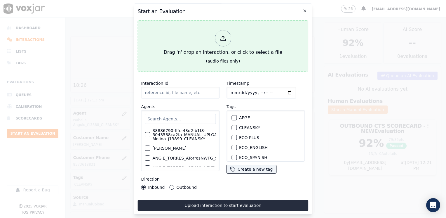
click at [227, 43] on div at bounding box center [223, 38] width 16 height 16
type input "20250916-181815_9296338673-[PERSON_NAME] 2 all.mp3"
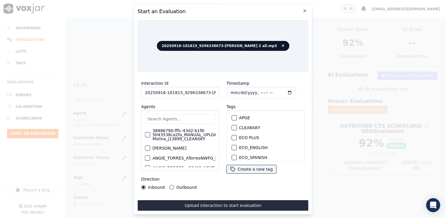
click at [195, 121] on input "text" at bounding box center [180, 119] width 71 height 10
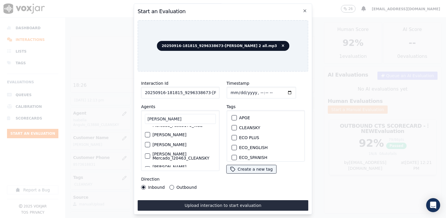
scroll to position [39, 0]
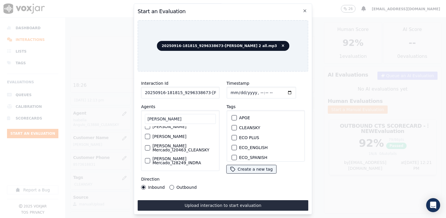
type input "[PERSON_NAME]"
click at [190, 147] on label "[PERSON_NAME] Mercado_l20463_CLEANSKY" at bounding box center [183, 148] width 63 height 8
click at [150, 147] on button "[PERSON_NAME] Mercado_l20463_CLEANSKY" at bounding box center [147, 147] width 5 height 5
click at [235, 125] on div "CLEANSKY" at bounding box center [265, 128] width 73 height 10
click at [232, 126] on div "button" at bounding box center [234, 128] width 4 height 4
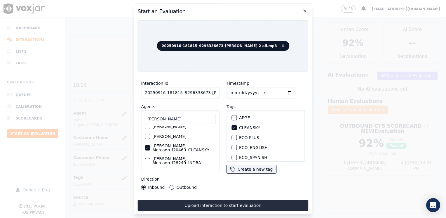
click at [282, 92] on input "Timestamp" at bounding box center [262, 93] width 70 height 12
type input "[DATE]T12:22"
click at [172, 185] on button "Outbound" at bounding box center [172, 187] width 5 height 5
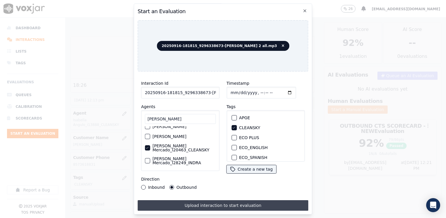
click at [216, 200] on button "Upload interaction to start evaluation" at bounding box center [223, 205] width 171 height 11
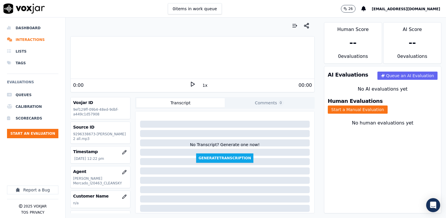
drag, startPoint x: 128, startPoint y: 84, endPoint x: 135, endPoint y: 84, distance: 6.7
click at [128, 84] on div "0:00" at bounding box center [131, 85] width 117 height 7
click at [190, 84] on icon at bounding box center [193, 84] width 6 height 6
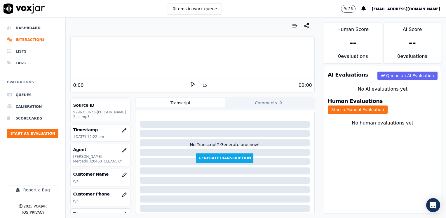
scroll to position [58, 0]
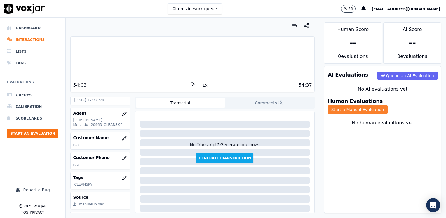
click at [384, 105] on button "Start a Manual Evaluation" at bounding box center [358, 109] width 60 height 8
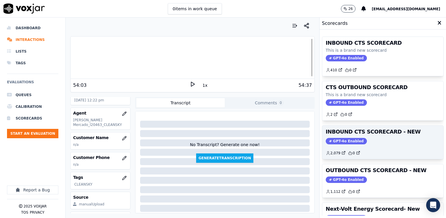
click at [340, 142] on span "GPT-4o Enabled" at bounding box center [346, 141] width 41 height 6
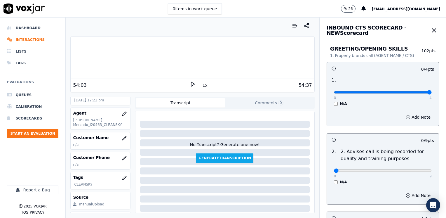
drag, startPoint x: 329, startPoint y: 93, endPoint x: 446, endPoint y: 92, distance: 116.5
type input "4"
click at [432, 93] on input "range" at bounding box center [383, 92] width 98 height 2
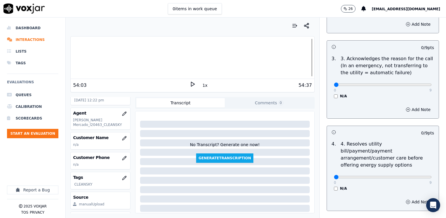
scroll to position [175, 0]
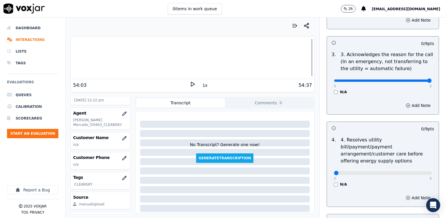
drag, startPoint x: 330, startPoint y: 81, endPoint x: 446, endPoint y: 103, distance: 118.3
type input "9"
click at [432, 82] on input "range" at bounding box center [383, 80] width 98 height 2
click at [409, 108] on button "Add Note" at bounding box center [418, 105] width 32 height 8
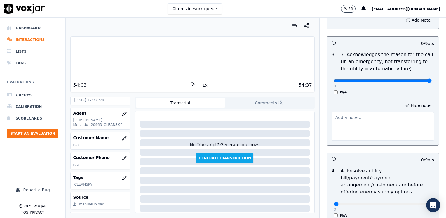
click at [373, 134] on textarea at bounding box center [383, 126] width 103 height 29
type textarea "Cx has a balance of $"
click at [376, 162] on div "0 / 9 pts" at bounding box center [383, 159] width 112 height 12
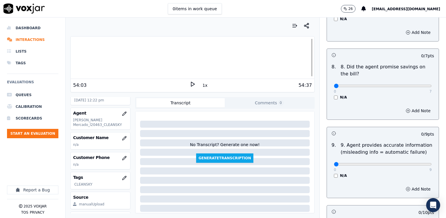
scroll to position [701, 0]
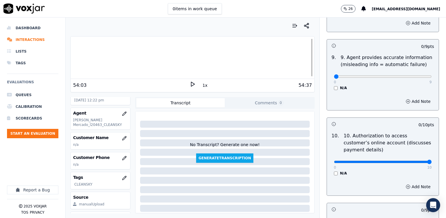
drag, startPoint x: 329, startPoint y: 147, endPoint x: 447, endPoint y: 143, distance: 117.7
type input "10"
click at [432, 161] on input "range" at bounding box center [383, 162] width 98 height 2
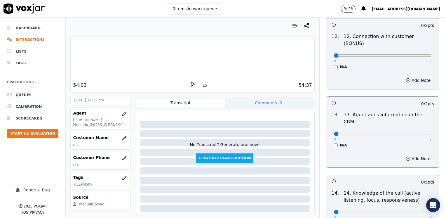
scroll to position [1010, 0]
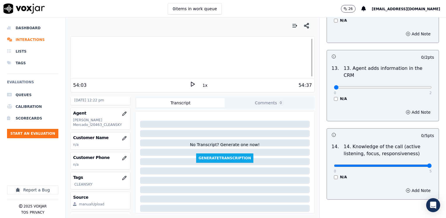
drag, startPoint x: 328, startPoint y: 136, endPoint x: 447, endPoint y: 133, distance: 118.9
type input "5"
click at [432, 164] on input "range" at bounding box center [383, 165] width 98 height 2
drag, startPoint x: 332, startPoint y: 57, endPoint x: 447, endPoint y: 71, distance: 116.2
type input "2"
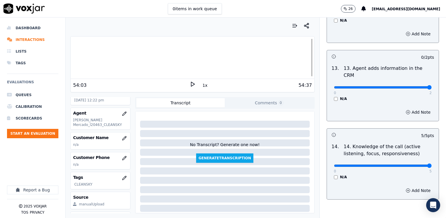
click at [432, 86] on input "range" at bounding box center [383, 87] width 98 height 2
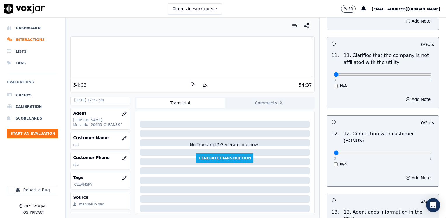
scroll to position [864, 0]
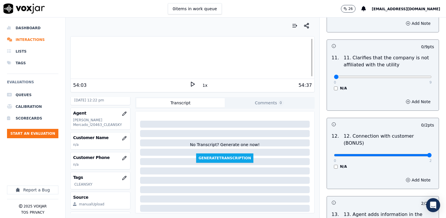
drag, startPoint x: 332, startPoint y: 131, endPoint x: 447, endPoint y: 110, distance: 117.4
type input "2"
click at [432, 154] on input "range" at bounding box center [383, 155] width 98 height 2
drag, startPoint x: 329, startPoint y: 59, endPoint x: 447, endPoint y: 57, distance: 118.3
type input "9"
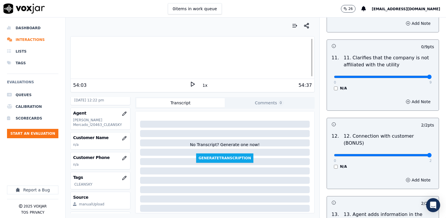
click at [432, 76] on input "range" at bounding box center [383, 77] width 98 height 2
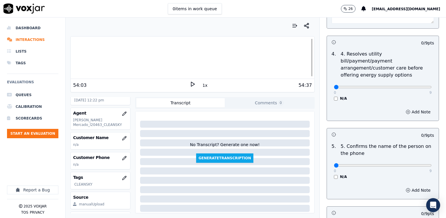
scroll to position [350, 0]
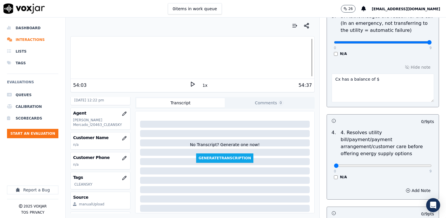
scroll to position [204, 0]
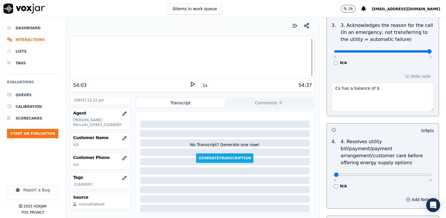
click at [377, 92] on textarea "Cx has a balance of $" at bounding box center [383, 97] width 103 height 29
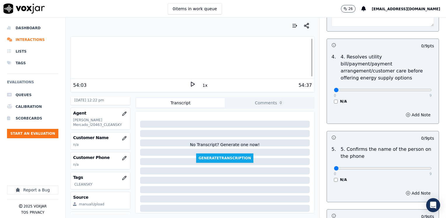
scroll to position [321, 0]
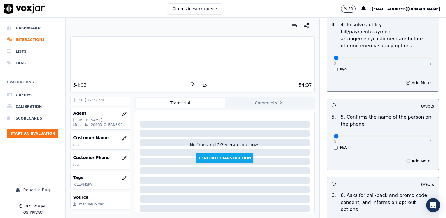
type textarea "Cx has a balance of $284..07"
drag, startPoint x: 331, startPoint y: 130, endPoint x: 447, endPoint y: 132, distance: 116.0
type input "9"
click at [432, 135] on input "range" at bounding box center [383, 136] width 98 height 2
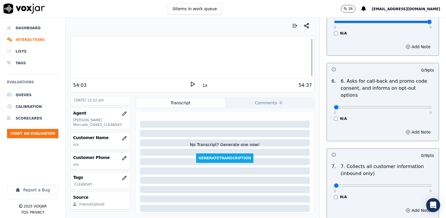
scroll to position [438, 0]
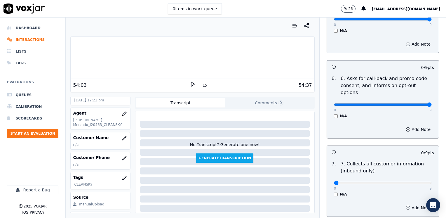
drag, startPoint x: 331, startPoint y: 89, endPoint x: 447, endPoint y: 89, distance: 115.6
click at [432, 103] on input "range" at bounding box center [383, 104] width 98 height 2
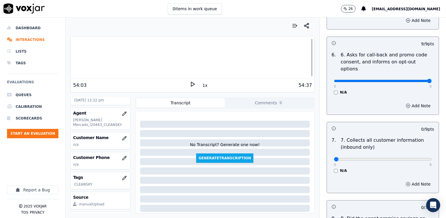
scroll to position [496, 0]
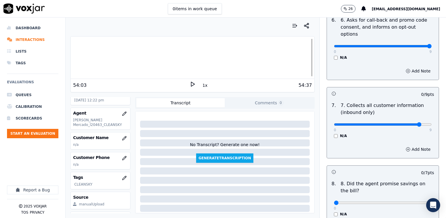
click at [411, 123] on input "range" at bounding box center [383, 124] width 98 height 2
click at [411, 145] on button "Add Note" at bounding box center [418, 149] width 32 height 8
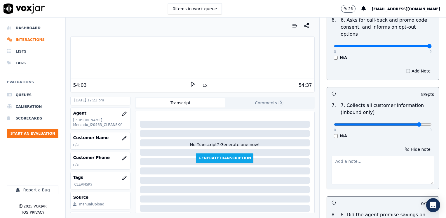
click at [398, 156] on textarea at bounding box center [383, 170] width 103 height 29
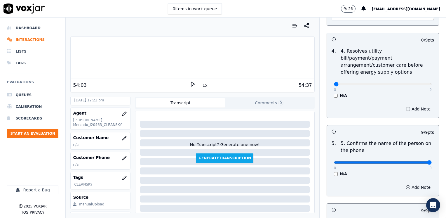
scroll to position [234, 0]
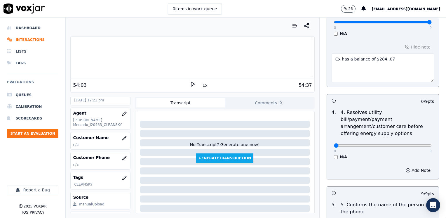
drag, startPoint x: 387, startPoint y: 60, endPoint x: 275, endPoint y: 55, distance: 112.3
click at [275, 55] on div "Your browser does not support the audio element. 54:03 1x 54:37 Voxjar ID 9ef12…" at bounding box center [256, 118] width 381 height 200
drag, startPoint x: 356, startPoint y: 57, endPoint x: 348, endPoint y: 45, distance: 14.0
click at [348, 45] on div "Hide note Cx has a balance of $284..07" at bounding box center [383, 62] width 112 height 48
click at [345, 59] on textarea "Cx has a balance of $284..07" at bounding box center [383, 67] width 103 height 29
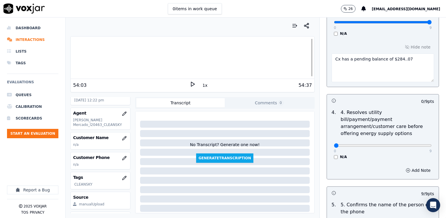
click at [334, 60] on textarea "Cx has a pending balance of $284..07" at bounding box center [383, 67] width 103 height 29
drag, startPoint x: 387, startPoint y: 67, endPoint x: 270, endPoint y: 53, distance: 117.1
click at [270, 53] on div "Your browser does not support the audio element. 54:03 1x 54:37 Voxjar ID 9ef12…" at bounding box center [256, 118] width 381 height 200
click at [353, 161] on div "Add Note" at bounding box center [383, 170] width 112 height 18
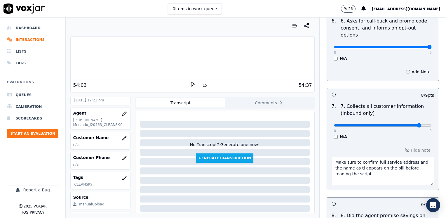
scroll to position [555, 0]
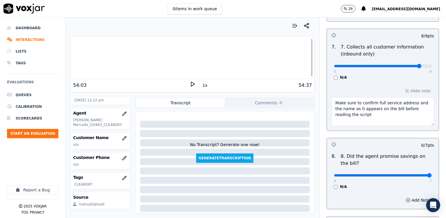
drag, startPoint x: 331, startPoint y: 161, endPoint x: 447, endPoint y: 146, distance: 117.5
click at [432, 174] on input "range" at bounding box center [383, 175] width 98 height 2
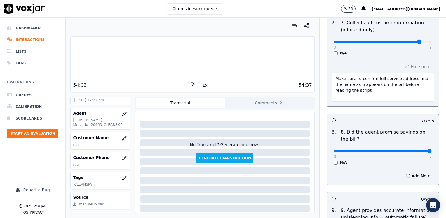
scroll to position [642, 0]
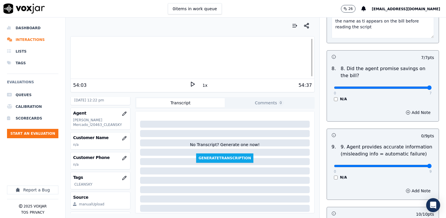
drag, startPoint x: 331, startPoint y: 151, endPoint x: 447, endPoint y: 143, distance: 116.8
click at [432, 165] on input "range" at bounding box center [383, 166] width 98 height 2
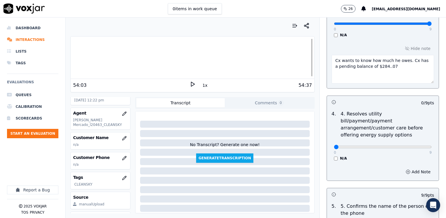
scroll to position [234, 0]
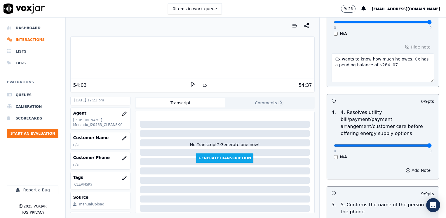
drag, startPoint x: 330, startPoint y: 139, endPoint x: 447, endPoint y: 154, distance: 118.0
click at [432, 147] on input "range" at bounding box center [383, 145] width 98 height 2
drag, startPoint x: 416, startPoint y: 139, endPoint x: 284, endPoint y: 140, distance: 132.0
click at [334, 144] on input "range" at bounding box center [383, 145] width 98 height 2
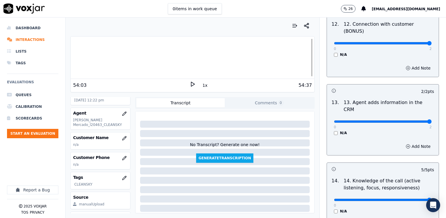
scroll to position [1041, 0]
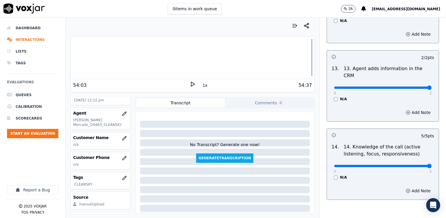
click at [377, 182] on div "Add Note" at bounding box center [383, 191] width 112 height 18
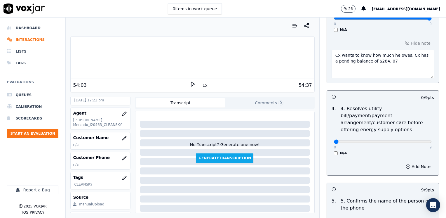
scroll to position [223, 0]
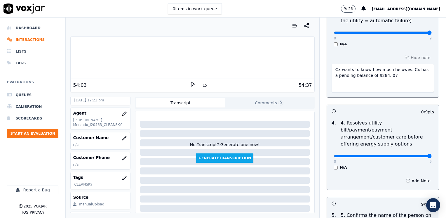
drag, startPoint x: 329, startPoint y: 148, endPoint x: 447, endPoint y: 152, distance: 117.8
click at [432, 155] on input "range" at bounding box center [383, 156] width 98 height 2
click at [367, 172] on div "Add Note" at bounding box center [383, 181] width 112 height 18
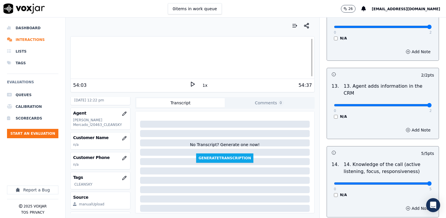
scroll to position [1041, 0]
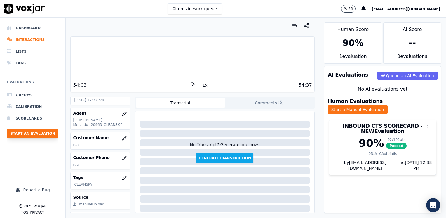
click at [46, 134] on button "Start an Evaluation" at bounding box center [32, 133] width 51 height 9
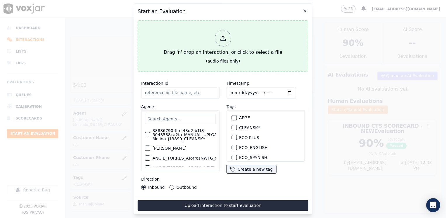
click at [223, 40] on div at bounding box center [223, 38] width 16 height 16
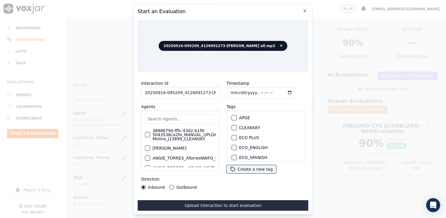
click at [180, 114] on input "text" at bounding box center [180, 119] width 71 height 10
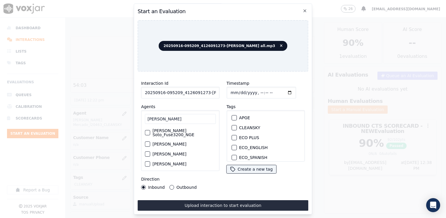
scroll to position [18, 0]
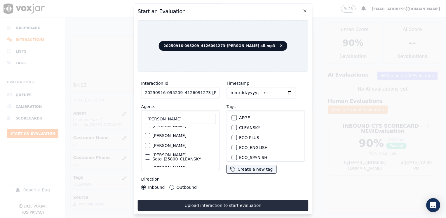
click at [185, 166] on label "[PERSON_NAME] Soto_j25962_INDRA" at bounding box center [183, 170] width 63 height 8
click at [150, 167] on button "[PERSON_NAME] Soto_j25962_INDRA" at bounding box center [147, 169] width 5 height 5
click at [232, 117] on div "button" at bounding box center [234, 119] width 4 height 4
click at [280, 91] on input "Timestamp" at bounding box center [262, 93] width 70 height 12
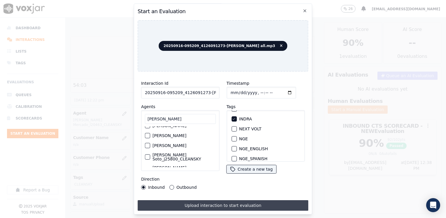
drag, startPoint x: 171, startPoint y: 184, endPoint x: 192, endPoint y: 202, distance: 27.4
click at [171, 185] on button "Outbound" at bounding box center [172, 187] width 5 height 5
click at [228, 202] on button "Upload interaction to start evaluation" at bounding box center [223, 205] width 171 height 11
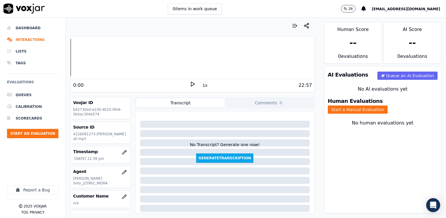
click at [308, 54] on div "Your browser does not support the audio element. 0:00 1x 22:57" at bounding box center [192, 64] width 244 height 56
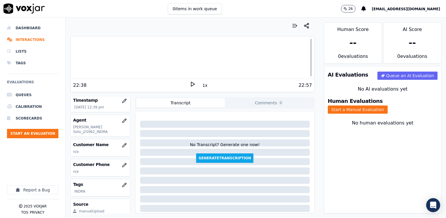
scroll to position [58, 0]
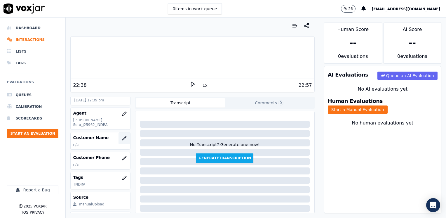
click at [119, 132] on button "button" at bounding box center [125, 138] width 12 height 12
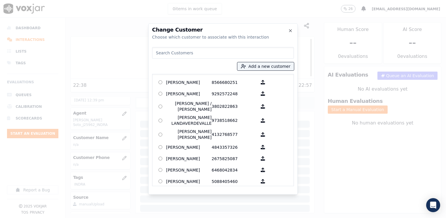
click at [180, 52] on input at bounding box center [223, 53] width 142 height 12
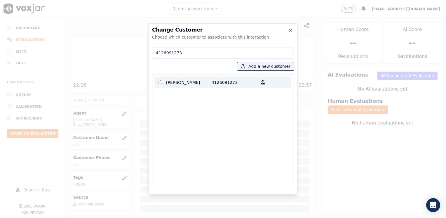
click at [188, 82] on p "[PERSON_NAME]" at bounding box center [189, 82] width 46 height 9
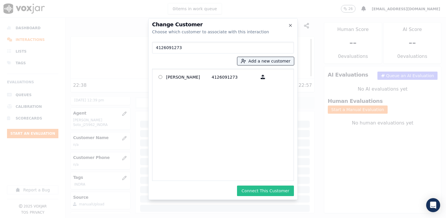
click at [269, 187] on button "Connect This Customer" at bounding box center [265, 190] width 57 height 11
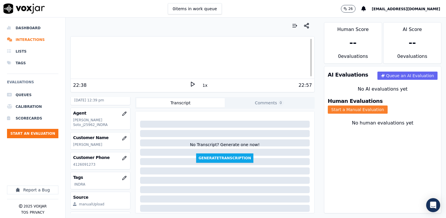
click at [388, 105] on button "Start a Manual Evaluation" at bounding box center [358, 109] width 60 height 8
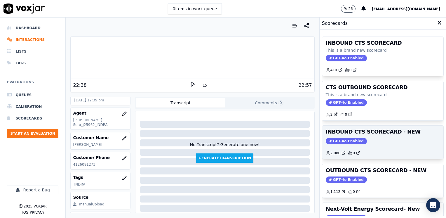
click at [347, 139] on span "GPT-4o Enabled" at bounding box center [346, 141] width 41 height 6
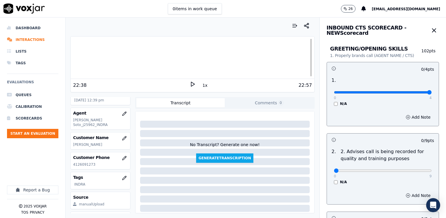
drag, startPoint x: 329, startPoint y: 93, endPoint x: 447, endPoint y: 103, distance: 118.5
click at [432, 93] on input "range" at bounding box center [383, 92] width 98 height 2
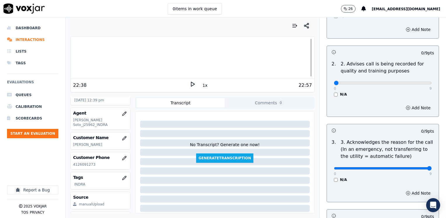
drag, startPoint x: 331, startPoint y: 168, endPoint x: 446, endPoint y: 160, distance: 115.6
click at [432, 167] on input "range" at bounding box center [383, 168] width 98 height 2
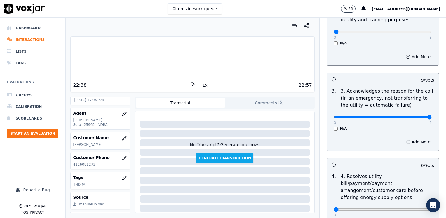
scroll to position [175, 0]
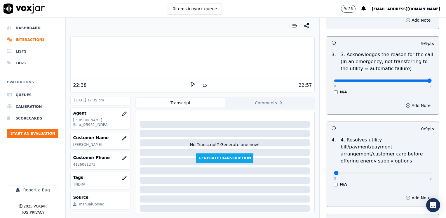
click at [416, 103] on button "Add Note" at bounding box center [418, 105] width 32 height 8
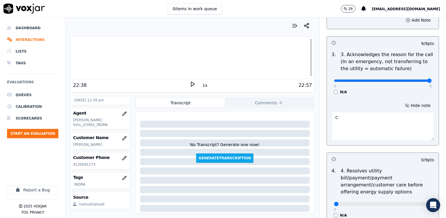
click at [357, 117] on textarea "C" at bounding box center [383, 126] width 103 height 29
drag, startPoint x: 404, startPoint y: 114, endPoint x: 321, endPoint y: 117, distance: 83.5
click at [327, 117] on div "Hide note Cx has not received her gas bill yet" at bounding box center [383, 121] width 112 height 48
click at [376, 167] on p "4. Resolves utility bill/payment/payment arrangement/customer care before offer…" at bounding box center [387, 181] width 93 height 28
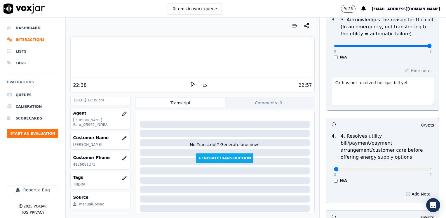
scroll to position [263, 0]
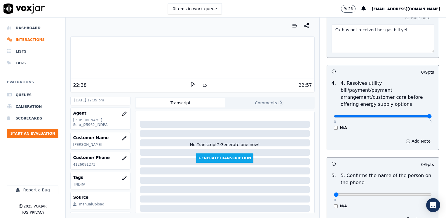
drag, startPoint x: 331, startPoint y: 108, endPoint x: 447, endPoint y: 115, distance: 116.2
click at [432, 115] on input "range" at bounding box center [383, 116] width 98 height 2
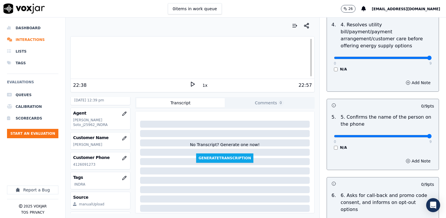
drag, startPoint x: 331, startPoint y: 128, endPoint x: 446, endPoint y: 128, distance: 115.4
click at [432, 135] on input "range" at bounding box center [383, 136] width 98 height 2
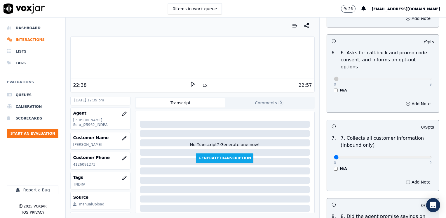
scroll to position [467, 0]
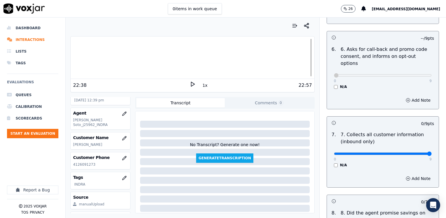
drag, startPoint x: 332, startPoint y: 139, endPoint x: 447, endPoint y: 139, distance: 115.1
click at [432, 152] on input "range" at bounding box center [383, 153] width 98 height 2
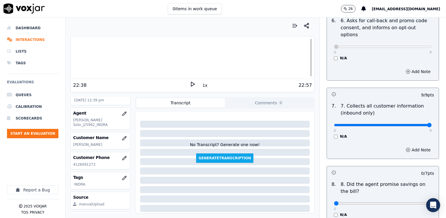
scroll to position [526, 0]
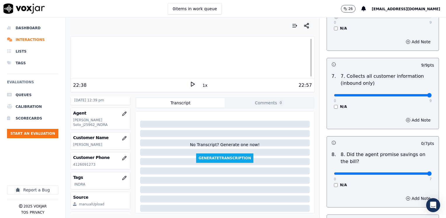
drag, startPoint x: 352, startPoint y: 157, endPoint x: 446, endPoint y: 156, distance: 94.3
click at [432, 172] on input "range" at bounding box center [383, 173] width 98 height 2
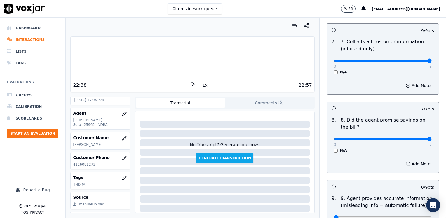
scroll to position [613, 0]
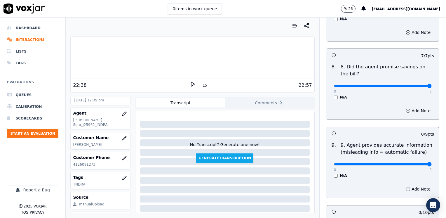
drag, startPoint x: 333, startPoint y: 149, endPoint x: 447, endPoint y: 147, distance: 114.5
click at [432, 163] on input "range" at bounding box center [383, 164] width 98 height 2
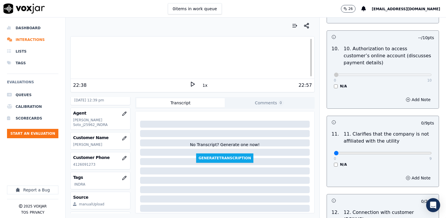
scroll to position [788, 0]
drag, startPoint x: 331, startPoint y: 61, endPoint x: 411, endPoint y: 92, distance: 85.9
click at [432, 73] on input "range" at bounding box center [383, 74] width 98 height 2
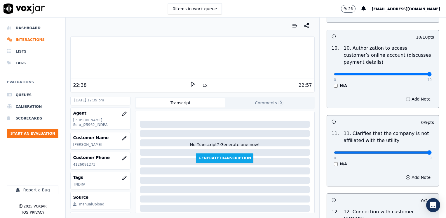
drag, startPoint x: 331, startPoint y: 138, endPoint x: 447, endPoint y: 136, distance: 116.2
click at [432, 151] on input "range" at bounding box center [383, 152] width 98 height 2
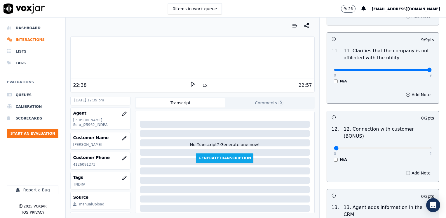
scroll to position [905, 0]
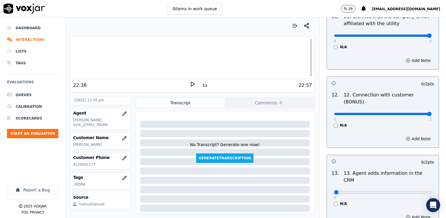
drag, startPoint x: 329, startPoint y: 92, endPoint x: 447, endPoint y: 92, distance: 118.3
click at [432, 113] on input "range" at bounding box center [383, 114] width 98 height 2
drag, startPoint x: 337, startPoint y: 162, endPoint x: 446, endPoint y: 156, distance: 109.4
click at [432, 191] on input "range" at bounding box center [383, 192] width 98 height 2
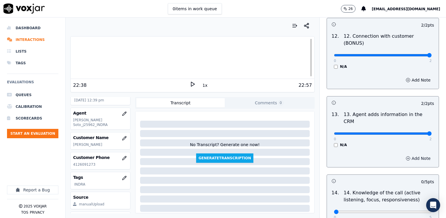
scroll to position [1010, 0]
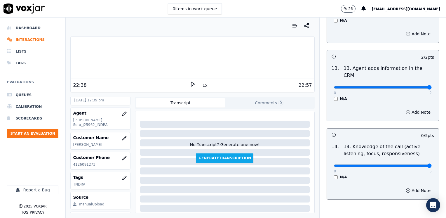
drag, startPoint x: 331, startPoint y: 135, endPoint x: 447, endPoint y: 135, distance: 115.9
click at [432, 164] on input "range" at bounding box center [383, 165] width 98 height 2
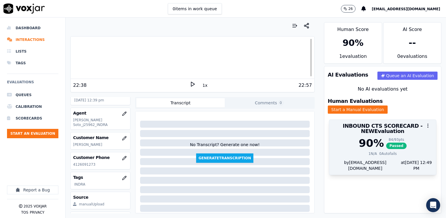
click at [363, 126] on h3 "INBOUND CTS SCORECARD - NEW Evaluation" at bounding box center [383, 128] width 100 height 11
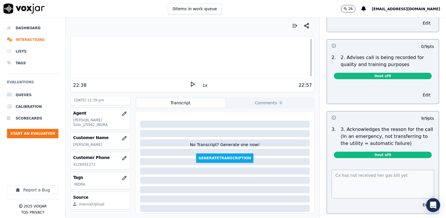
scroll to position [146, 0]
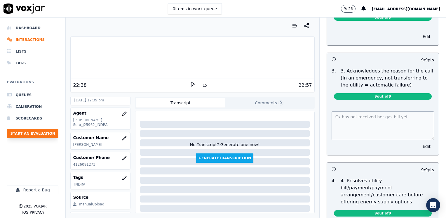
click at [44, 134] on button "Start an Evaluation" at bounding box center [32, 133] width 51 height 9
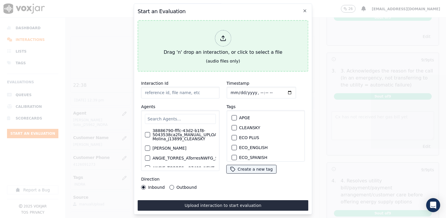
click at [224, 38] on icon at bounding box center [223, 38] width 6 height 6
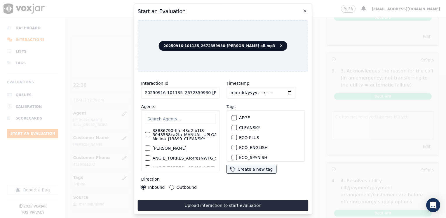
click at [183, 115] on input "text" at bounding box center [180, 119] width 71 height 10
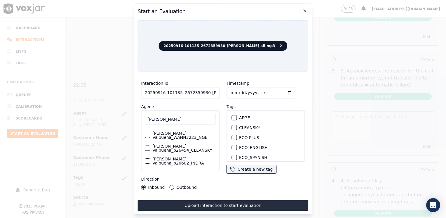
scroll to position [15, 0]
click at [179, 158] on label "[PERSON_NAME] Valbuena_b26602_INDRA" at bounding box center [183, 161] width 63 height 8
click at [150, 158] on button "[PERSON_NAME] Valbuena_b26602_INDRA" at bounding box center [147, 160] width 5 height 5
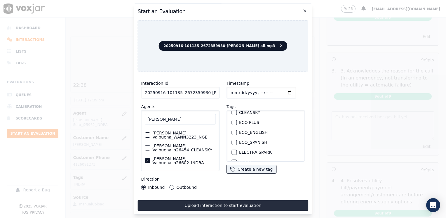
scroll to position [29, 0]
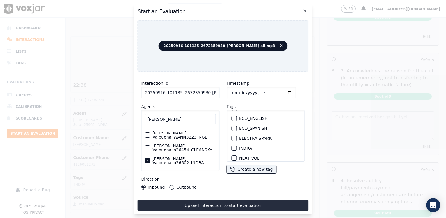
click at [232, 146] on div "button" at bounding box center [234, 148] width 4 height 4
click at [281, 88] on input "Timestamp" at bounding box center [262, 93] width 70 height 12
click at [198, 197] on div "Interaction Id 20250916-101135_2672359930-[PERSON_NAME] all.mp3 Agents [PERSON_…" at bounding box center [223, 143] width 171 height 134
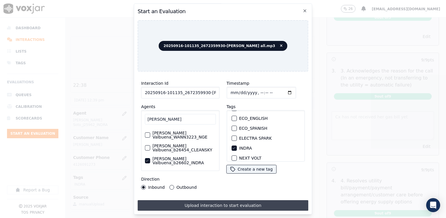
click at [198, 200] on button "Upload interaction to start evaluation" at bounding box center [223, 205] width 171 height 11
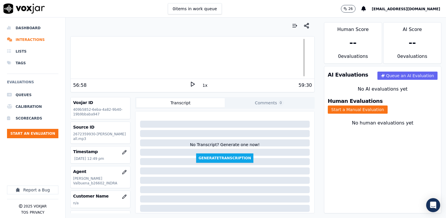
scroll to position [29, 0]
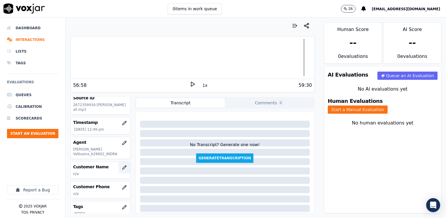
click at [122, 165] on icon "button" at bounding box center [124, 167] width 5 height 5
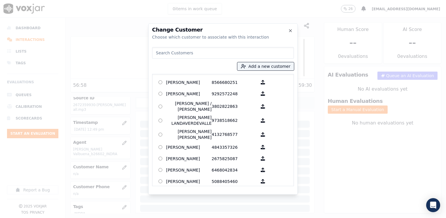
click at [232, 52] on input at bounding box center [223, 53] width 142 height 12
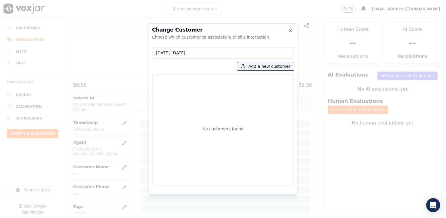
drag, startPoint x: 205, startPoint y: 54, endPoint x: 42, endPoint y: 52, distance: 163.3
click at [55, 218] on div "Change Customer Choose which customer to associate with this interaction [DATE]…" at bounding box center [223, 218] width 446 height 0
paste input "2672359930"
click at [272, 65] on button "Add a new customer" at bounding box center [265, 66] width 57 height 8
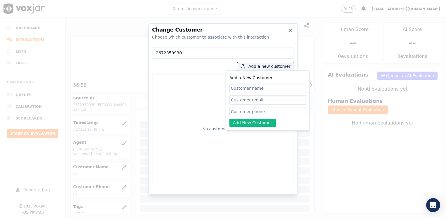
click at [259, 112] on input "Add a New Customer" at bounding box center [268, 111] width 77 height 9
paste input "2672359930"
click at [276, 89] on input "Add a New Customer" at bounding box center [268, 88] width 77 height 9
paste input "[PERSON_NAME]"
click at [261, 123] on button "Add New Customer" at bounding box center [253, 123] width 46 height 8
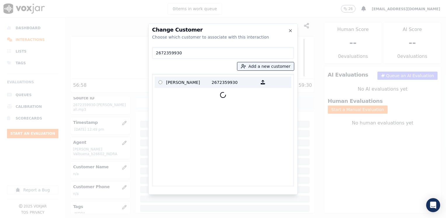
click at [192, 82] on p "[PERSON_NAME]" at bounding box center [189, 82] width 46 height 9
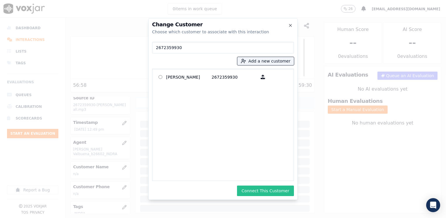
click at [279, 192] on button "Connect This Customer" at bounding box center [265, 190] width 57 height 11
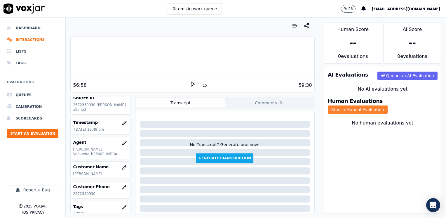
click at [388, 105] on button "Start a Manual Evaluation" at bounding box center [358, 109] width 60 height 8
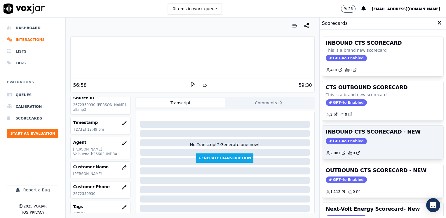
click at [345, 138] on span "GPT-4o Enabled" at bounding box center [346, 141] width 41 height 6
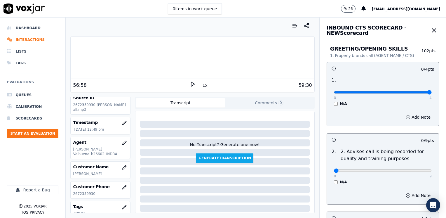
drag, startPoint x: 332, startPoint y: 93, endPoint x: 446, endPoint y: 93, distance: 114.2
click at [432, 93] on input "range" at bounding box center [383, 92] width 98 height 2
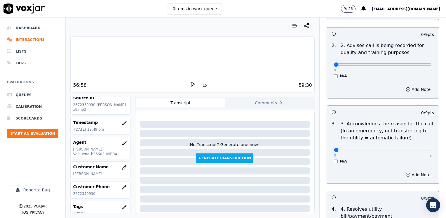
scroll to position [117, 0]
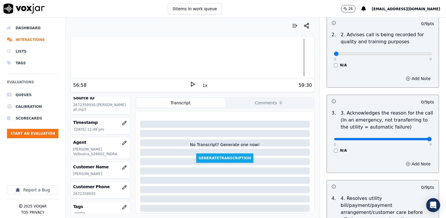
drag, startPoint x: 331, startPoint y: 138, endPoint x: 446, endPoint y: 139, distance: 115.1
click at [432, 139] on input "range" at bounding box center [383, 139] width 98 height 2
click at [410, 166] on button "Add Note" at bounding box center [418, 164] width 32 height 8
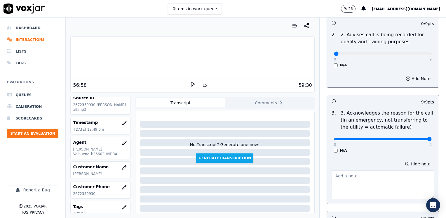
click at [350, 183] on textarea at bounding box center [383, 184] width 103 height 29
click at [406, 151] on div "N/A" at bounding box center [383, 150] width 98 height 5
click at [397, 187] on textarea "Cx wants to apply for LIPEAH" at bounding box center [383, 184] width 103 height 29
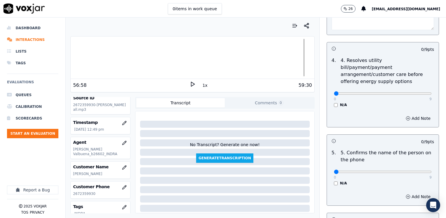
scroll to position [292, 0]
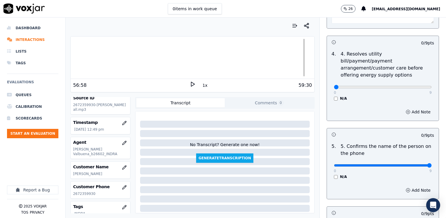
drag, startPoint x: 332, startPoint y: 159, endPoint x: 446, endPoint y: 154, distance: 114.3
click at [432, 164] on input "range" at bounding box center [383, 165] width 98 height 2
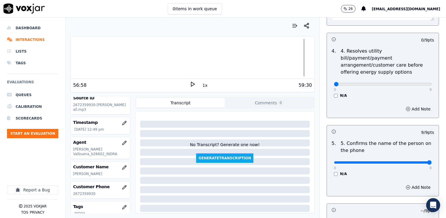
scroll to position [204, 0]
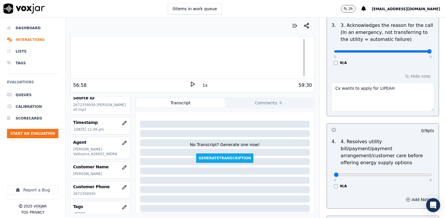
click at [397, 90] on textarea "Cx wants to apply for LIPEAH" at bounding box center [383, 97] width 103 height 29
click at [363, 150] on p "4. Resolves utility bill/payment/payment arrangement/customer care before offer…" at bounding box center [387, 152] width 93 height 28
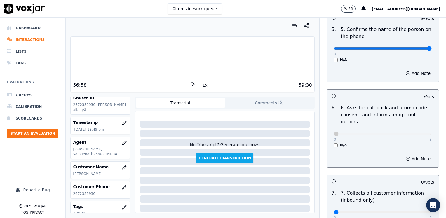
scroll to position [438, 0]
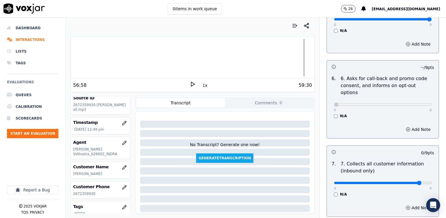
click at [410, 182] on input "range" at bounding box center [383, 183] width 98 height 2
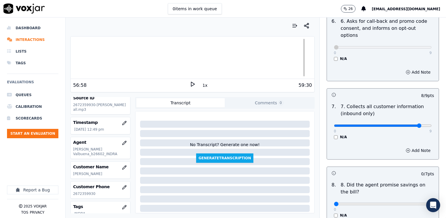
scroll to position [555, 0]
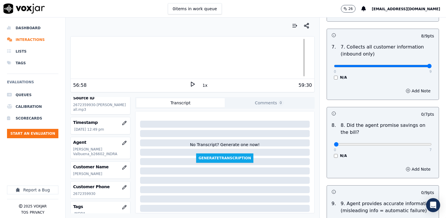
drag, startPoint x: 408, startPoint y: 51, endPoint x: 447, endPoint y: 48, distance: 38.9
click at [432, 65] on input "range" at bounding box center [383, 66] width 98 height 2
drag, startPoint x: 331, startPoint y: 130, endPoint x: 447, endPoint y: 117, distance: 116.4
click at [432, 143] on input "range" at bounding box center [383, 144] width 98 height 2
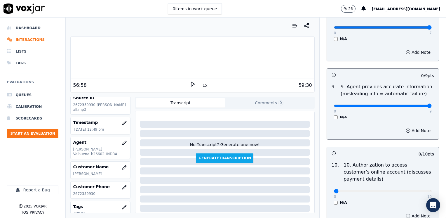
drag, startPoint x: 329, startPoint y: 91, endPoint x: 447, endPoint y: 91, distance: 118.0
click at [432, 105] on input "range" at bounding box center [383, 106] width 98 height 2
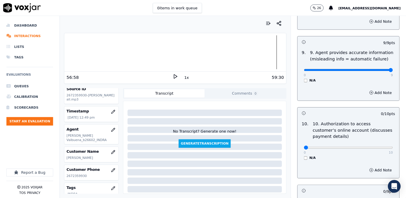
scroll to position [730, 0]
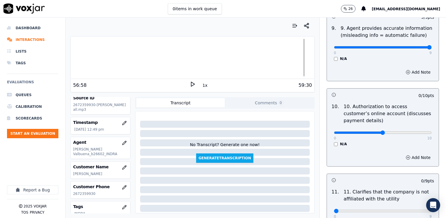
click at [377, 131] on input "range" at bounding box center [383, 132] width 98 height 2
click at [408, 153] on button "Add Note" at bounding box center [418, 157] width 32 height 8
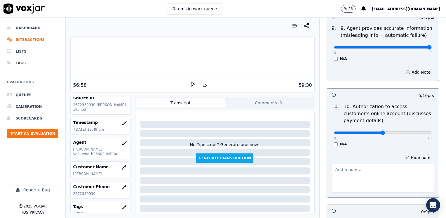
click at [365, 172] on textarea at bounding box center [383, 178] width 103 height 29
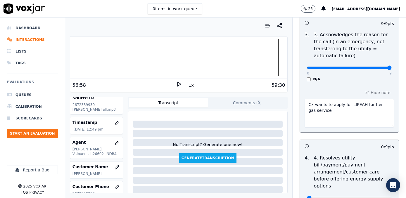
scroll to position [226, 0]
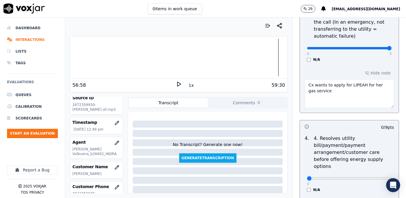
drag, startPoint x: 328, startPoint y: 92, endPoint x: 291, endPoint y: 79, distance: 39.5
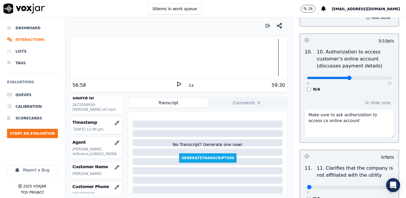
scroll to position [810, 0]
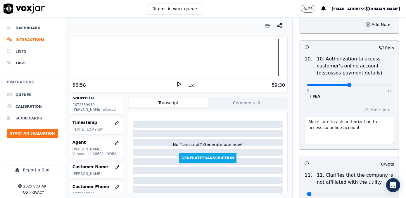
drag, startPoint x: 341, startPoint y: 117, endPoint x: 328, endPoint y: 107, distance: 15.7
click at [299, 107] on div "5 / 10 pts 10 . 10. Authorization to access customer’s online account (discusse…" at bounding box center [348, 95] width 99 height 109
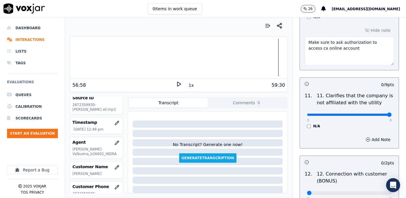
drag, startPoint x: 304, startPoint y: 101, endPoint x: 407, endPoint y: 101, distance: 102.8
click at [391, 114] on input "range" at bounding box center [349, 115] width 85 height 2
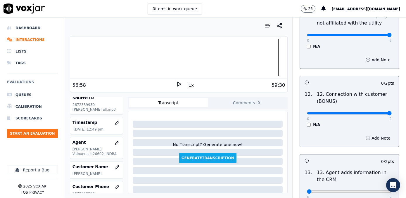
drag, startPoint x: 304, startPoint y: 98, endPoint x: 407, endPoint y: 98, distance: 102.8
click at [391, 112] on input "range" at bounding box center [349, 113] width 85 height 2
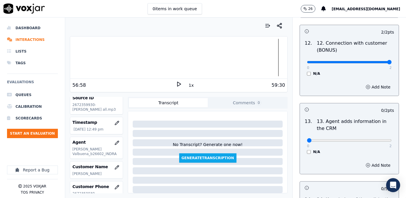
scroll to position [1022, 0]
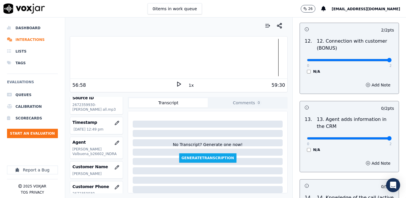
drag, startPoint x: 305, startPoint y: 125, endPoint x: 405, endPoint y: 127, distance: 100.5
click at [391, 137] on input "range" at bounding box center [349, 138] width 85 height 2
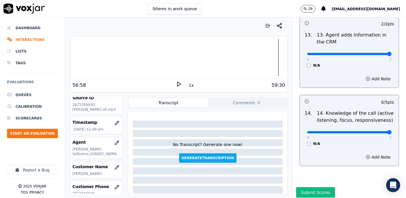
drag, startPoint x: 304, startPoint y: 118, endPoint x: 407, endPoint y: 118, distance: 102.8
click at [391, 131] on input "range" at bounding box center [349, 132] width 85 height 2
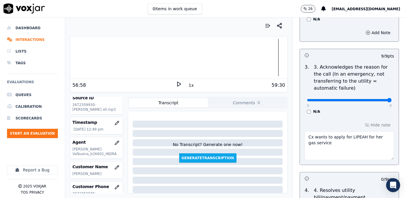
scroll to position [257, 0]
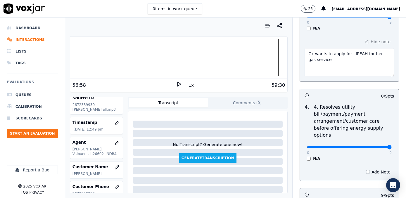
drag, startPoint x: 304, startPoint y: 133, endPoint x: 407, endPoint y: 126, distance: 102.5
click at [391, 146] on input "range" at bounding box center [349, 147] width 85 height 2
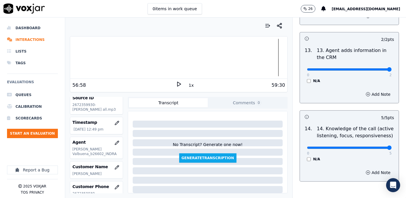
scroll to position [1107, 0]
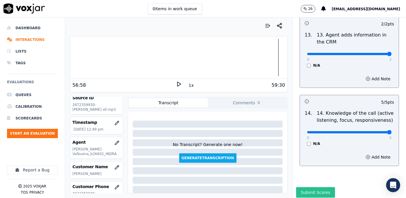
click at [317, 187] on button "Submit Scores" at bounding box center [315, 192] width 39 height 11
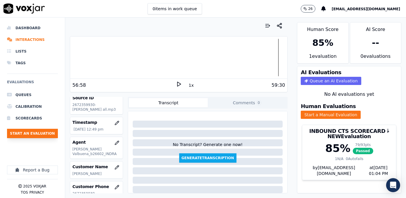
click at [39, 135] on button "Start an Evaluation" at bounding box center [32, 133] width 51 height 9
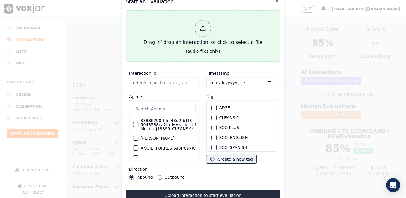
click at [201, 26] on icon at bounding box center [203, 28] width 6 height 6
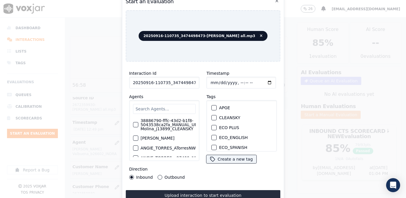
click at [166, 104] on input "text" at bounding box center [164, 109] width 63 height 10
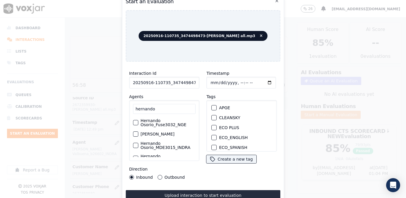
scroll to position [26, 0]
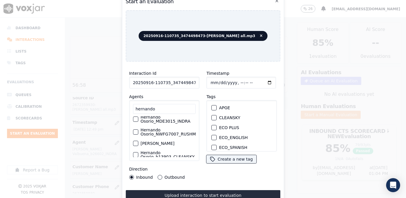
click at [161, 123] on label "Hernando Osorio_MDE3015_INDRA" at bounding box center [167, 119] width 55 height 8
click at [138, 122] on button "Hernando Osorio_MDE3015_INDRA" at bounding box center [135, 119] width 5 height 5
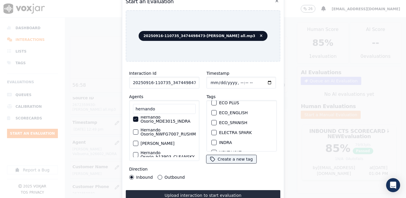
scroll to position [53, 0]
click at [212, 112] on div "button" at bounding box center [214, 114] width 4 height 4
click at [260, 81] on input "Timestamp" at bounding box center [241, 83] width 70 height 12
click at [159, 175] on button "Outbound" at bounding box center [159, 177] width 5 height 5
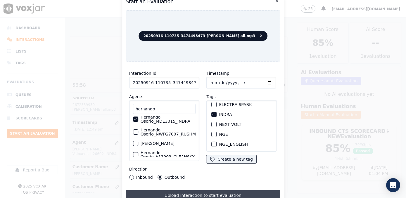
click at [186, 190] on button "Upload interaction to start evaluation" at bounding box center [203, 195] width 155 height 11
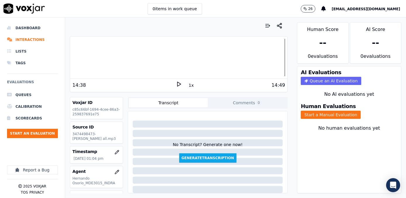
click at [351, 172] on div "AI Evaluations Queue an AI Evaluation No AI evaluations yet Human Evaluations S…" at bounding box center [349, 129] width 104 height 127
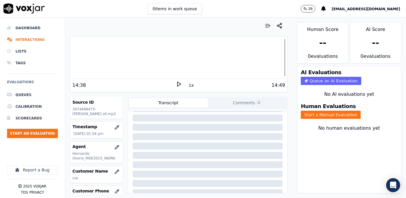
scroll to position [53, 0]
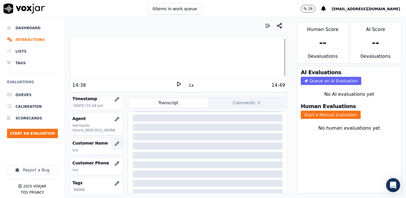
click at [114, 141] on icon "button" at bounding box center [116, 143] width 5 height 5
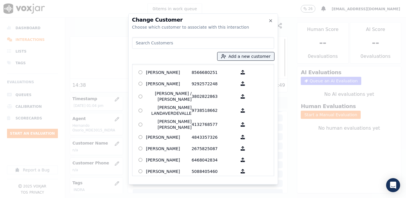
click at [219, 41] on input at bounding box center [203, 43] width 142 height 12
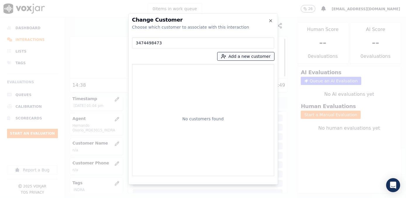
click at [258, 55] on button "Add a new customer" at bounding box center [245, 56] width 57 height 8
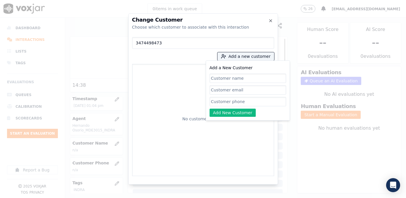
click at [229, 101] on input "Add a New Customer" at bounding box center [247, 101] width 77 height 9
paste input "3474498473"
click at [239, 92] on input "Add a New Customer" at bounding box center [247, 89] width 77 height 9
click at [237, 77] on input "Add a New Customer" at bounding box center [247, 78] width 77 height 9
paste input "[PERSON_NAME]"
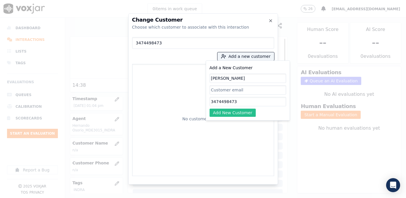
click at [240, 115] on button "Add New Customer" at bounding box center [232, 113] width 46 height 8
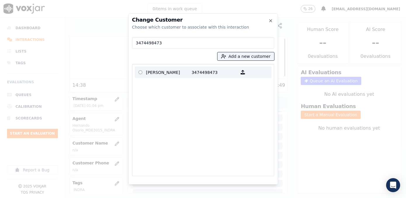
click at [174, 70] on p "[PERSON_NAME]" at bounding box center [169, 72] width 46 height 9
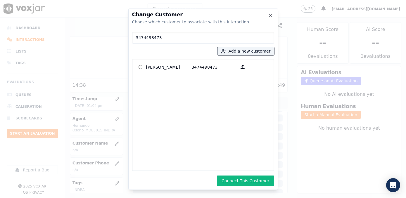
click at [253, 175] on div "Change Customer Choose which customer to associate with this interaction 347449…" at bounding box center [203, 99] width 150 height 182
click at [254, 181] on button "Connect This Customer" at bounding box center [245, 181] width 57 height 11
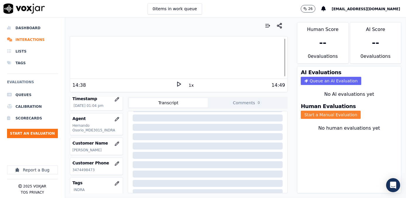
click at [336, 112] on button "Start a Manual Evaluation" at bounding box center [331, 115] width 60 height 8
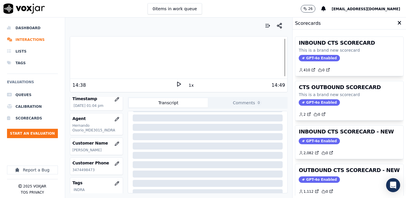
drag, startPoint x: 314, startPoint y: 179, endPoint x: 265, endPoint y: 186, distance: 49.5
click at [314, 179] on span "GPT-4o Enabled" at bounding box center [318, 179] width 41 height 6
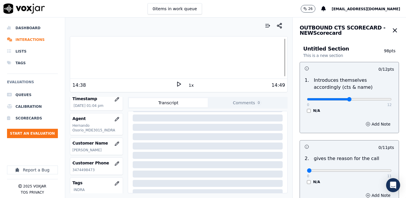
drag, startPoint x: 303, startPoint y: 99, endPoint x: 342, endPoint y: 101, distance: 39.5
click at [342, 100] on input "range" at bounding box center [349, 99] width 85 height 2
click at [367, 123] on button "Add Note" at bounding box center [378, 124] width 32 height 8
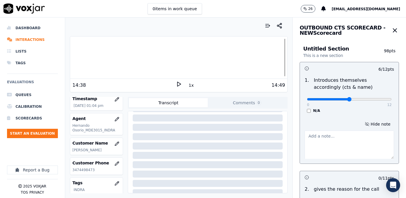
click at [339, 144] on textarea at bounding box center [348, 145] width 89 height 29
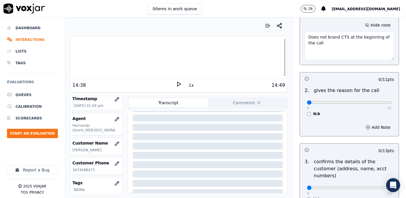
scroll to position [106, 0]
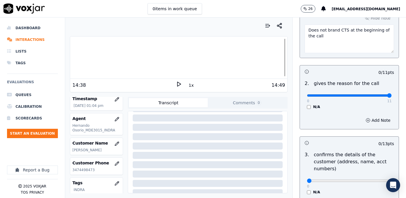
drag, startPoint x: 305, startPoint y: 95, endPoint x: 407, endPoint y: 102, distance: 102.1
click at [391, 97] on input "range" at bounding box center [349, 95] width 85 height 2
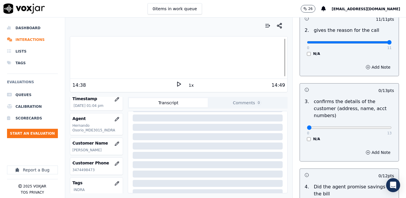
scroll to position [239, 0]
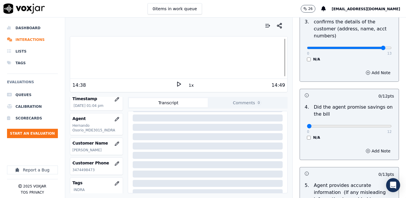
click at [371, 47] on input "range" at bounding box center [349, 48] width 85 height 2
drag, startPoint x: 302, startPoint y: 119, endPoint x: 405, endPoint y: 95, distance: 105.9
click at [391, 125] on input "range" at bounding box center [349, 126] width 85 height 2
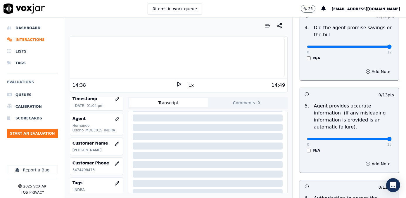
drag, startPoint x: 303, startPoint y: 130, endPoint x: 405, endPoint y: 124, distance: 102.7
click at [391, 138] on input "range" at bounding box center [349, 139] width 85 height 2
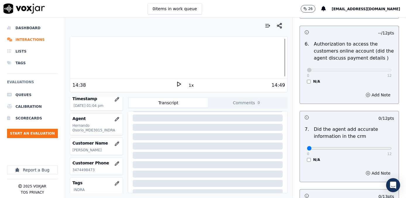
scroll to position [504, 0]
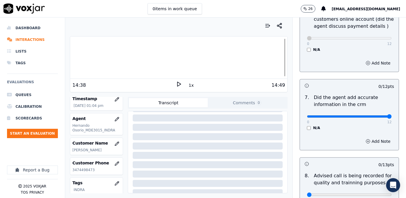
drag, startPoint x: 303, startPoint y: 110, endPoint x: 407, endPoint y: 110, distance: 104.0
click at [391, 115] on input "range" at bounding box center [349, 116] width 85 height 2
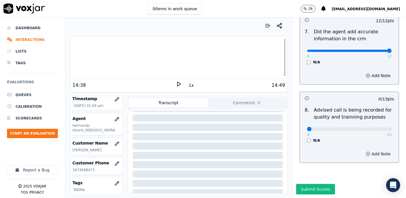
scroll to position [573, 0]
click at [361, 125] on div "0 13" at bounding box center [349, 128] width 85 height 7
click at [360, 128] on input "range" at bounding box center [349, 129] width 85 height 2
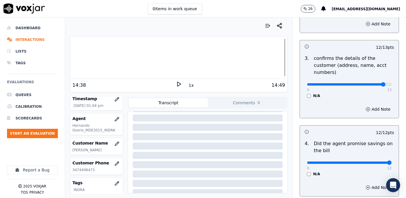
scroll to position [202, 0]
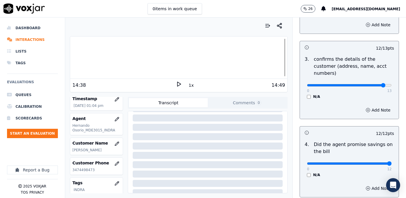
click at [372, 110] on div "Add Note" at bounding box center [349, 110] width 99 height 18
click at [371, 106] on button "Add Note" at bounding box center [378, 110] width 32 height 8
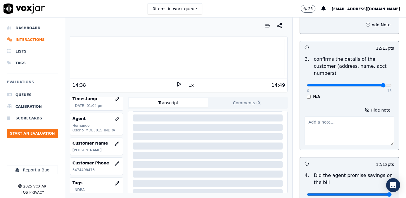
click at [332, 132] on textarea at bounding box center [348, 131] width 89 height 29
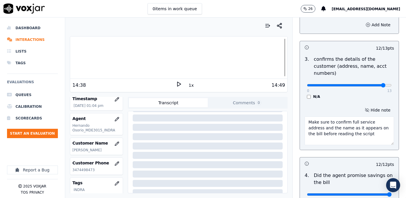
drag, startPoint x: 357, startPoint y: 124, endPoint x: 292, endPoint y: 110, distance: 66.9
click at [360, 122] on textarea "Make sure to confirm full service address and the name as it appears on the bil…" at bounding box center [348, 131] width 89 height 29
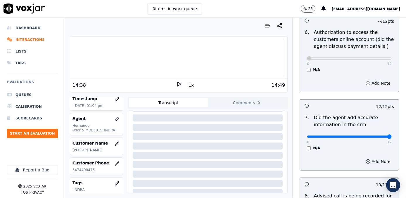
scroll to position [604, 0]
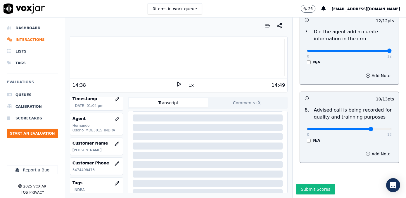
click at [313, 184] on button "Submit Scores" at bounding box center [315, 189] width 39 height 11
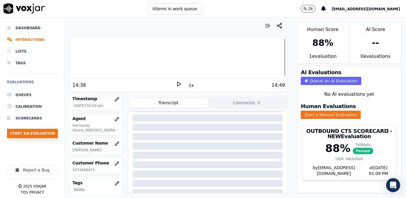
click at [32, 133] on button "Start an Evaluation" at bounding box center [32, 133] width 51 height 9
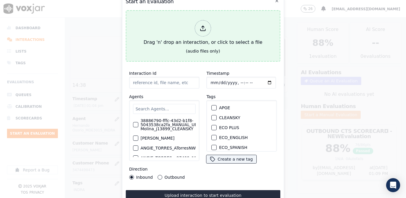
click at [203, 29] on icon at bounding box center [202, 30] width 5 height 2
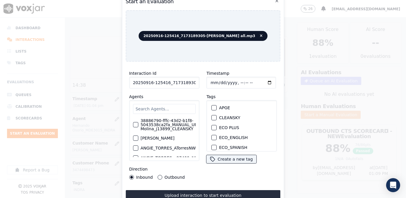
click at [178, 106] on input "text" at bounding box center [164, 109] width 63 height 10
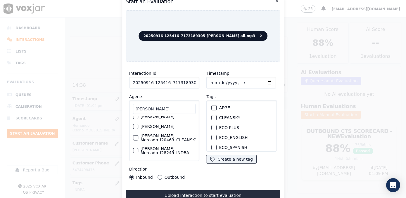
scroll to position [47, 0]
click at [170, 147] on label "[PERSON_NAME] Mercado_l28249_INDRA" at bounding box center [167, 151] width 55 height 8
click at [138, 148] on button "[PERSON_NAME] Mercado_l28249_INDRA" at bounding box center [135, 150] width 5 height 5
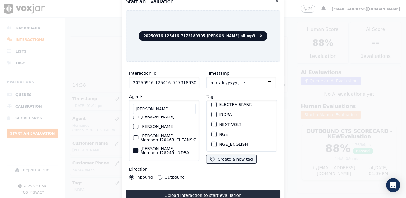
click at [212, 112] on div "button" at bounding box center [214, 114] width 4 height 4
click at [260, 79] on input "Timestamp" at bounding box center [241, 83] width 70 height 12
click at [159, 175] on button "Outbound" at bounding box center [159, 177] width 5 height 5
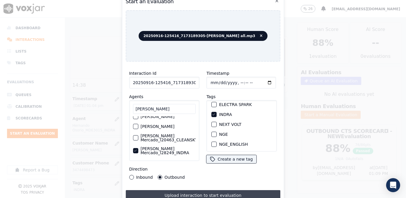
click at [205, 191] on button "Upload interaction to start evaluation" at bounding box center [203, 195] width 155 height 11
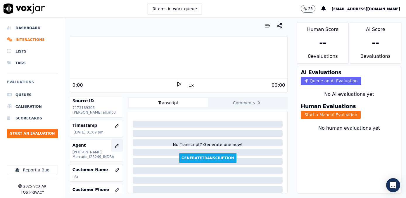
scroll to position [53, 0]
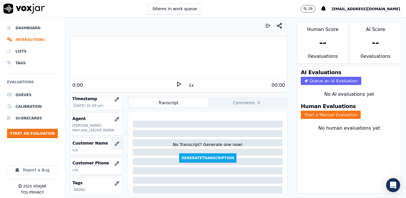
click at [114, 142] on icon "button" at bounding box center [116, 143] width 5 height 5
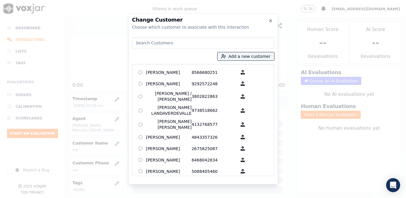
click at [196, 43] on input at bounding box center [203, 43] width 142 height 12
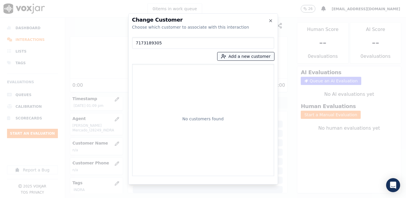
click at [258, 55] on button "Add a new customer" at bounding box center [245, 56] width 57 height 8
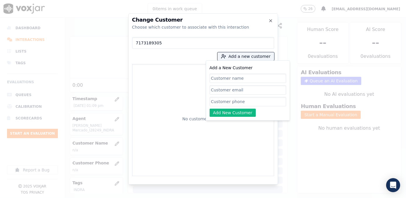
click at [251, 102] on input "Add a New Customer" at bounding box center [247, 101] width 77 height 9
paste input "7173189305"
click at [239, 81] on input "Add a New Customer" at bounding box center [247, 78] width 77 height 9
paste input "[PERSON_NAME]"
click at [235, 119] on div "Add a New Customer [PERSON_NAME] 7173189305 Add New Customer" at bounding box center [248, 90] width 84 height 60
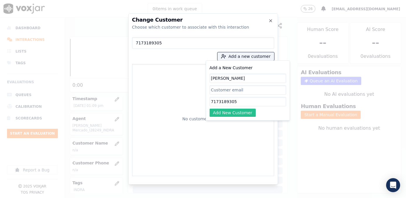
click at [235, 115] on button "Add New Customer" at bounding box center [232, 113] width 46 height 8
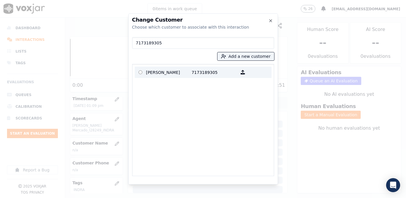
click at [183, 76] on p "[PERSON_NAME]" at bounding box center [169, 72] width 46 height 9
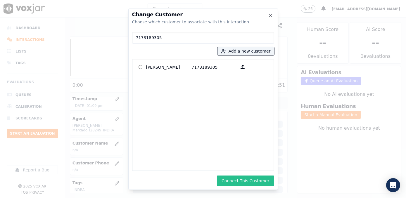
click at [248, 180] on button "Connect This Customer" at bounding box center [245, 181] width 57 height 11
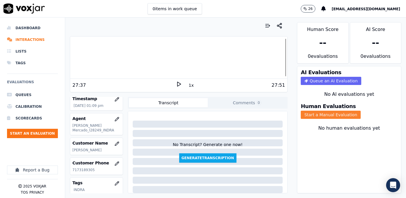
click at [335, 111] on button "Start a Manual Evaluation" at bounding box center [331, 115] width 60 height 8
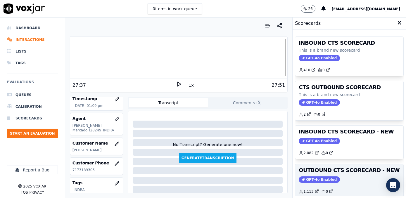
click at [315, 177] on span "GPT-4o Enabled" at bounding box center [318, 179] width 41 height 6
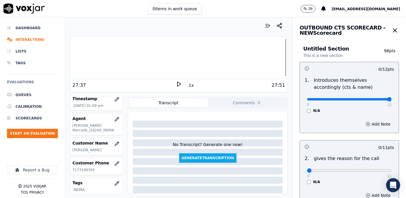
drag, startPoint x: 304, startPoint y: 100, endPoint x: 407, endPoint y: 103, distance: 102.3
click at [391, 100] on input "range" at bounding box center [349, 99] width 85 height 2
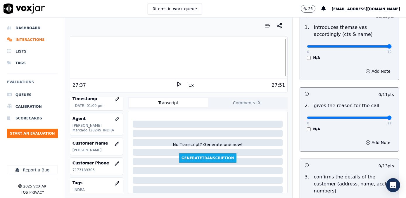
drag, startPoint x: 305, startPoint y: 119, endPoint x: 407, endPoint y: 126, distance: 101.6
click at [391, 119] on input "range" at bounding box center [349, 118] width 85 height 2
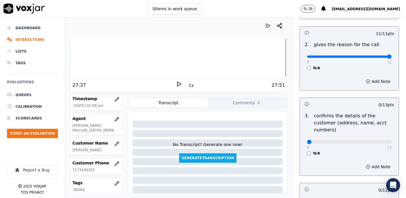
scroll to position [133, 0]
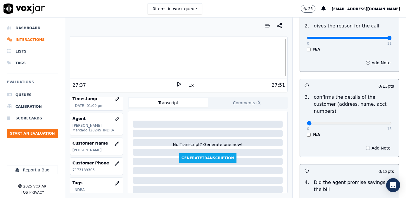
click at [319, 132] on div "N/A" at bounding box center [349, 134] width 85 height 5
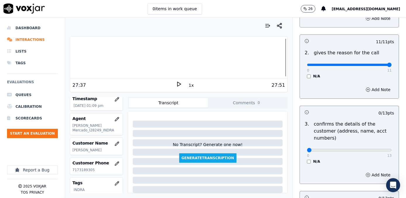
scroll to position [106, 0]
click at [371, 149] on input "range" at bounding box center [349, 150] width 85 height 2
click at [374, 171] on button "Add Note" at bounding box center [378, 175] width 32 height 8
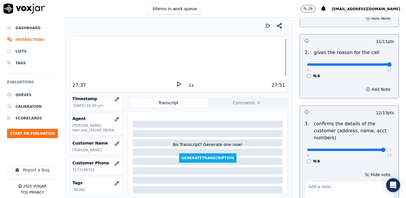
click at [313, 181] on textarea at bounding box center [348, 195] width 89 height 29
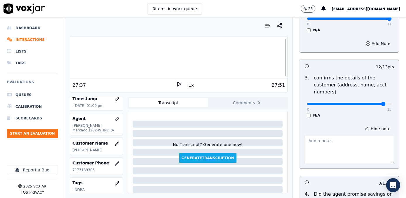
scroll to position [212, 0]
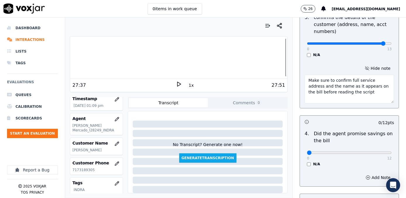
drag, startPoint x: 351, startPoint y: 83, endPoint x: 295, endPoint y: 69, distance: 58.1
click at [300, 69] on div "Hide note Make sure to confirm full service address and the name as it appears …" at bounding box center [349, 84] width 99 height 48
drag, startPoint x: 303, startPoint y: 144, endPoint x: 407, endPoint y: 142, distance: 103.7
click at [391, 152] on input "range" at bounding box center [349, 153] width 85 height 2
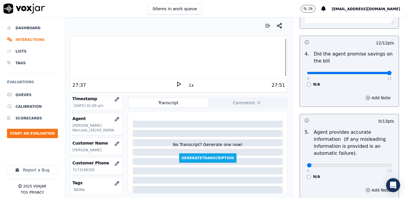
scroll to position [345, 0]
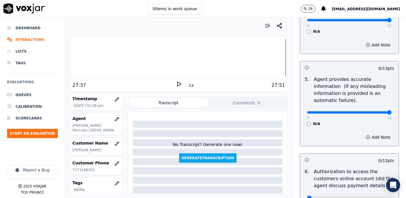
drag, startPoint x: 304, startPoint y: 105, endPoint x: 405, endPoint y: 103, distance: 101.7
click at [391, 111] on input "range" at bounding box center [349, 112] width 85 height 2
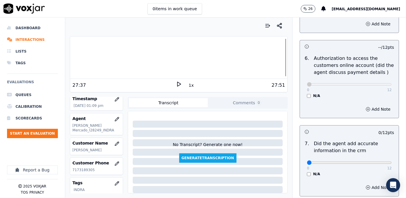
scroll to position [504, 0]
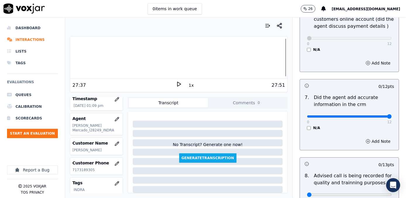
drag, startPoint x: 303, startPoint y: 107, endPoint x: 395, endPoint y: 109, distance: 91.7
click at [391, 115] on input "range" at bounding box center [349, 116] width 85 height 2
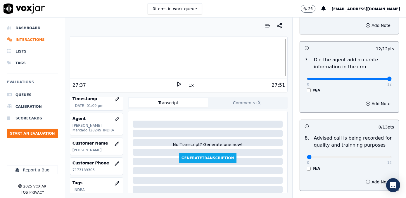
scroll to position [573, 0]
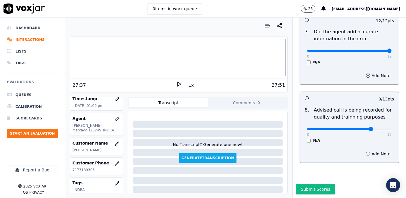
drag, startPoint x: 362, startPoint y: 117, endPoint x: 358, endPoint y: 117, distance: 4.4
click at [361, 128] on input "range" at bounding box center [349, 129] width 85 height 2
click at [310, 184] on button "Submit Scores" at bounding box center [315, 189] width 39 height 11
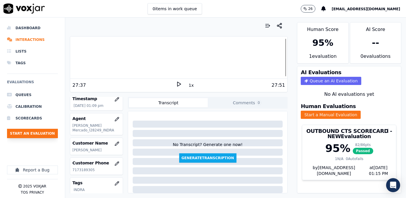
click at [39, 131] on button "Start an Evaluation" at bounding box center [32, 133] width 51 height 9
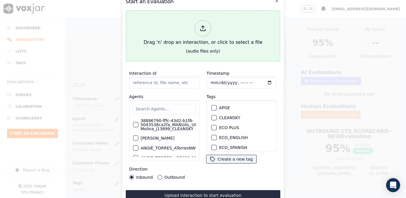
click at [207, 25] on div at bounding box center [203, 28] width 16 height 16
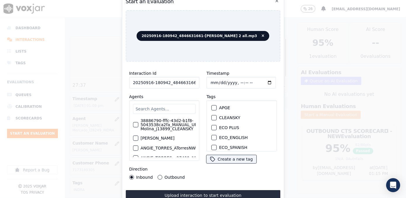
click at [168, 105] on input "text" at bounding box center [164, 109] width 63 height 10
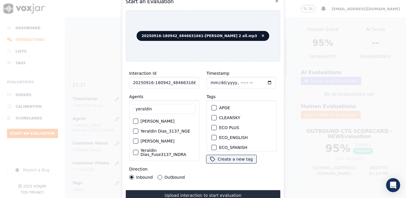
scroll to position [26, 0]
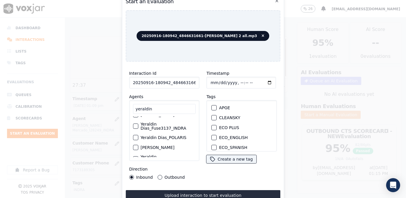
click at [157, 130] on label "Yeraldin Dias_Fuse3137_INDRA" at bounding box center [167, 126] width 55 height 8
click at [138, 129] on button "Yeraldin Dias_Fuse3137_INDRA" at bounding box center [135, 126] width 5 height 5
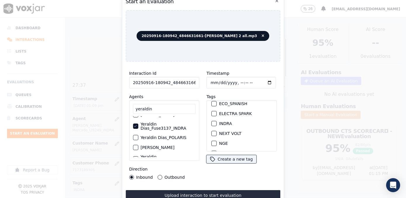
scroll to position [53, 0]
click at [212, 112] on div "button" at bounding box center [214, 114] width 4 height 4
click at [260, 79] on input "Timestamp" at bounding box center [241, 83] width 70 height 12
click at [157, 175] on button "Outbound" at bounding box center [159, 177] width 5 height 5
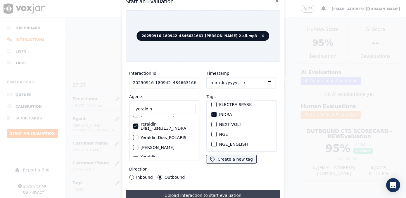
click at [204, 193] on button "Upload interaction to start evaluation" at bounding box center [203, 195] width 155 height 11
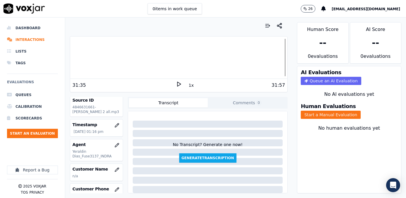
scroll to position [53, 0]
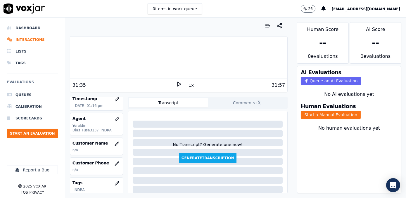
click at [382, 169] on div "AI Evaluations Queue an AI Evaluation No AI evaluations yet Human Evaluations S…" at bounding box center [349, 129] width 104 height 127
click at [335, 111] on button "Start a Manual Evaluation" at bounding box center [331, 115] width 60 height 8
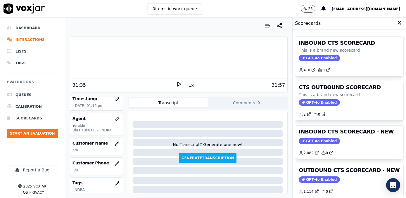
click at [317, 179] on span "GPT-4o Enabled" at bounding box center [318, 179] width 41 height 6
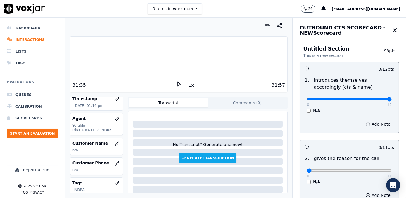
drag, startPoint x: 303, startPoint y: 99, endPoint x: 379, endPoint y: 115, distance: 77.6
click at [391, 98] on input "range" at bounding box center [349, 99] width 85 height 2
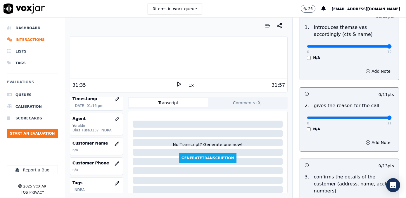
drag, startPoint x: 304, startPoint y: 116, endPoint x: 407, endPoint y: 110, distance: 103.0
click at [391, 117] on input "range" at bounding box center [349, 118] width 85 height 2
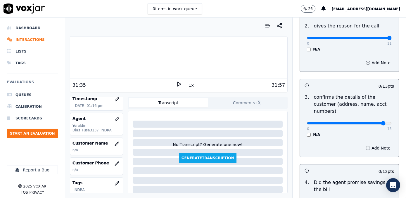
click at [373, 122] on input "range" at bounding box center [349, 123] width 85 height 2
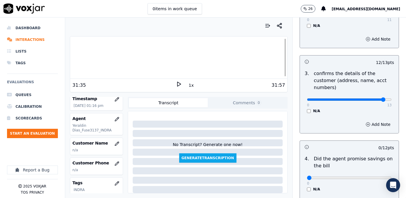
scroll to position [186, 0]
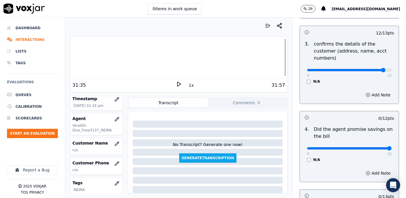
drag, startPoint x: 304, startPoint y: 140, endPoint x: 405, endPoint y: 140, distance: 101.0
click at [391, 147] on input "range" at bounding box center [349, 148] width 85 height 2
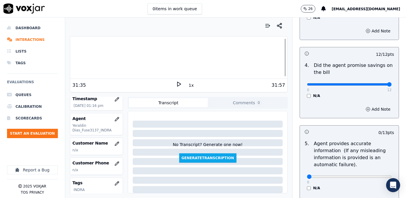
scroll to position [265, 0]
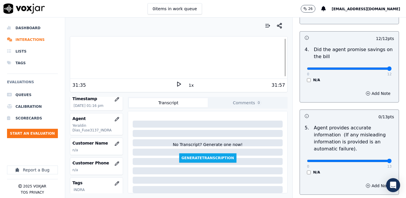
drag, startPoint x: 304, startPoint y: 154, endPoint x: 407, endPoint y: 149, distance: 102.9
click at [391, 160] on input "range" at bounding box center [349, 161] width 85 height 2
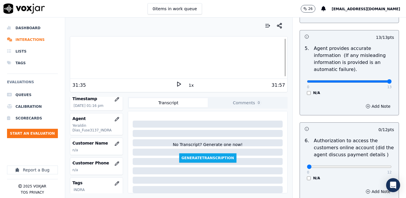
click at [307, 176] on div "N/A" at bounding box center [349, 178] width 85 height 5
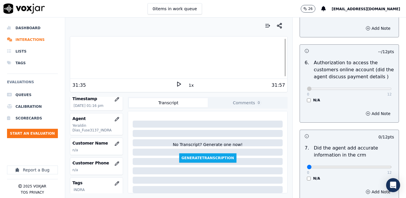
scroll to position [425, 0]
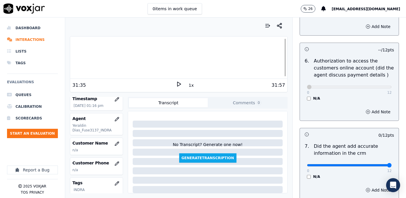
drag, startPoint x: 302, startPoint y: 157, endPoint x: 405, endPoint y: 155, distance: 103.7
click at [391, 164] on input "range" at bounding box center [349, 165] width 85 height 2
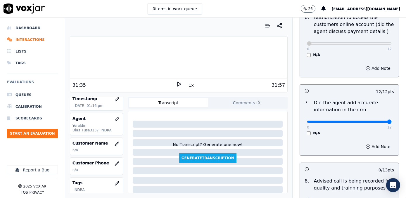
scroll to position [504, 0]
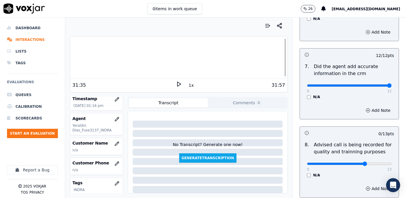
click at [357, 163] on input "range" at bounding box center [349, 164] width 85 height 2
click at [359, 163] on input "range" at bounding box center [349, 164] width 85 height 2
click at [328, 171] on div "8 . Advised call is being recorded for quality and trainning purposes 0 13 N/A" at bounding box center [349, 159] width 99 height 41
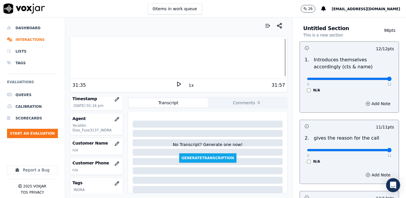
scroll to position [0, 0]
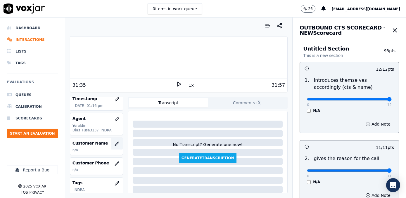
click at [111, 145] on button "button" at bounding box center [117, 144] width 12 height 12
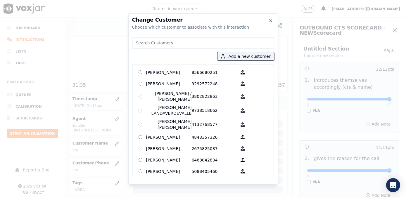
click at [202, 43] on input at bounding box center [203, 43] width 142 height 12
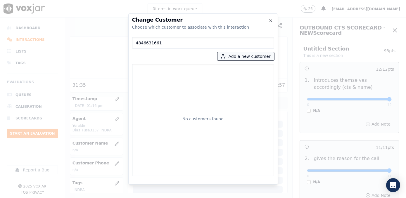
click at [257, 60] on button "Add a new customer" at bounding box center [245, 56] width 57 height 8
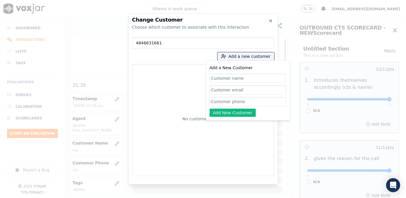
click at [239, 100] on input "Add a New Customer" at bounding box center [247, 101] width 77 height 9
paste input "4846631661"
click at [251, 91] on input "Add a New Customer" at bounding box center [247, 89] width 77 height 9
click at [251, 80] on input "Add a New Customer" at bounding box center [247, 78] width 77 height 9
paste input "[PERSON_NAME]"
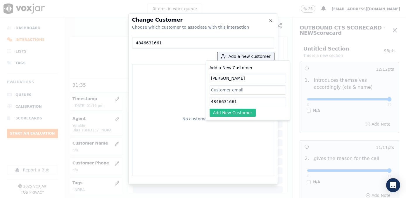
click at [239, 111] on button "Add New Customer" at bounding box center [232, 113] width 46 height 8
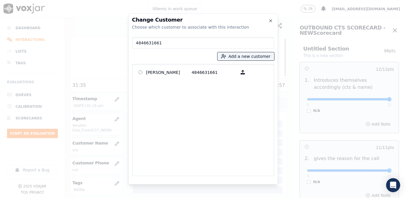
click at [187, 61] on div "4846631661 Add a new customer [PERSON_NAME] 4846631661" at bounding box center [203, 105] width 142 height 141
click at [184, 73] on p "[PERSON_NAME]" at bounding box center [169, 72] width 46 height 9
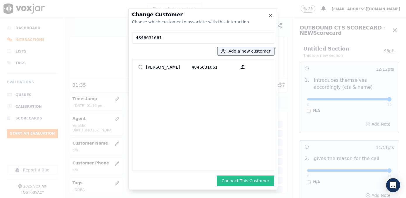
click at [244, 183] on button "Connect This Customer" at bounding box center [245, 181] width 57 height 11
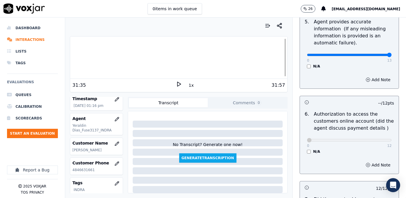
scroll to position [504, 0]
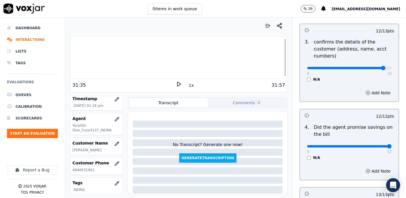
scroll to position [144, 0]
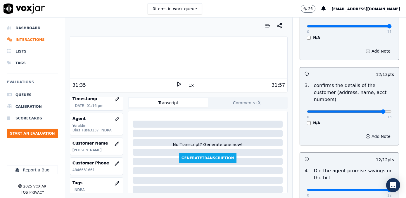
click at [369, 132] on button "Add Note" at bounding box center [378, 136] width 32 height 8
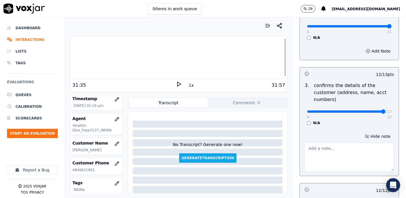
click at [341, 148] on textarea at bounding box center [348, 157] width 89 height 29
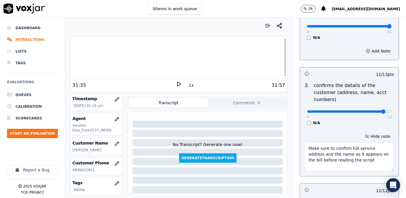
drag, startPoint x: 362, startPoint y: 149, endPoint x: 300, endPoint y: 142, distance: 62.4
click at [304, 143] on textarea "Make sure to confirm full service address and the name as it appears on the bil…" at bounding box center [348, 157] width 89 height 29
drag, startPoint x: 336, startPoint y: 151, endPoint x: 298, endPoint y: 138, distance: 40.5
click at [300, 138] on div "Hide note Make sure to confirm full service address and the name as it appears …" at bounding box center [349, 152] width 99 height 48
click at [366, 140] on div "Make sure to confirm full service address and the name as it appears on the bil…" at bounding box center [348, 155] width 89 height 31
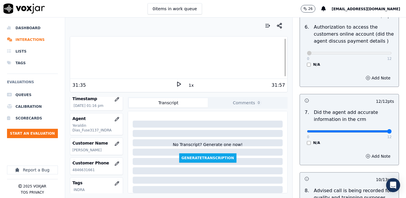
scroll to position [573, 0]
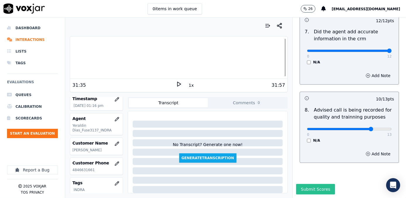
click at [315, 184] on button "Submit Scores" at bounding box center [315, 189] width 39 height 11
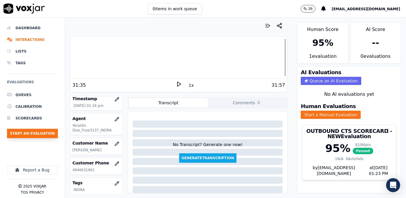
click at [42, 132] on button "Start an Evaluation" at bounding box center [32, 133] width 51 height 9
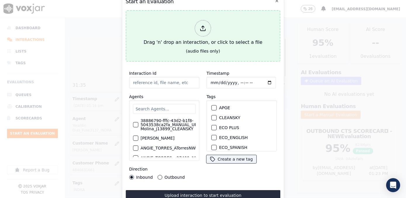
click at [206, 32] on div at bounding box center [203, 28] width 16 height 16
click at [205, 27] on icon at bounding box center [203, 28] width 6 height 6
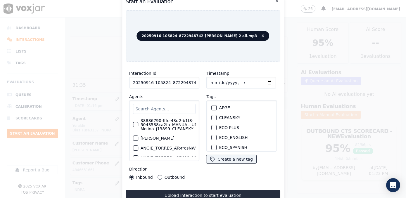
click at [157, 110] on input "text" at bounding box center [164, 109] width 63 height 10
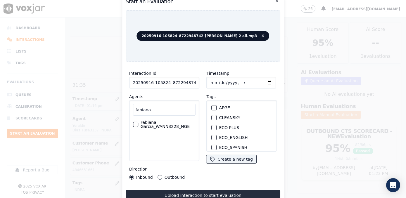
click at [161, 126] on label "Fabiana Garcia_WANN3228_NGE" at bounding box center [167, 124] width 55 height 8
click at [138, 126] on button "Fabiana Garcia_WANN3228_NGE" at bounding box center [135, 124] width 5 height 5
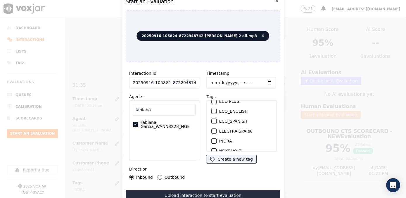
scroll to position [53, 0]
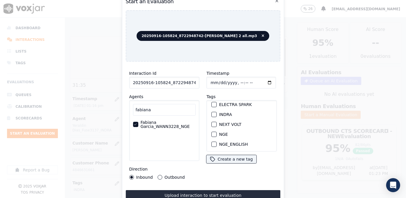
click at [212, 122] on div "button" at bounding box center [214, 124] width 4 height 4
click at [260, 80] on input "Timestamp" at bounding box center [241, 83] width 70 height 12
drag, startPoint x: 148, startPoint y: 110, endPoint x: 119, endPoint y: 110, distance: 29.5
click at [119, 198] on div "Start an Evaluation 20250916-105824_8722948742-[PERSON_NAME] 2 all.mp3 Interact…" at bounding box center [203, 198] width 406 height 0
click at [153, 123] on label "[PERSON_NAME] Prada_v28526_CLEANSKY" at bounding box center [167, 124] width 55 height 8
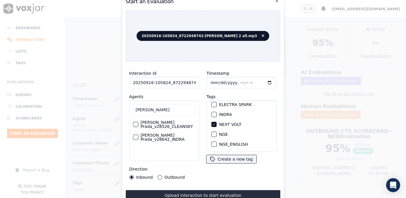
click at [138, 123] on button "[PERSON_NAME] Prada_v28526_CLEANSKY" at bounding box center [135, 124] width 5 height 5
click at [259, 80] on input "Timestamp" at bounding box center [241, 83] width 70 height 12
click at [159, 175] on button "Outbound" at bounding box center [159, 177] width 5 height 5
click at [131, 175] on button "Inbound" at bounding box center [131, 177] width 5 height 5
click at [159, 175] on button "Outbound" at bounding box center [159, 177] width 5 height 5
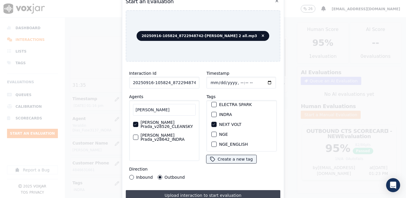
click at [231, 191] on button "Upload interaction to start evaluation" at bounding box center [203, 195] width 155 height 11
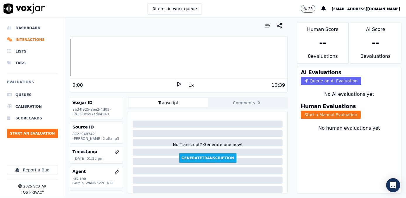
click at [154, 83] on div "0:00" at bounding box center [123, 85] width 103 height 7
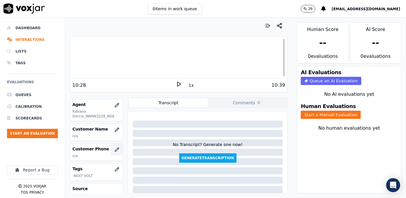
scroll to position [79, 0]
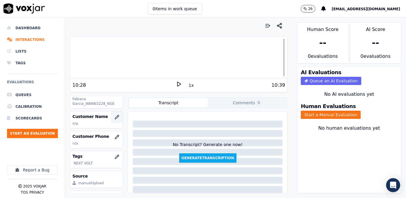
click at [114, 115] on icon "button" at bounding box center [116, 117] width 5 height 5
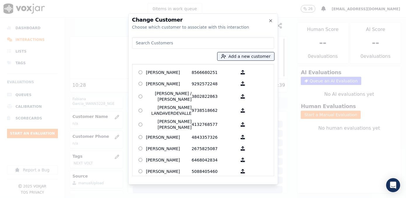
click at [194, 44] on input at bounding box center [203, 43] width 142 height 12
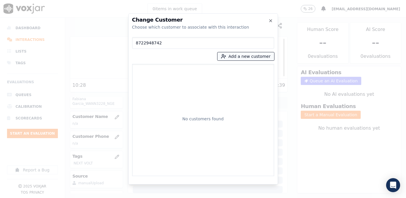
click at [257, 55] on button "Add a new customer" at bounding box center [245, 56] width 57 height 8
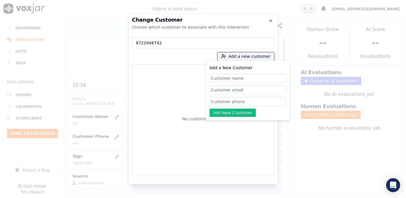
click at [234, 104] on input "Add a New Customer" at bounding box center [247, 101] width 77 height 9
paste input "8722948742"
click at [238, 78] on input "Add a New Customer" at bounding box center [247, 78] width 77 height 9
paste input "[PERSON_NAME]"
click at [232, 123] on div "No customers found" at bounding box center [203, 120] width 137 height 107
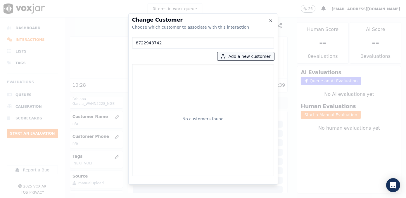
click at [254, 55] on button "Add a new customer" at bounding box center [245, 56] width 57 height 8
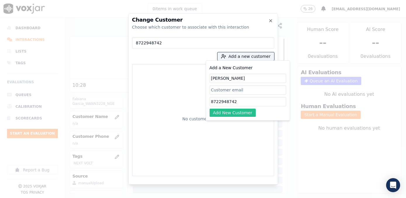
click at [232, 112] on button "Add New Customer" at bounding box center [232, 113] width 46 height 8
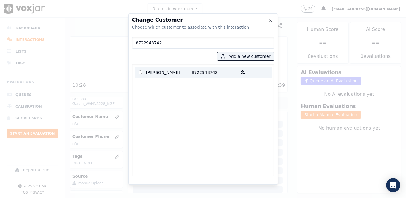
click at [180, 75] on p "[PERSON_NAME]" at bounding box center [169, 72] width 46 height 9
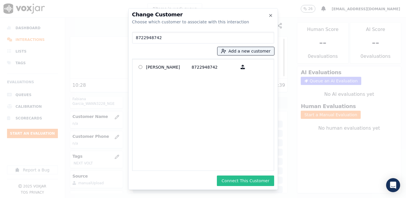
click at [250, 181] on button "Connect This Customer" at bounding box center [245, 181] width 57 height 11
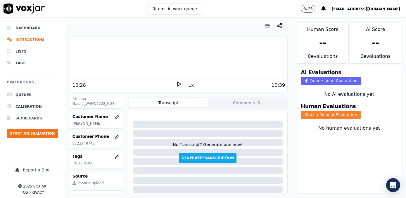
click at [326, 111] on button "Start a Manual Evaluation" at bounding box center [331, 115] width 60 height 8
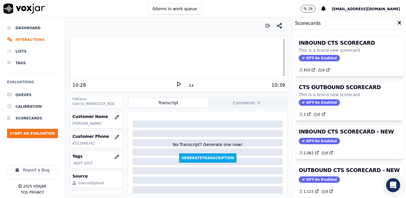
click at [314, 175] on div "OUTBOUND CTS SCORECARD - NEW GPT-4o Enabled 1,115 0" at bounding box center [349, 180] width 108 height 33
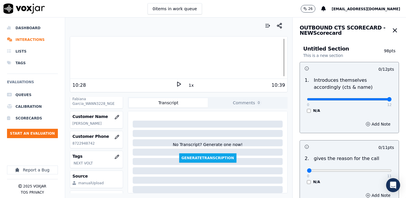
drag, startPoint x: 305, startPoint y: 99, endPoint x: 407, endPoint y: 99, distance: 101.3
click at [391, 99] on input "range" at bounding box center [349, 99] width 85 height 2
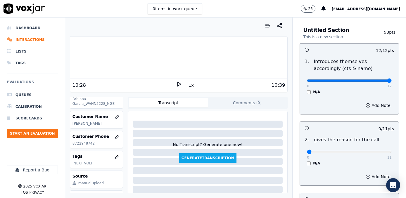
scroll to position [53, 0]
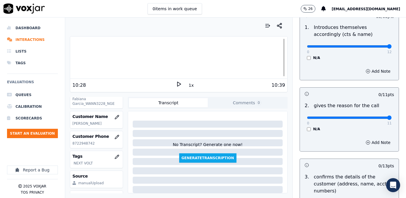
drag, startPoint x: 303, startPoint y: 116, endPoint x: 407, endPoint y: 103, distance: 103.9
click at [391, 117] on input "range" at bounding box center [349, 118] width 85 height 2
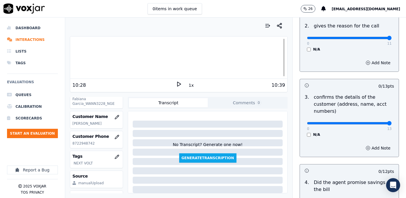
drag, startPoint x: 303, startPoint y: 115, endPoint x: 407, endPoint y: 115, distance: 103.1
click at [391, 122] on input "range" at bounding box center [349, 123] width 85 height 2
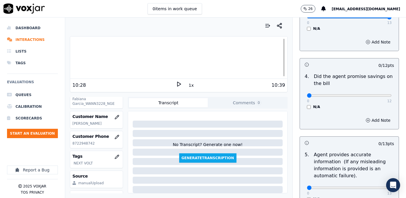
scroll to position [239, 0]
drag, startPoint x: 303, startPoint y: 89, endPoint x: 405, endPoint y: 88, distance: 101.9
click at [391, 94] on input "range" at bounding box center [349, 95] width 85 height 2
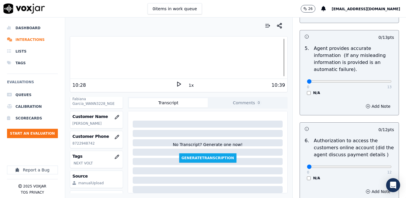
scroll to position [53, 0]
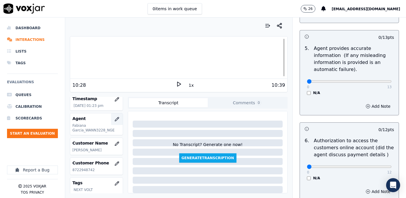
click at [115, 120] on icon "button" at bounding box center [117, 119] width 4 height 4
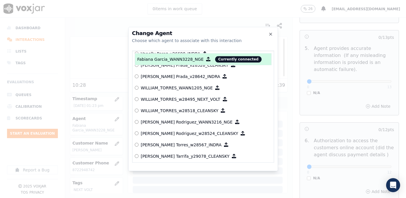
scroll to position [3123, 0]
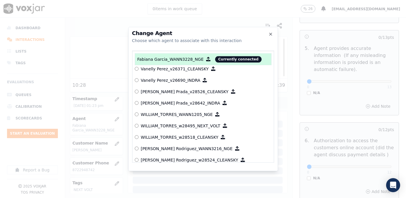
click at [156, 93] on p "[PERSON_NAME] Prada_v28526_CLEANSKY" at bounding box center [185, 92] width 88 height 6
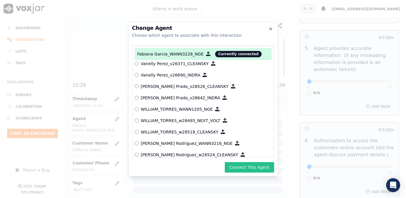
click at [253, 165] on button "Connect This Agent" at bounding box center [249, 167] width 49 height 11
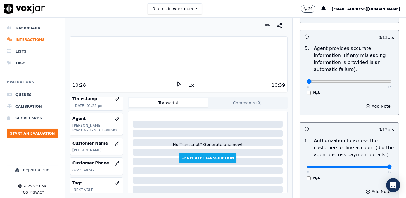
drag, startPoint x: 303, startPoint y: 157, endPoint x: 407, endPoint y: 152, distance: 103.8
click at [391, 166] on input "range" at bounding box center [349, 167] width 85 height 2
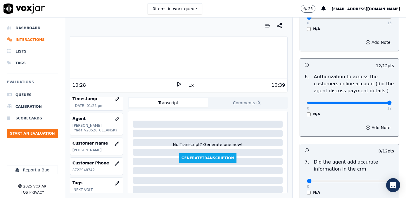
scroll to position [451, 0]
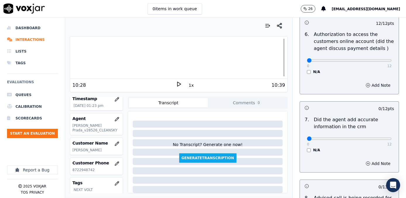
drag, startPoint x: 365, startPoint y: 54, endPoint x: 252, endPoint y: 63, distance: 113.4
click at [307, 62] on input "range" at bounding box center [349, 60] width 85 height 2
drag, startPoint x: 303, startPoint y: 131, endPoint x: 405, endPoint y: 117, distance: 103.3
click at [391, 138] on input "range" at bounding box center [349, 139] width 85 height 2
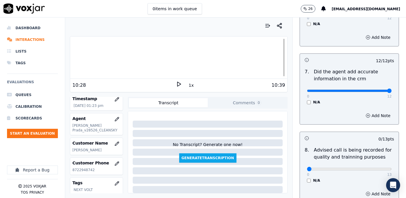
scroll to position [543, 0]
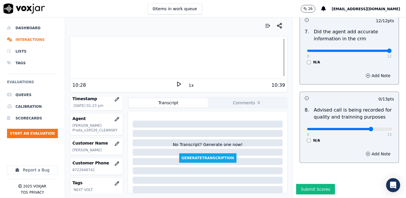
click at [357, 128] on input "range" at bounding box center [349, 129] width 85 height 2
click at [310, 184] on button "Submit Scores" at bounding box center [315, 189] width 39 height 11
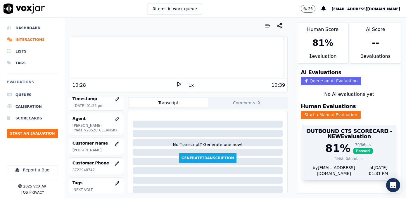
click at [357, 148] on span "Passed" at bounding box center [362, 151] width 20 height 6
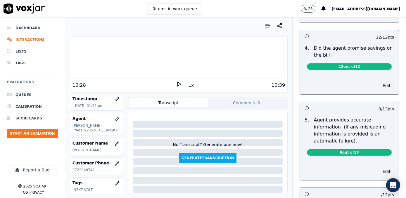
scroll to position [265, 0]
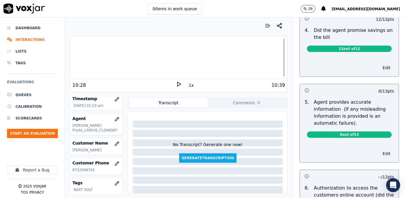
click at [379, 150] on button "Edit" at bounding box center [386, 154] width 15 height 8
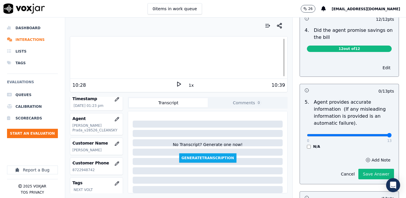
drag, startPoint x: 303, startPoint y: 126, endPoint x: 386, endPoint y: 133, distance: 84.1
click at [386, 134] on input "range" at bounding box center [349, 135] width 85 height 2
click at [373, 169] on button "Save Answer" at bounding box center [376, 174] width 36 height 11
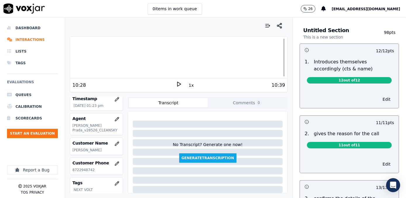
scroll to position [0, 0]
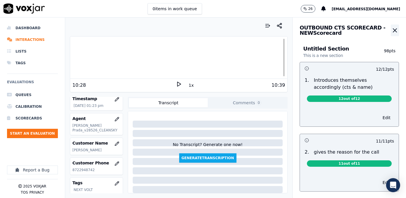
click at [391, 30] on icon "button" at bounding box center [394, 30] width 7 height 7
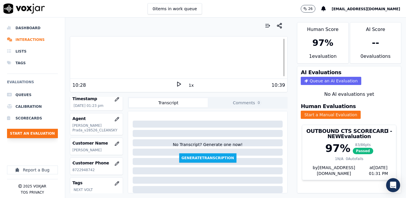
click at [45, 132] on button "Start an Evaluation" at bounding box center [32, 133] width 51 height 9
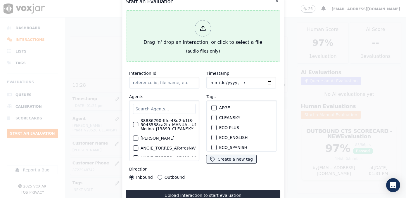
click at [204, 27] on icon at bounding box center [203, 28] width 6 height 6
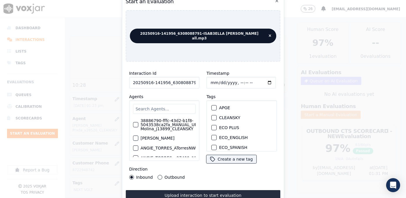
click at [164, 109] on input "text" at bounding box center [164, 109] width 63 height 10
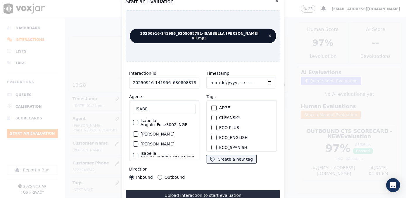
click at [166, 121] on label "Isabella Angulo_Fuse3002_NGE" at bounding box center [167, 123] width 55 height 8
click at [138, 121] on button "Isabella Angulo_Fuse3002_NGE" at bounding box center [135, 122] width 5 height 5
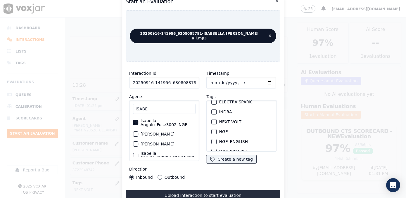
scroll to position [44, 0]
click at [229, 131] on label "NEXT VOLT" at bounding box center [230, 133] width 22 height 4
click at [217, 131] on button "NEXT VOLT" at bounding box center [213, 133] width 5 height 5
click at [260, 79] on input "Timestamp" at bounding box center [241, 83] width 70 height 12
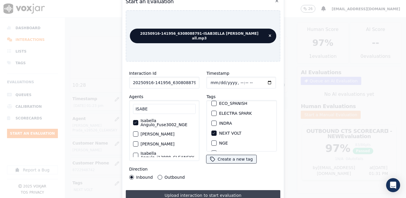
click at [199, 191] on button "Upload interaction to start evaluation" at bounding box center [203, 195] width 155 height 11
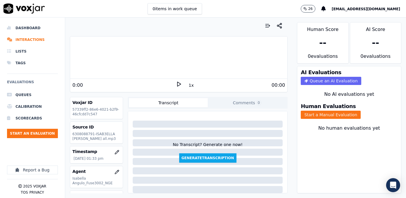
click at [136, 58] on div at bounding box center [178, 57] width 217 height 37
click at [176, 84] on icon at bounding box center [179, 84] width 6 height 6
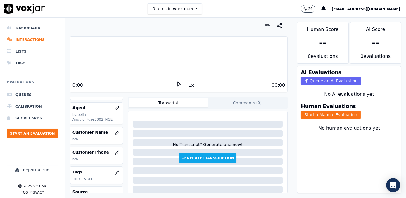
scroll to position [79, 0]
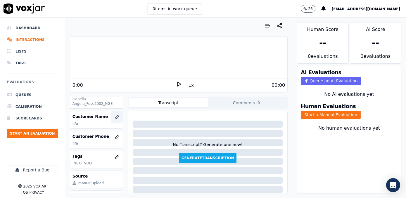
click at [114, 116] on icon "button" at bounding box center [116, 117] width 5 height 5
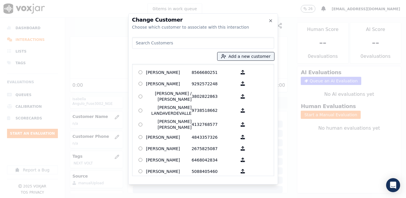
click at [185, 43] on input at bounding box center [203, 43] width 142 height 12
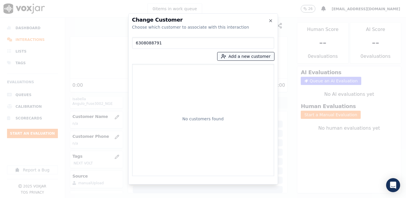
click at [252, 57] on button "Add a new customer" at bounding box center [245, 56] width 57 height 8
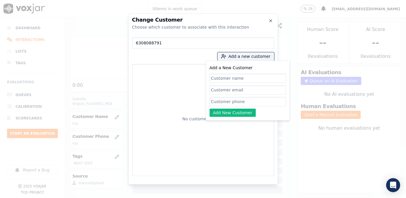
click at [245, 103] on input "Add a New Customer" at bounding box center [247, 101] width 77 height 9
paste input "6308088791"
click at [262, 92] on input "Add a New Customer" at bounding box center [247, 89] width 77 height 9
click at [241, 77] on input "Add a New Customer" at bounding box center [247, 78] width 77 height 9
paste input "[PERSON_NAME] [PERSON_NAME]"
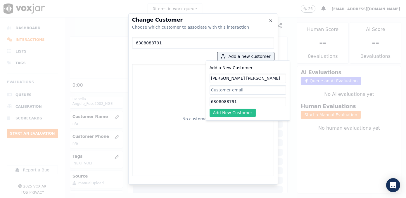
click at [237, 112] on button "Add New Customer" at bounding box center [232, 113] width 46 height 8
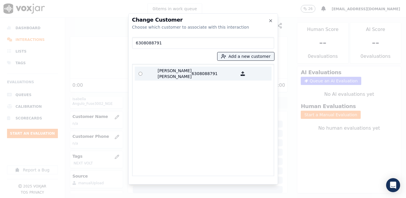
click at [164, 70] on p "[PERSON_NAME] [PERSON_NAME]" at bounding box center [169, 74] width 46 height 12
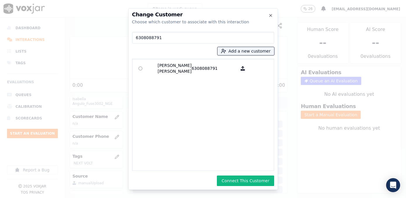
click at [250, 177] on button "Connect This Customer" at bounding box center [245, 181] width 57 height 11
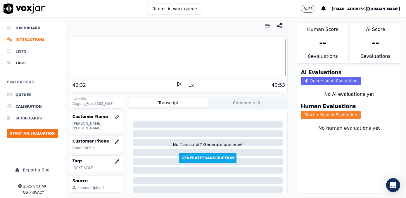
click at [322, 111] on button "Start a Manual Evaluation" at bounding box center [331, 115] width 60 height 8
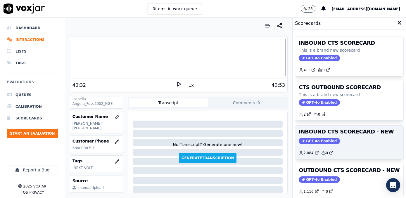
click at [313, 136] on div "INBOUND CTS SCORECARD - NEW GPT-4o Enabled 2,084 0" at bounding box center [349, 142] width 108 height 33
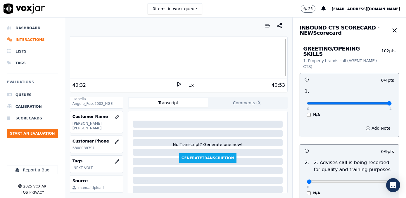
drag, startPoint x: 304, startPoint y: 99, endPoint x: 407, endPoint y: 99, distance: 102.8
click at [391, 102] on input "range" at bounding box center [349, 103] width 85 height 2
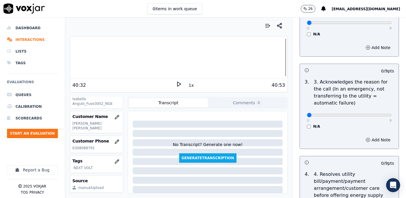
scroll to position [159, 0]
drag, startPoint x: 304, startPoint y: 108, endPoint x: 407, endPoint y: 109, distance: 102.2
click at [391, 114] on input "range" at bounding box center [349, 115] width 85 height 2
click at [375, 136] on button "Add Note" at bounding box center [378, 140] width 32 height 8
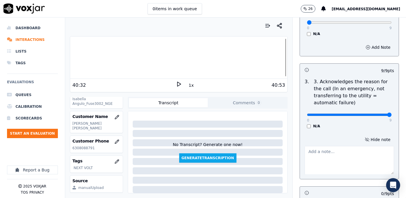
click at [344, 147] on textarea at bounding box center [348, 160] width 89 height 29
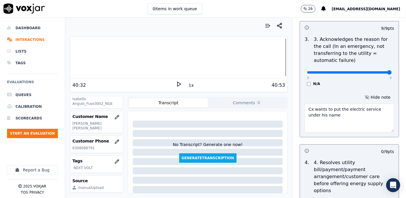
scroll to position [265, 0]
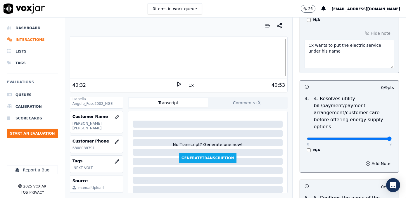
drag, startPoint x: 303, startPoint y: 124, endPoint x: 407, endPoint y: 124, distance: 103.4
click at [391, 138] on input "range" at bounding box center [349, 139] width 85 height 2
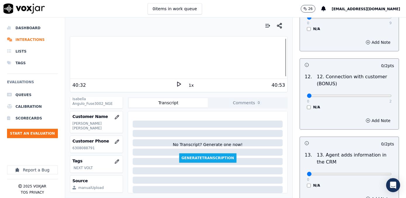
scroll to position [1076, 0]
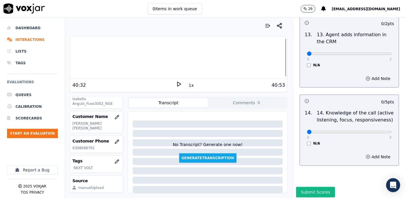
drag, startPoint x: 303, startPoint y: 115, endPoint x: 394, endPoint y: 124, distance: 90.9
click at [391, 131] on input "range" at bounding box center [349, 132] width 85 height 2
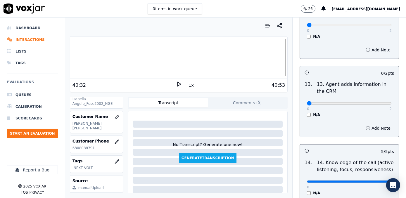
scroll to position [970, 0]
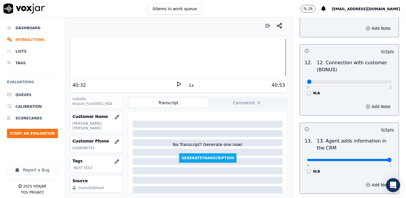
drag, startPoint x: 304, startPoint y: 145, endPoint x: 405, endPoint y: 143, distance: 101.7
click at [391, 159] on input "range" at bounding box center [349, 160] width 85 height 2
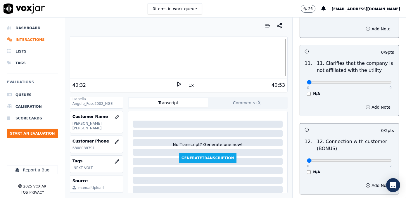
scroll to position [890, 0]
drag, startPoint x: 308, startPoint y: 146, endPoint x: 405, endPoint y: 145, distance: 97.8
click at [391, 160] on input "range" at bounding box center [349, 161] width 85 height 2
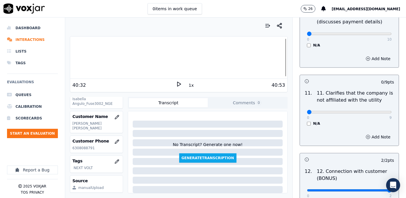
scroll to position [810, 0]
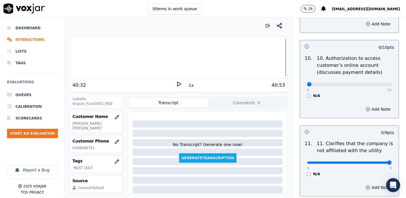
drag, startPoint x: 304, startPoint y: 149, endPoint x: 407, endPoint y: 147, distance: 102.5
click at [391, 161] on input "range" at bounding box center [349, 162] width 85 height 2
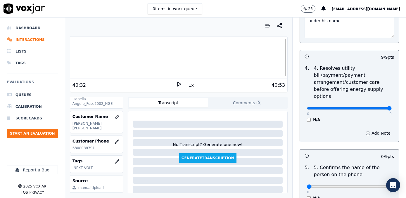
scroll to position [332, 0]
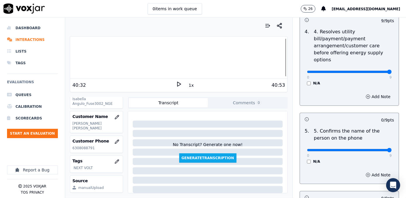
drag, startPoint x: 303, startPoint y: 137, endPoint x: 405, endPoint y: 131, distance: 103.0
click at [391, 149] on input "range" at bounding box center [349, 150] width 85 height 2
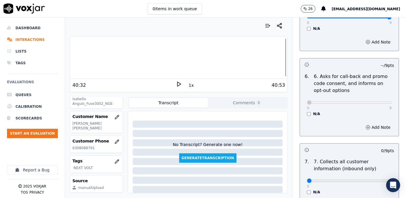
scroll to position [545, 0]
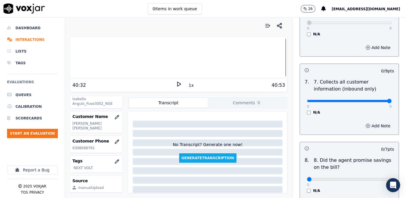
drag, startPoint x: 303, startPoint y: 89, endPoint x: 349, endPoint y: 101, distance: 47.1
click at [391, 100] on input "range" at bounding box center [349, 101] width 85 height 2
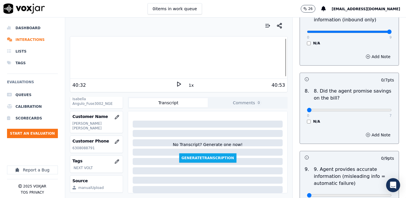
scroll to position [651, 0]
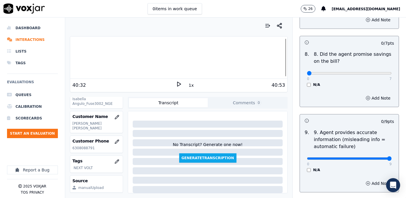
drag, startPoint x: 390, startPoint y: 144, endPoint x: 407, endPoint y: 144, distance: 16.6
click at [391, 157] on input "range" at bounding box center [349, 158] width 85 height 2
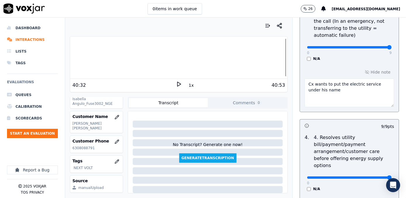
scroll to position [226, 0]
drag, startPoint x: 334, startPoint y: 86, endPoint x: 293, endPoint y: 75, distance: 41.9
click at [299, 75] on div "9 / 9 pts 3 . 3. Acknowledges the reason for the call (In an emergency, not tra…" at bounding box center [348, 54] width 99 height 116
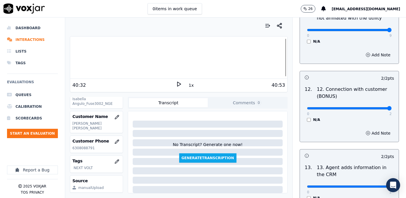
scroll to position [1076, 0]
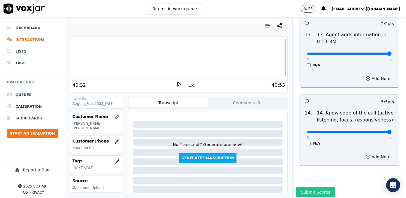
click at [308, 187] on button "Submit Scores" at bounding box center [315, 192] width 39 height 11
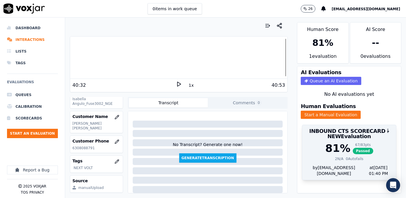
click at [352, 148] on span "Passed" at bounding box center [362, 151] width 20 height 6
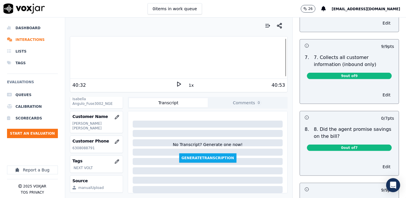
scroll to position [557, 0]
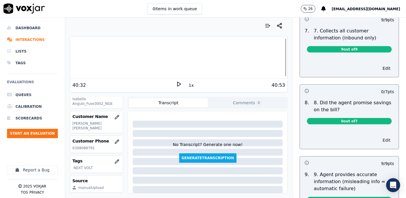
click at [379, 136] on button "Edit" at bounding box center [386, 140] width 15 height 8
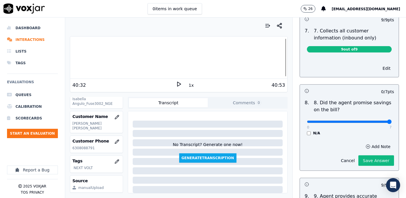
drag, startPoint x: 326, startPoint y: 107, endPoint x: 405, endPoint y: 107, distance: 79.7
click at [391, 121] on input "range" at bounding box center [349, 122] width 85 height 2
click at [368, 155] on button "Save Answer" at bounding box center [376, 160] width 36 height 11
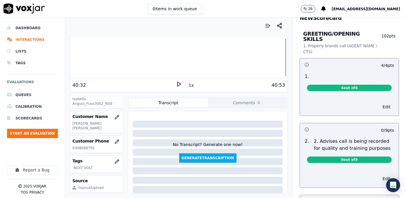
scroll to position [0, 0]
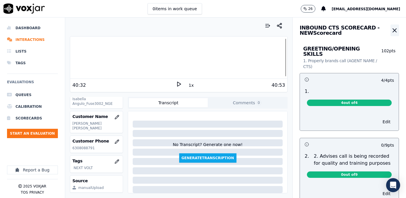
click at [391, 31] on icon "button" at bounding box center [394, 30] width 7 height 7
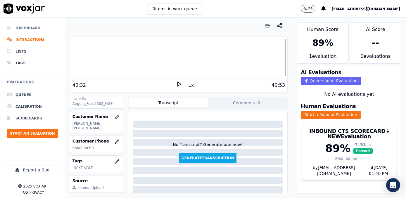
click at [34, 26] on li "Dashboard" at bounding box center [32, 28] width 51 height 12
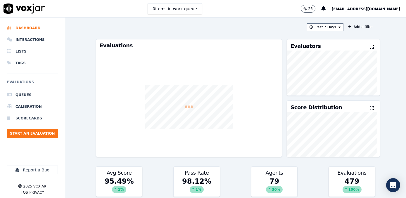
click at [369, 46] on icon at bounding box center [371, 46] width 4 height 5
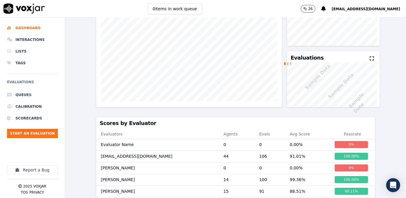
scroll to position [106, 0]
